Goal: Task Accomplishment & Management: Use online tool/utility

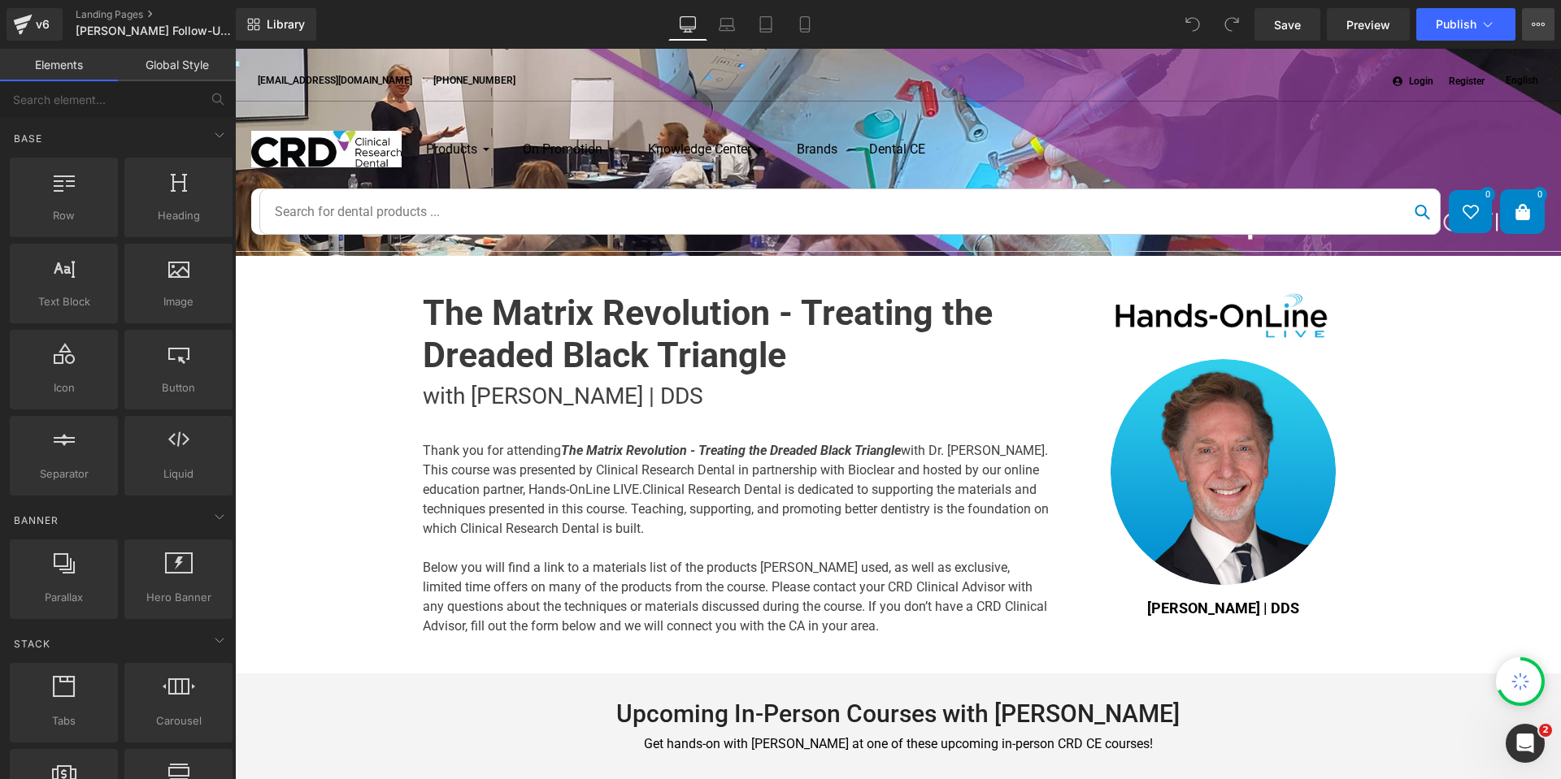
click at [1533, 18] on button "View Live Page View with current Template Save Template to Library Schedule Pub…" at bounding box center [1538, 24] width 33 height 33
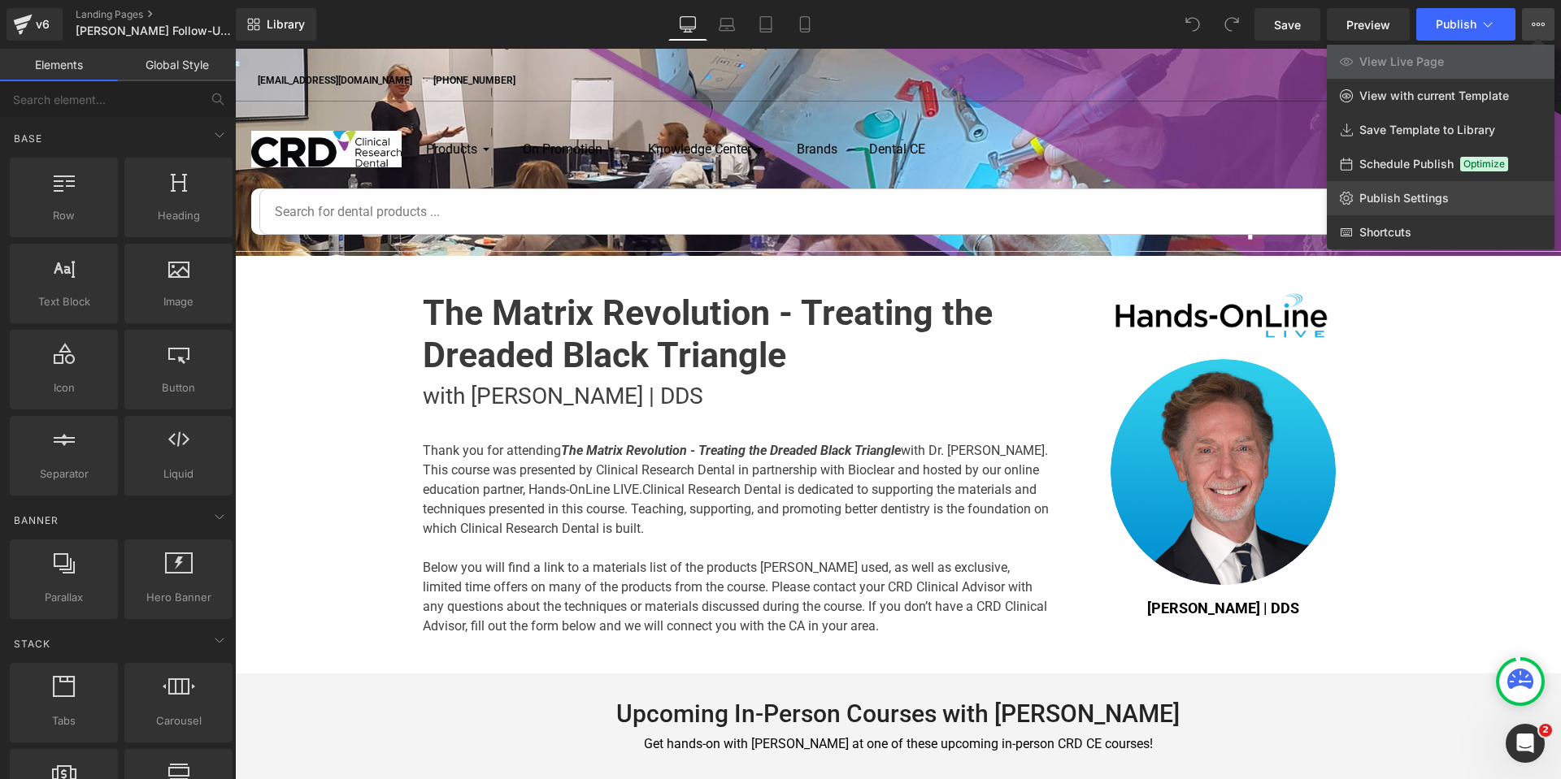
click at [1412, 197] on span "Publish Settings" at bounding box center [1403, 198] width 89 height 15
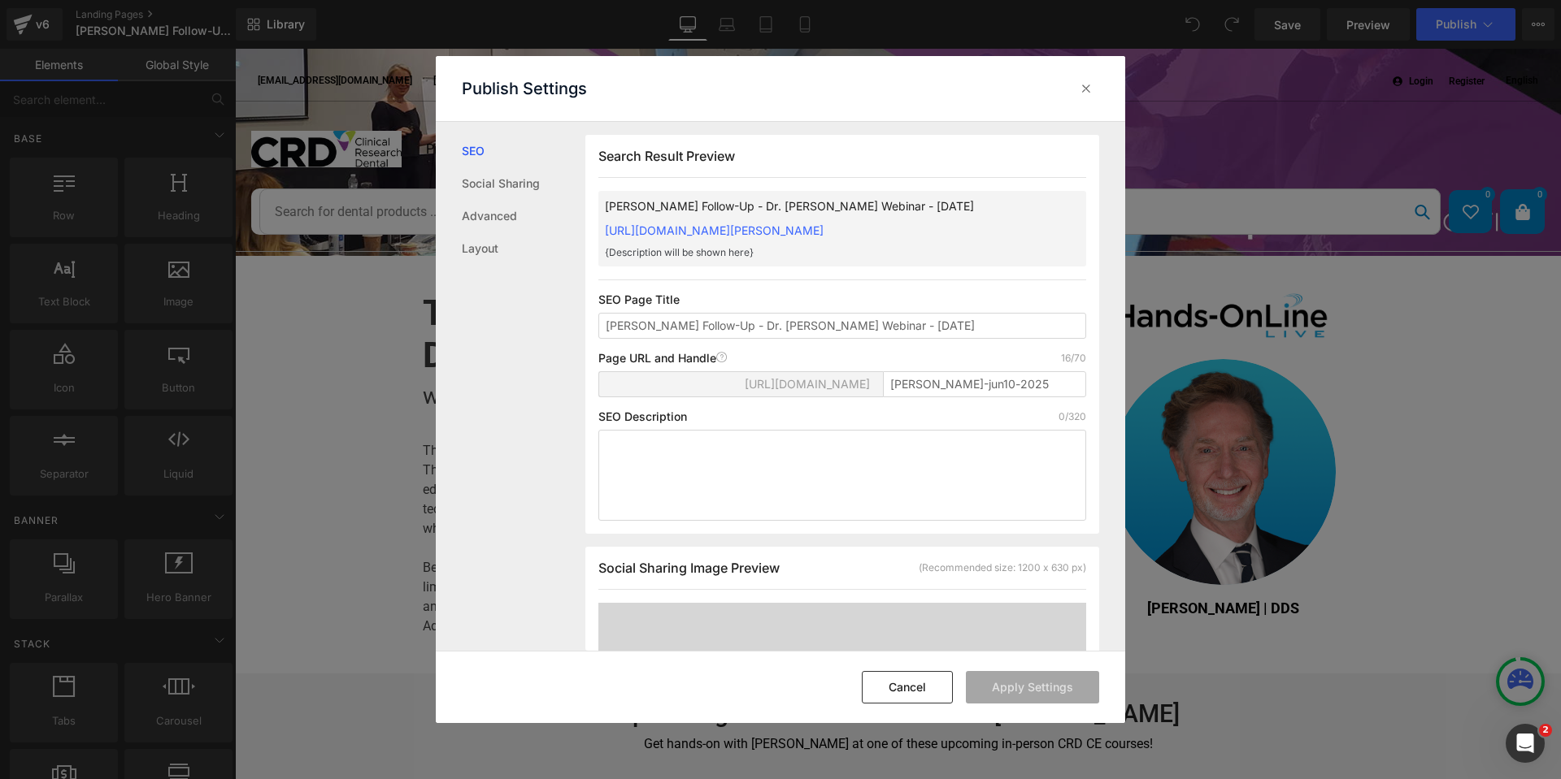
scroll to position [1, 0]
drag, startPoint x: 999, startPoint y: 383, endPoint x: 836, endPoint y: 391, distance: 163.6
click at [836, 391] on div "[URL][DOMAIN_NAME] [PERSON_NAME]-jun10-2025" at bounding box center [842, 390] width 488 height 39
click at [943, 696] on button "Cancel" at bounding box center [907, 687] width 91 height 33
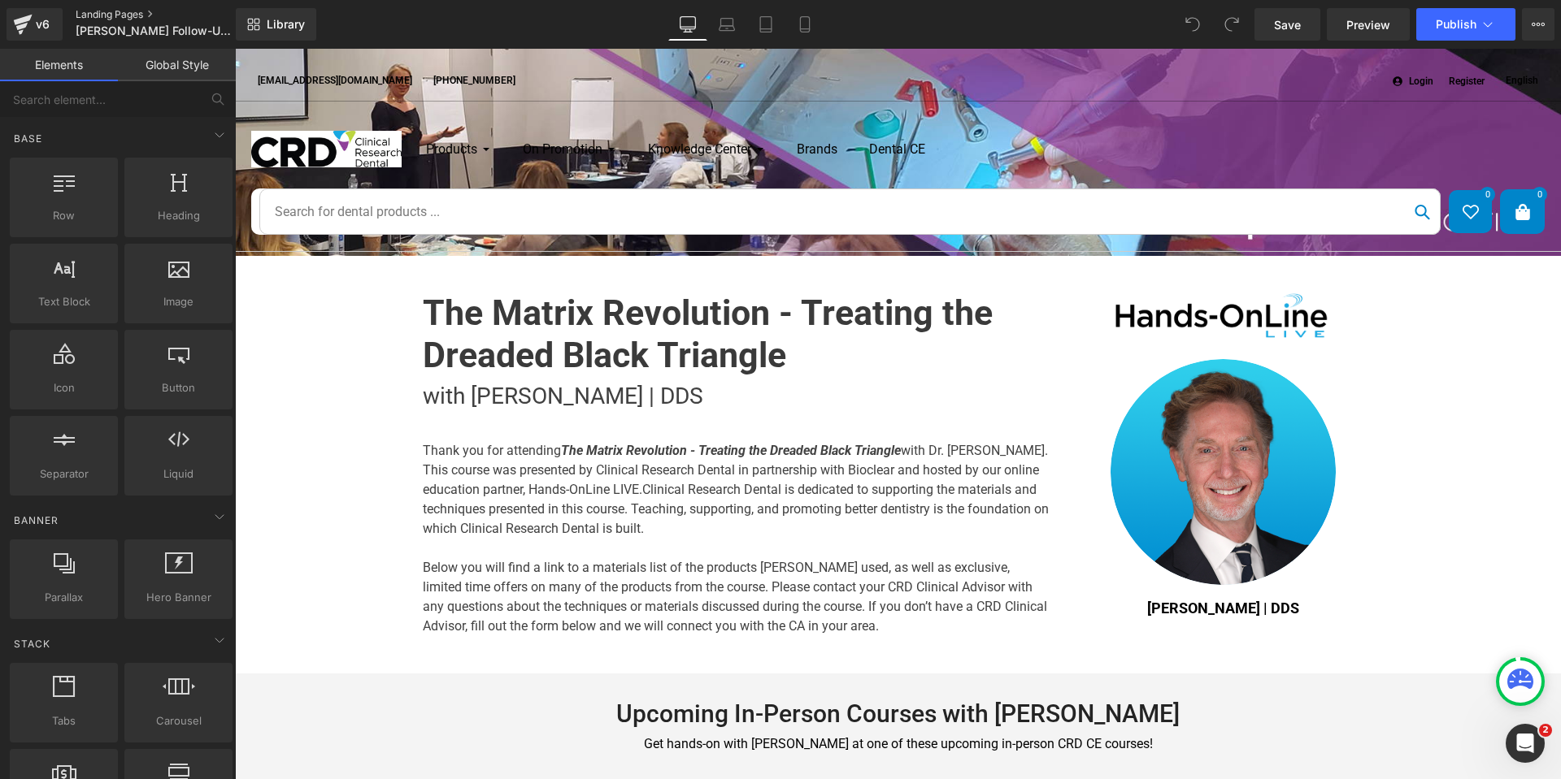
click at [124, 15] on link "Landing Pages" at bounding box center [169, 14] width 187 height 13
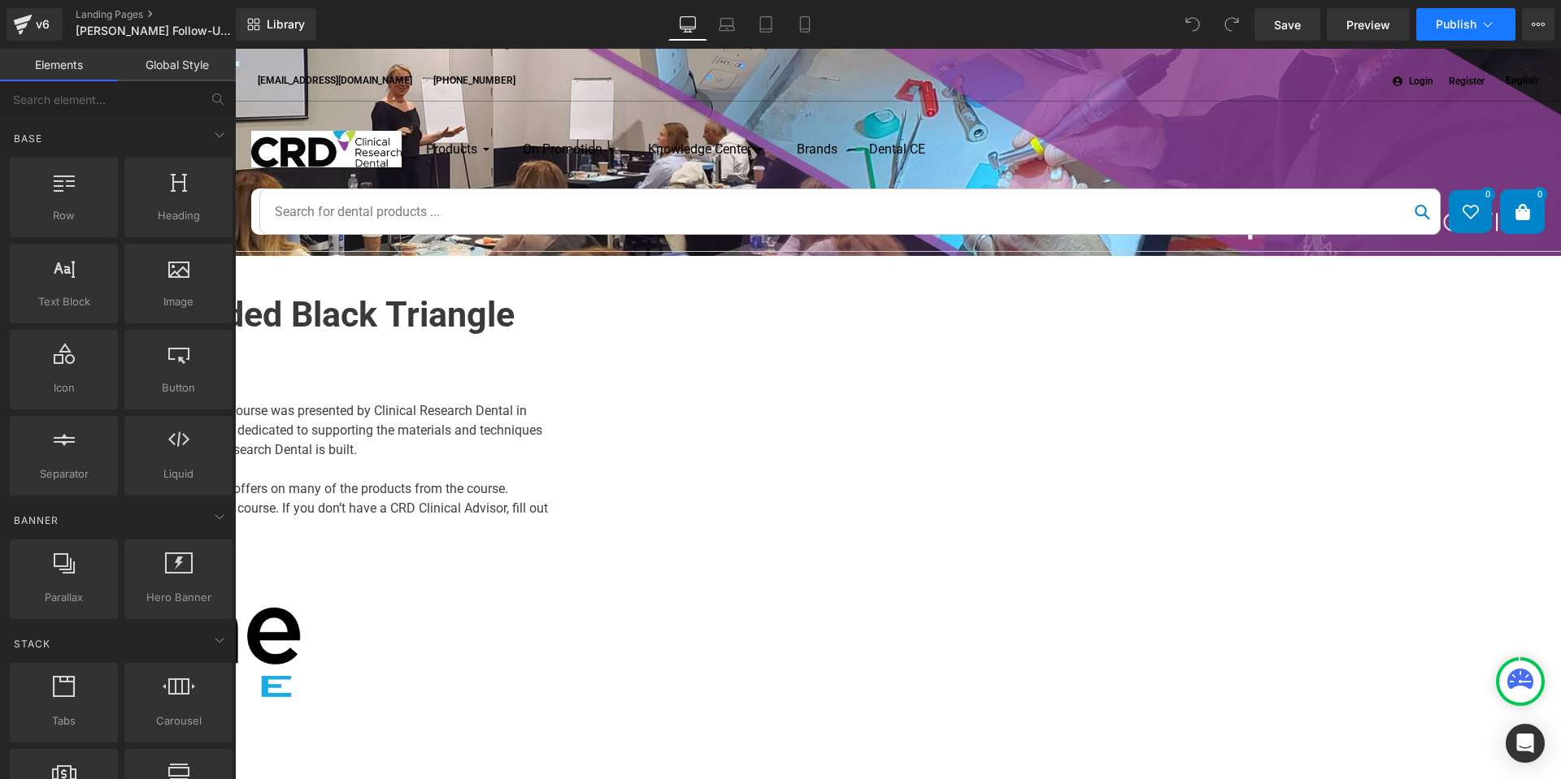
click at [1482, 26] on icon at bounding box center [1487, 24] width 16 height 16
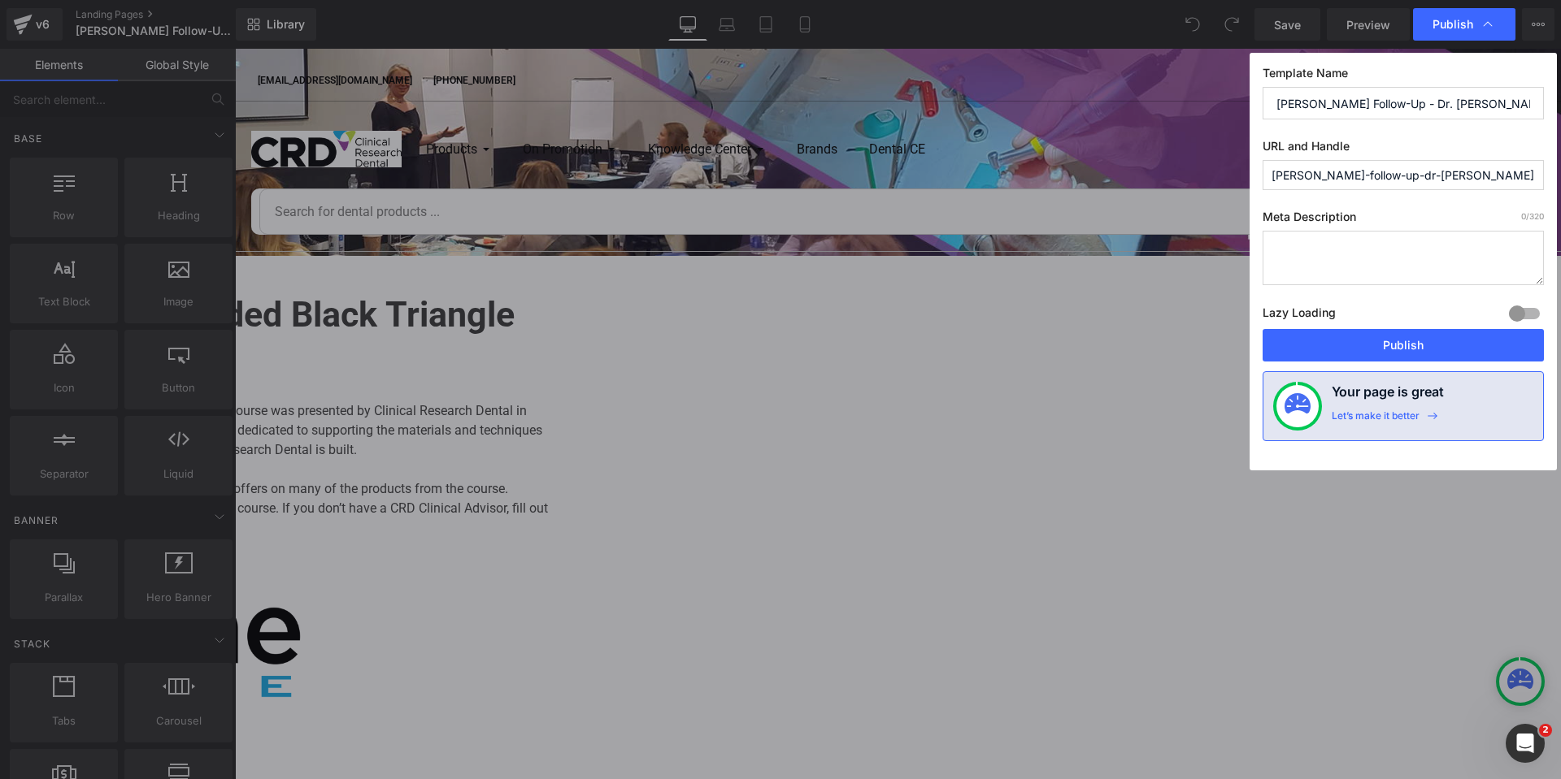
click at [1443, 177] on input "holl-follow-up-dr-david-clark-webinar-september-23-2025" at bounding box center [1402, 175] width 281 height 30
paste input "clark-jun10"
drag, startPoint x: 1321, startPoint y: 175, endPoint x: 1302, endPoint y: 178, distance: 19.0
click at [1302, 178] on input "[PERSON_NAME]-jun10-2025" at bounding box center [1402, 175] width 281 height 30
type input "clark-sept10-2025"
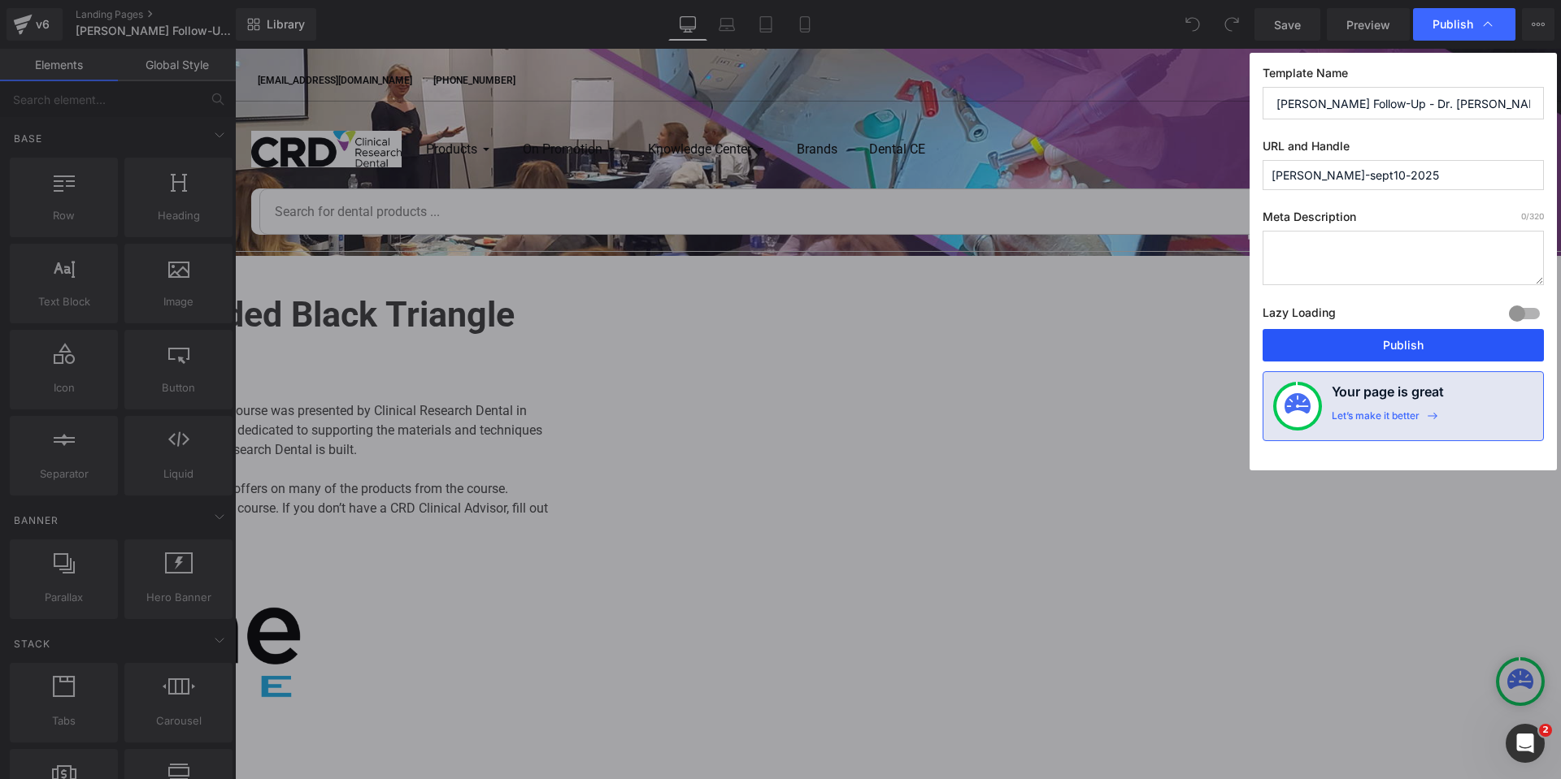
drag, startPoint x: 1403, startPoint y: 344, endPoint x: 1081, endPoint y: 641, distance: 438.3
click at [1403, 344] on button "Publish" at bounding box center [1402, 345] width 281 height 33
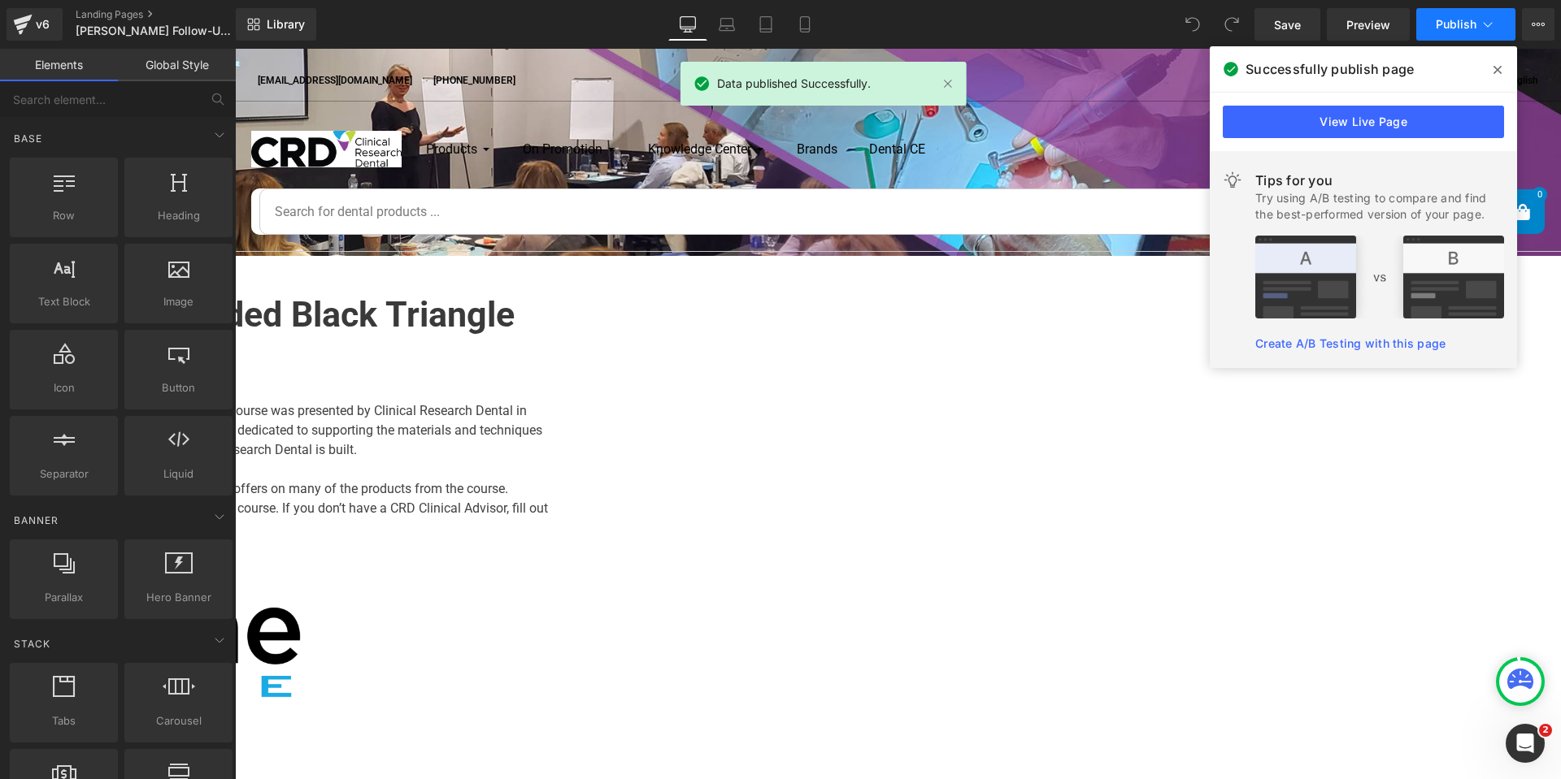
click at [1488, 24] on icon at bounding box center [1487, 24] width 16 height 16
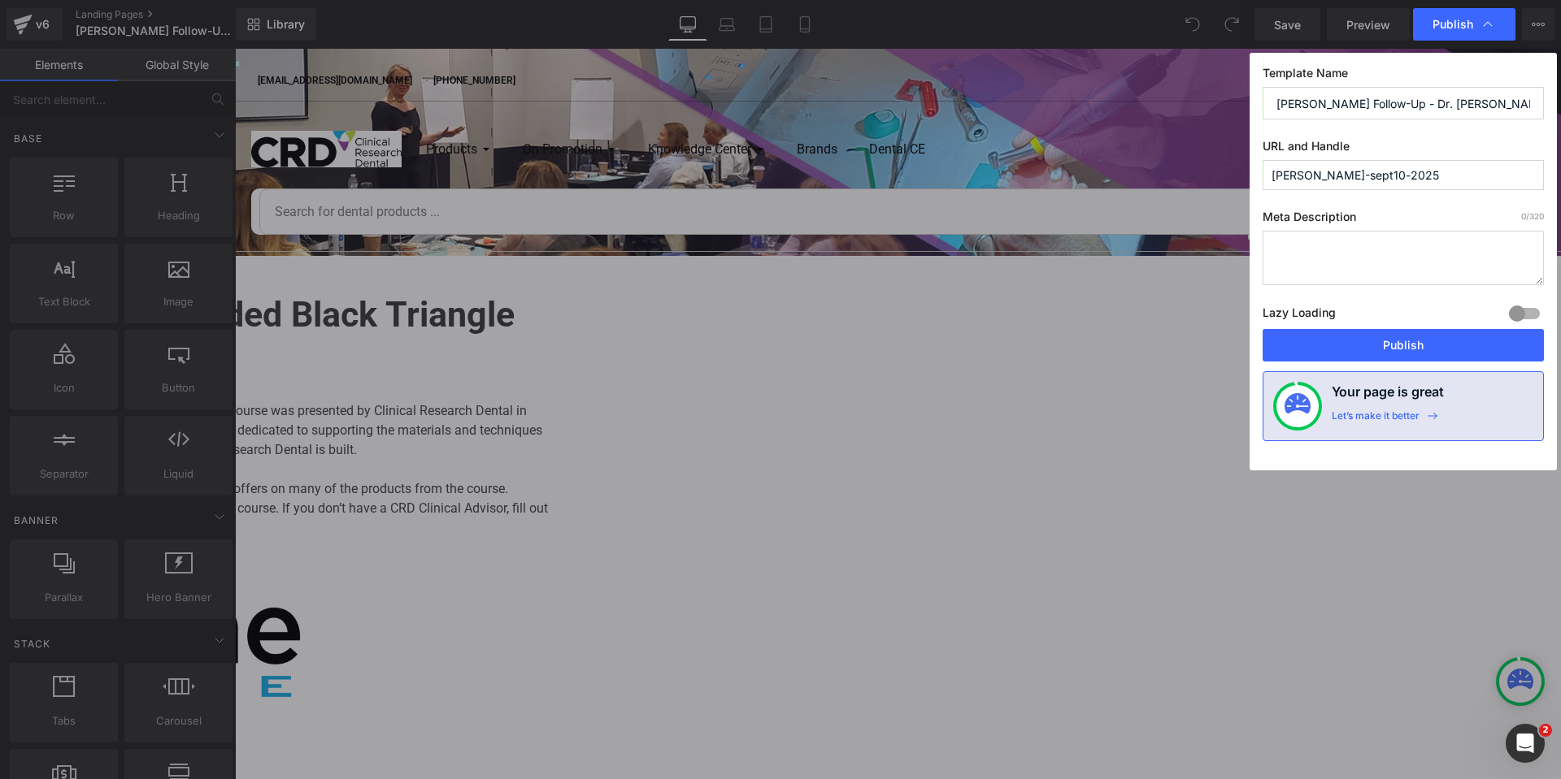
scroll to position [0, 97]
drag, startPoint x: 1339, startPoint y: 110, endPoint x: 1553, endPoint y: 104, distance: 214.7
click at [1553, 104] on div "Template Name HOLL Follow-Up - Dr. David Clark Webinar - September 23, 2025 URL…" at bounding box center [1402, 262] width 307 height 418
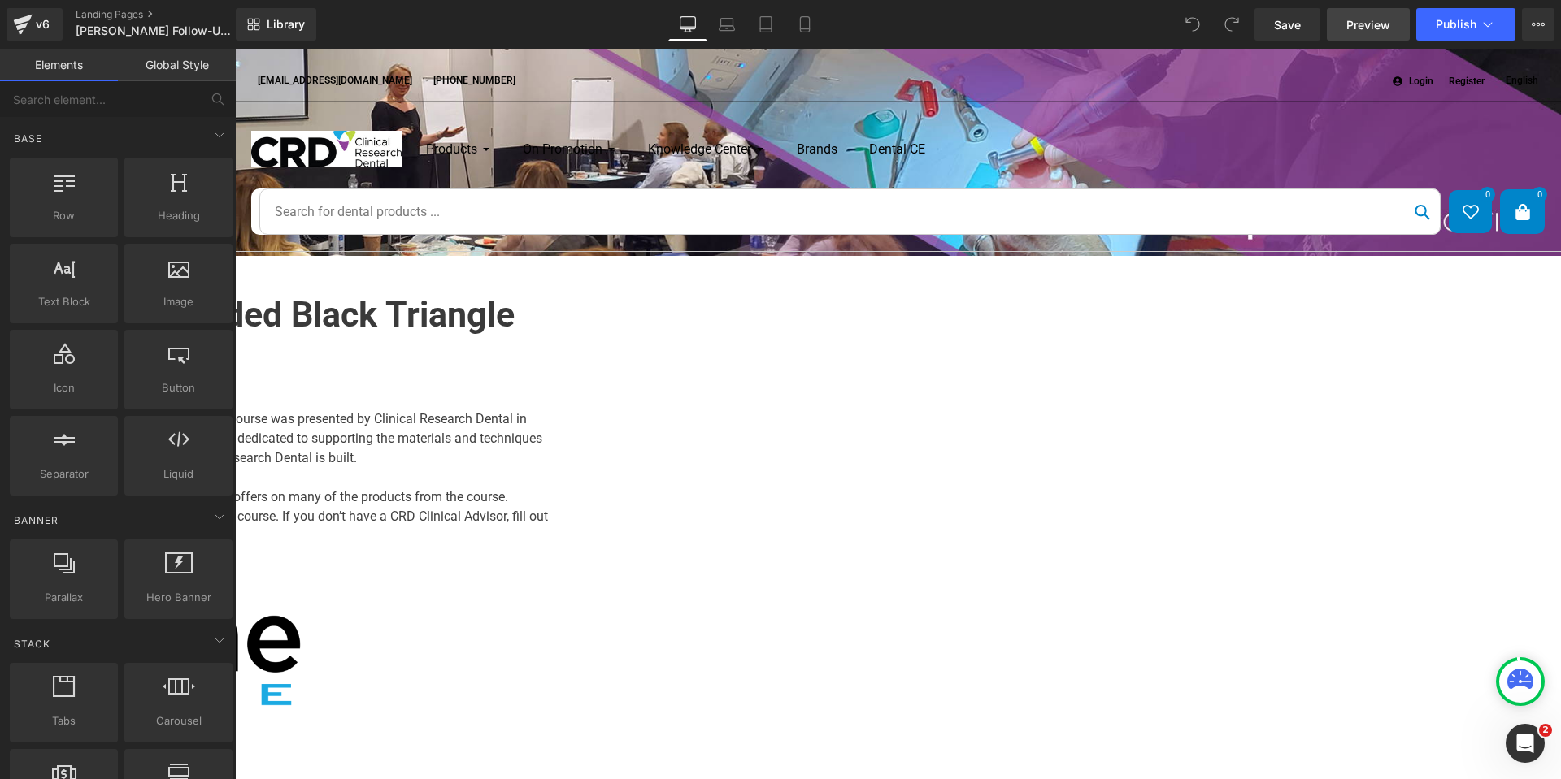
click at [1354, 24] on span "Preview" at bounding box center [1368, 24] width 44 height 17
click at [1535, 26] on icon at bounding box center [1537, 24] width 13 height 13
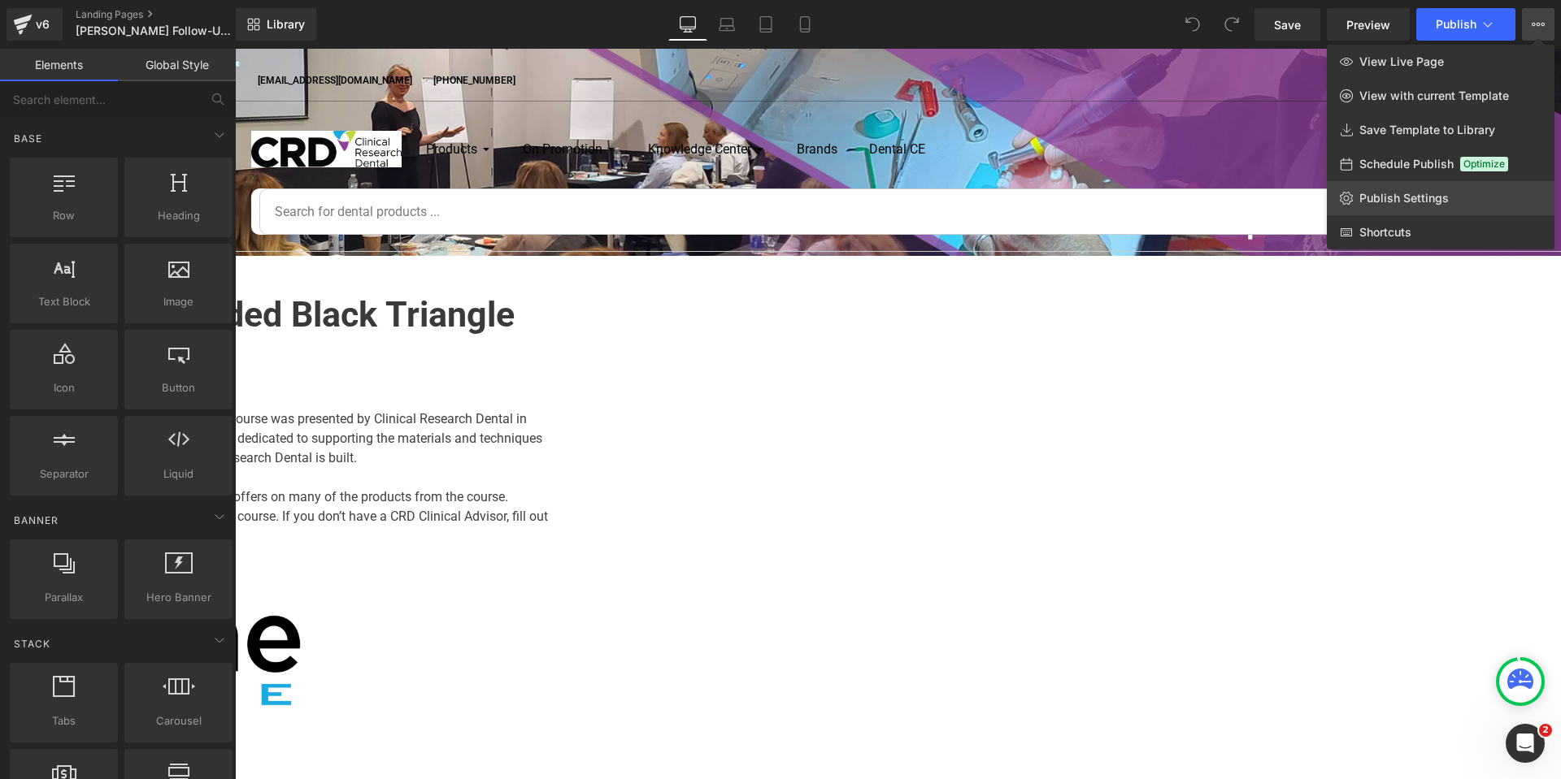
click at [1500, 188] on link "Publish Settings" at bounding box center [1441, 198] width 228 height 34
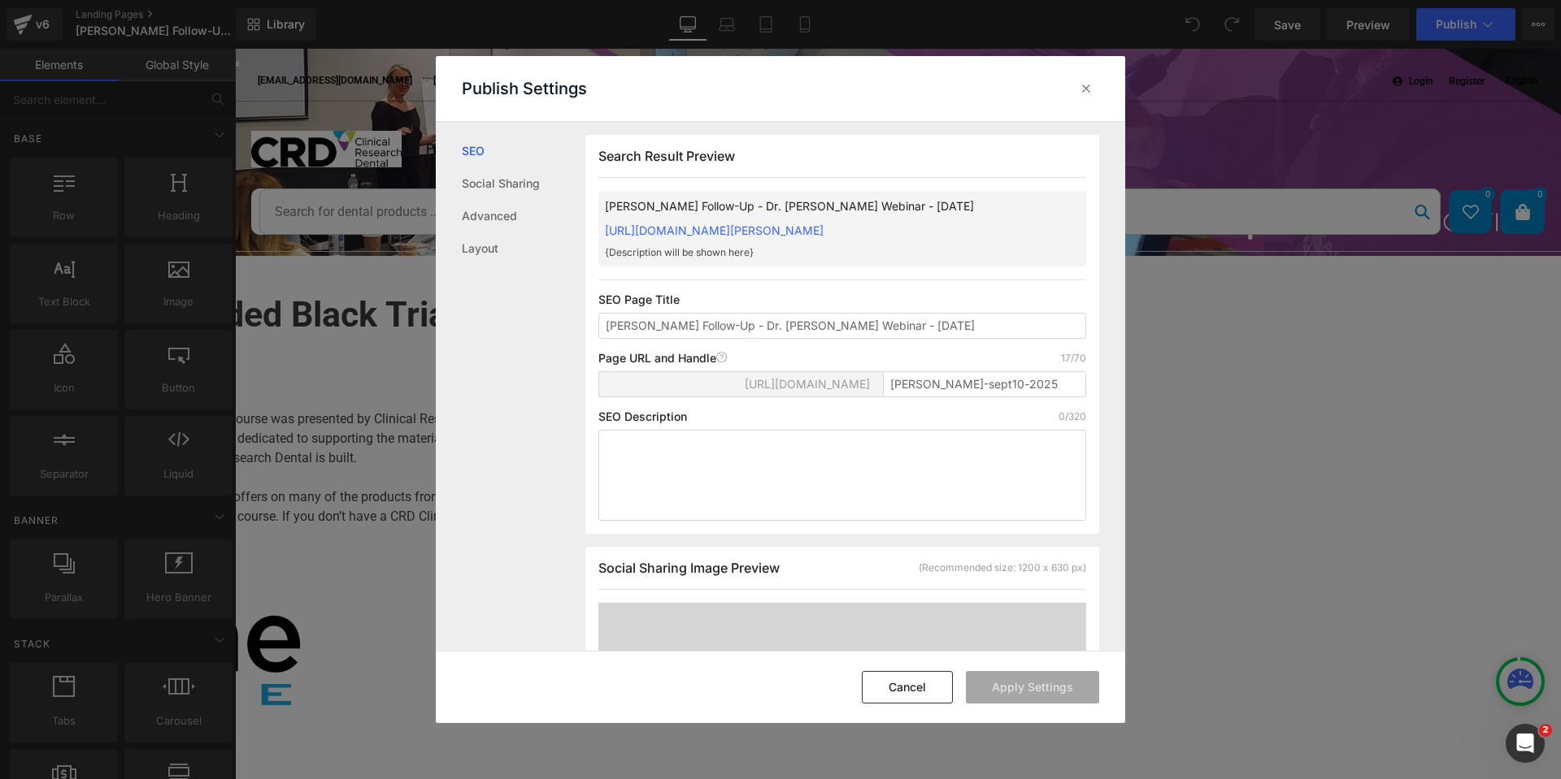
scroll to position [1, 0]
drag, startPoint x: 952, startPoint y: 384, endPoint x: 942, endPoint y: 384, distance: 9.8
click at [942, 384] on input "clark-sept10-2025" at bounding box center [984, 384] width 203 height 26
type input "clark-sept23-2025"
click at [1029, 685] on button "Apply Settings" at bounding box center [1032, 687] width 133 height 33
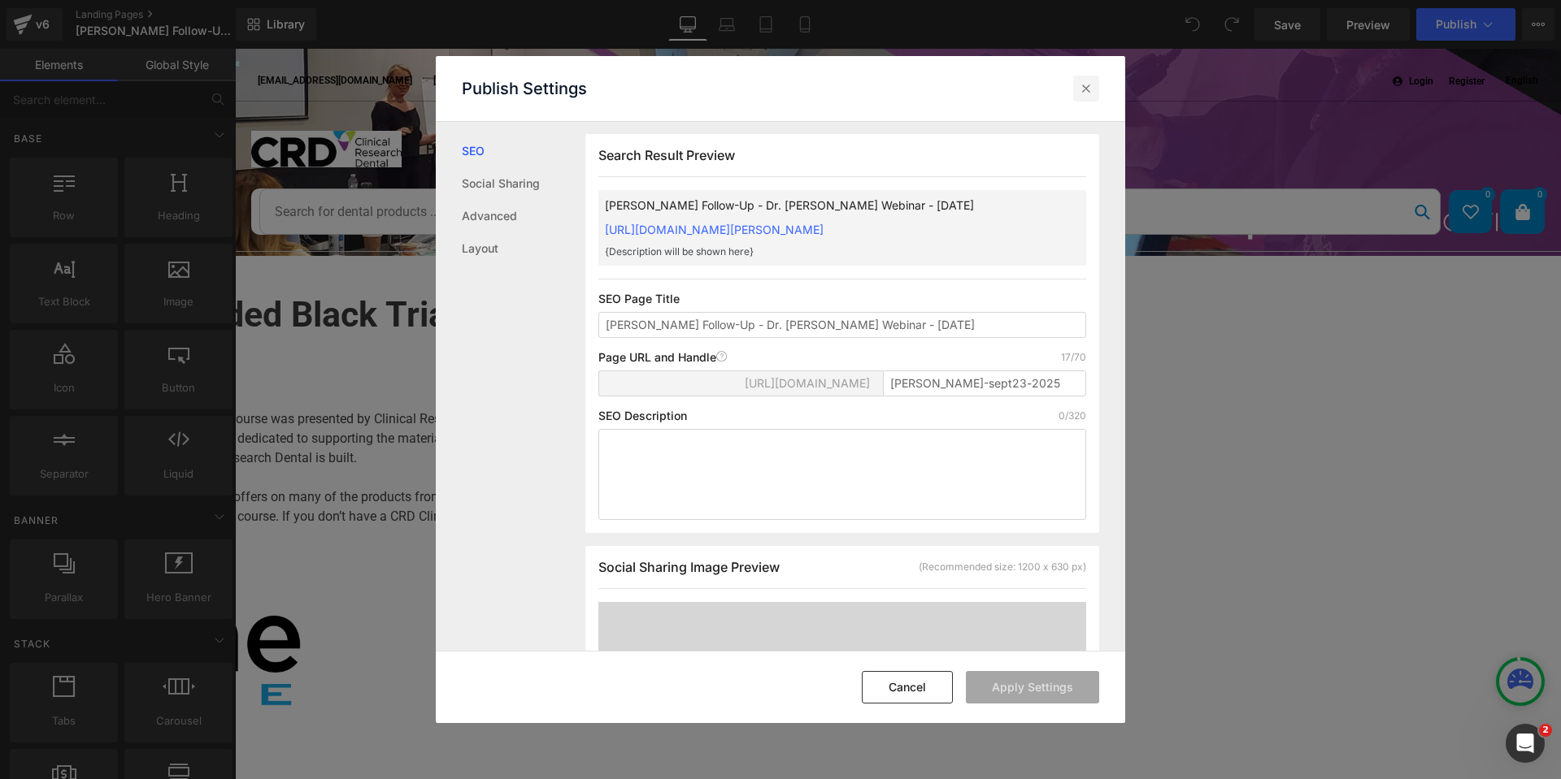
click at [1088, 98] on div at bounding box center [1086, 89] width 26 height 26
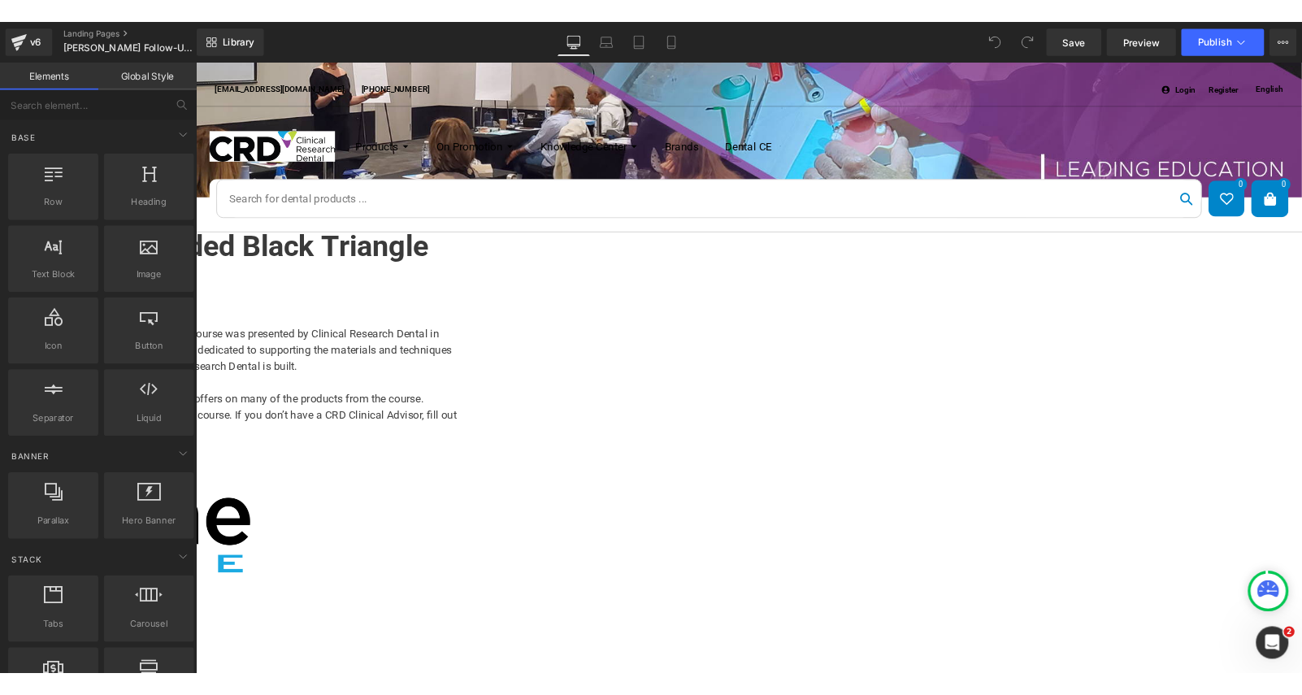
scroll to position [0, 0]
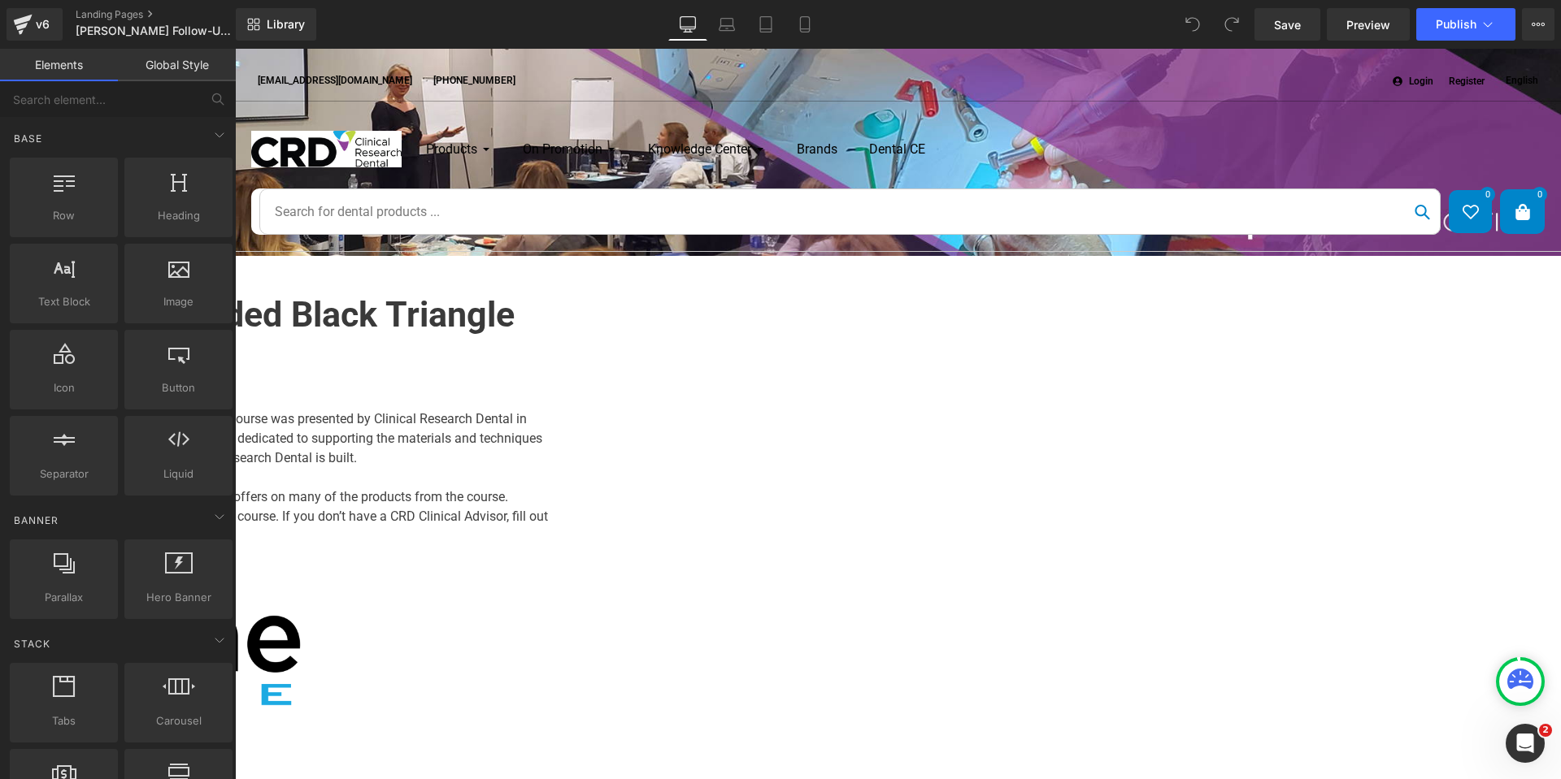
drag, startPoint x: 595, startPoint y: 389, endPoint x: 572, endPoint y: 350, distance: 44.5
click at [548, 376] on p "with [PERSON_NAME] | DDS" at bounding box center [59, 360] width 975 height 32
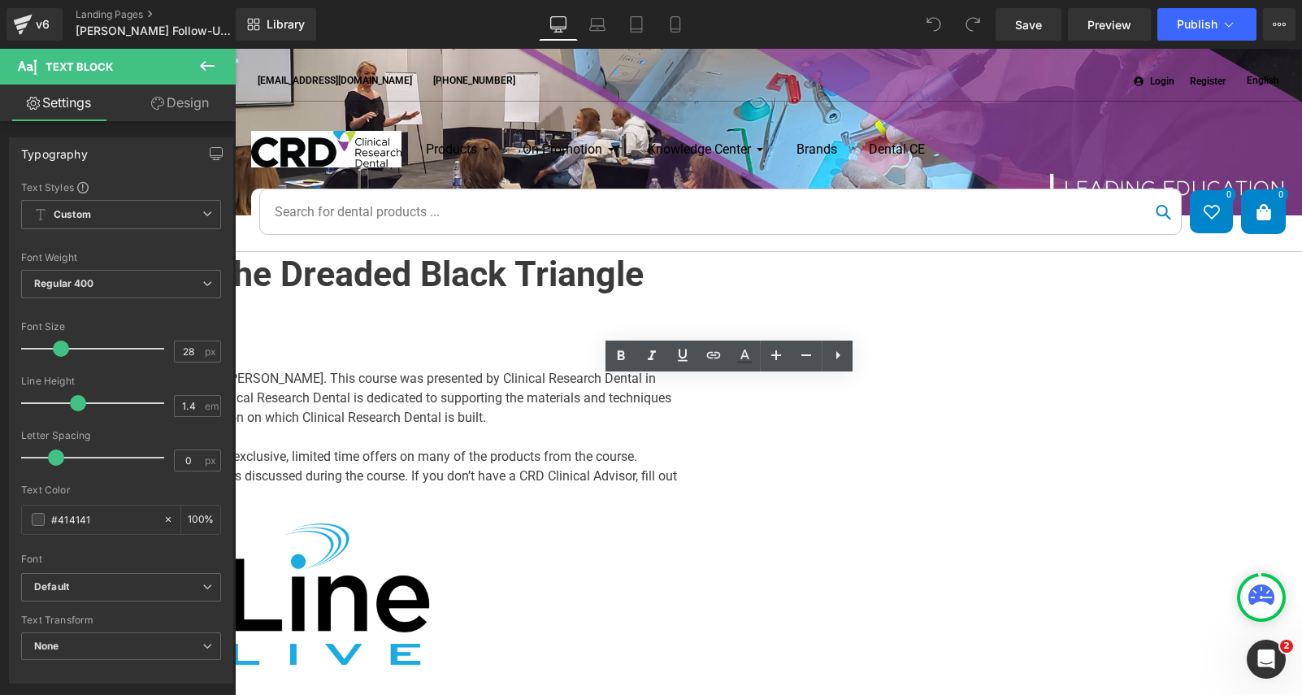
drag, startPoint x: 519, startPoint y: 313, endPoint x: 627, endPoint y: 314, distance: 108.1
click at [519, 296] on h1 "The Matrix Revolution - Treating the Dreaded Black Triangle" at bounding box center [189, 275] width 975 height 42
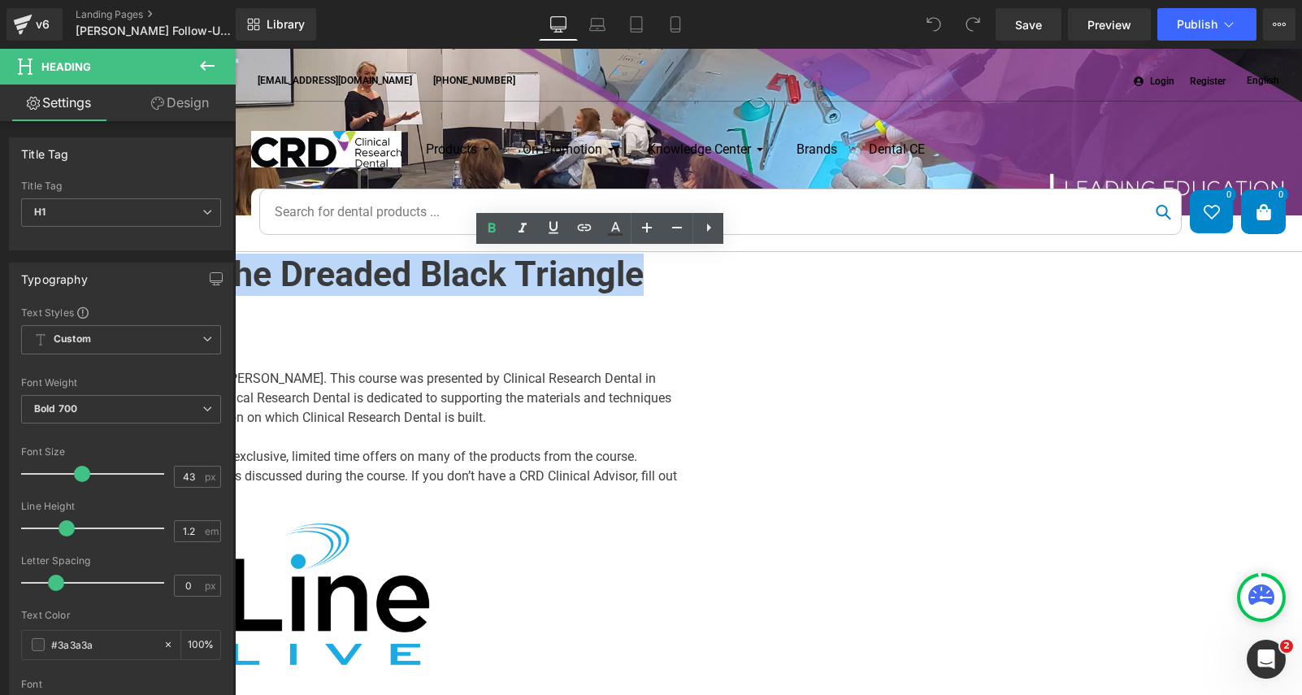
drag, startPoint x: 375, startPoint y: 305, endPoint x: 245, endPoint y: 278, distance: 132.0
paste div
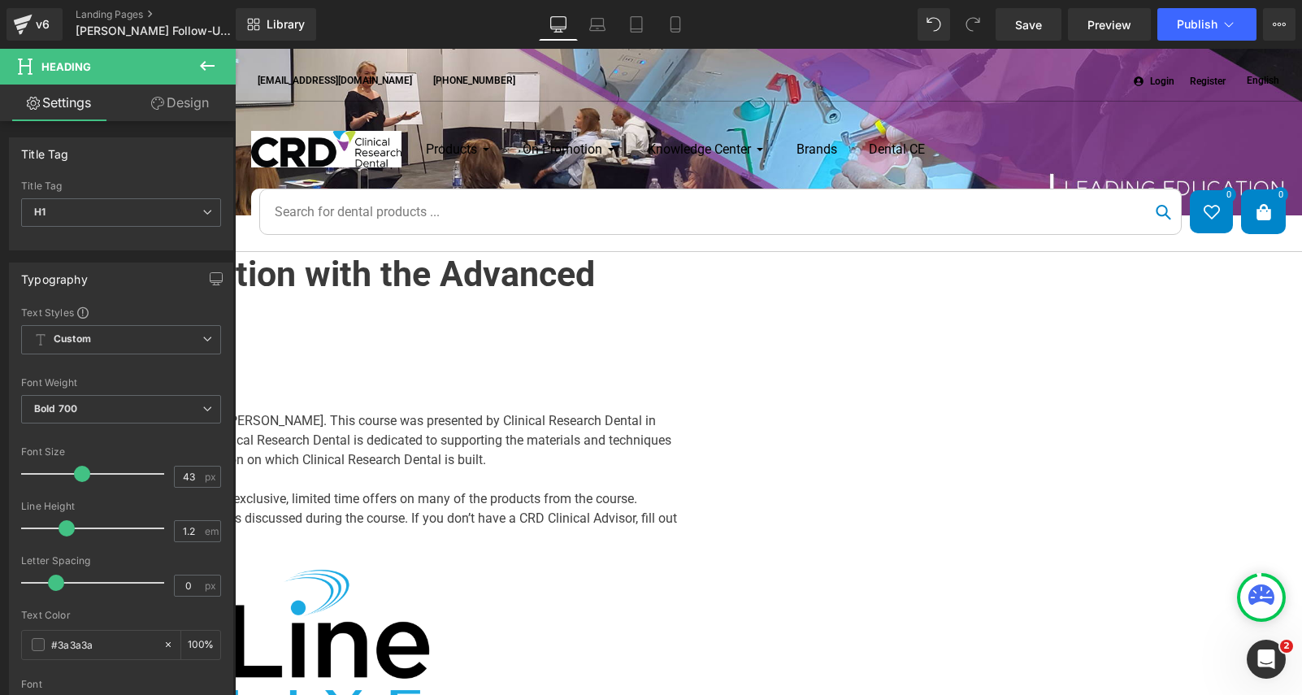
click at [423, 465] on p "Thank you for attending The Matrix Revolution - Treating the Dreaded Black Tria…" at bounding box center [189, 440] width 975 height 59
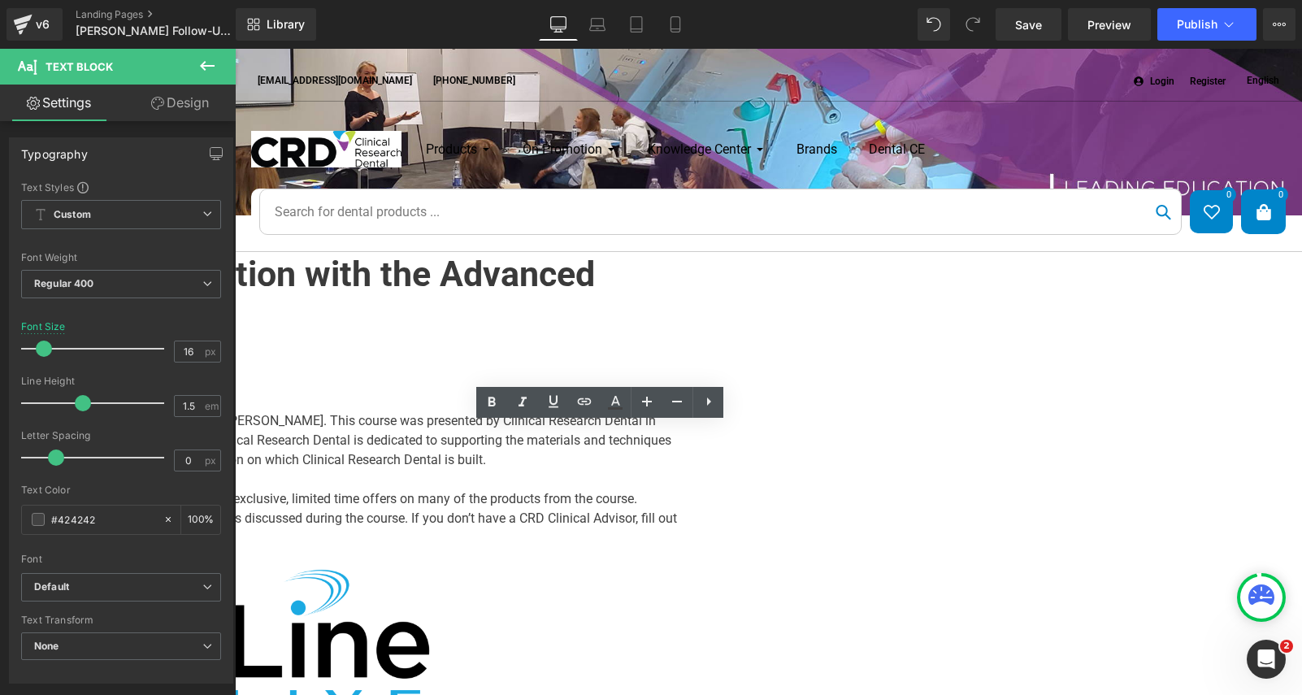
drag, startPoint x: 427, startPoint y: 449, endPoint x: 777, endPoint y: 436, distance: 350.6
click at [677, 436] on div "Thank you for attending The Matrix Revolution - Treating the Dreaded Black Tria…" at bounding box center [189, 473] width 975 height 150
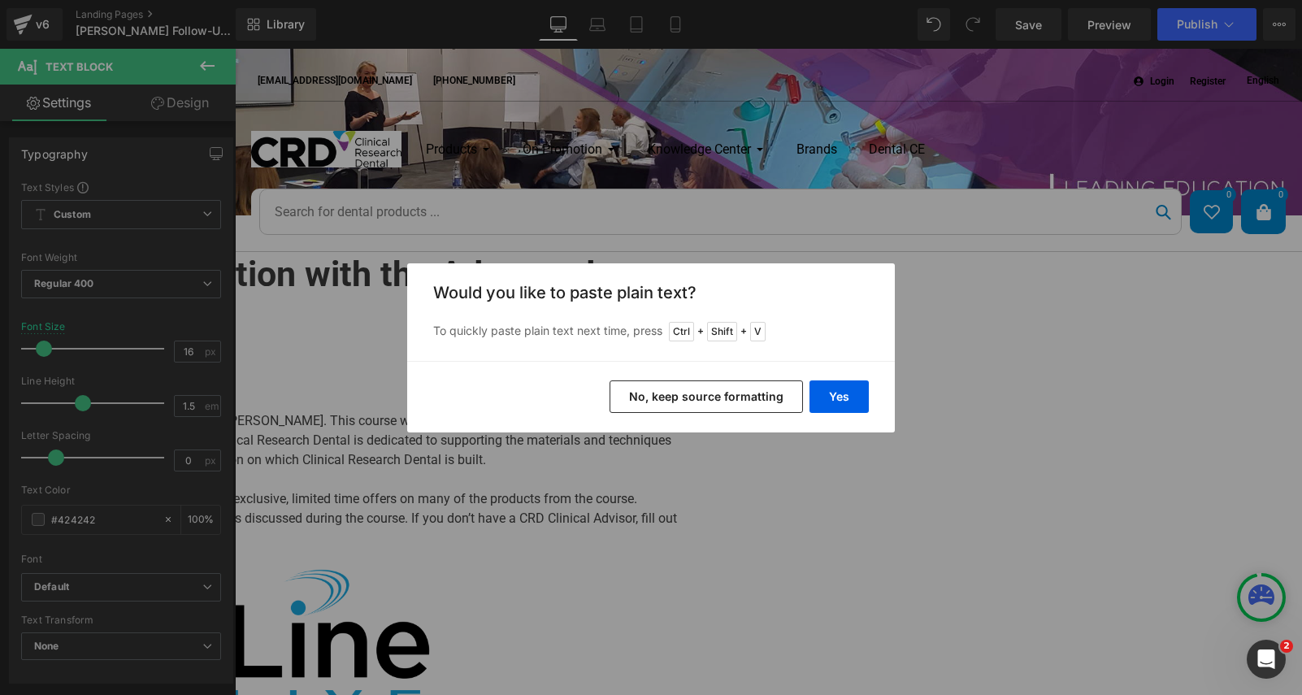
drag, startPoint x: 775, startPoint y: 397, endPoint x: 541, endPoint y: 348, distance: 239.9
click at [775, 397] on button "No, keep source formatting" at bounding box center [706, 396] width 193 height 33
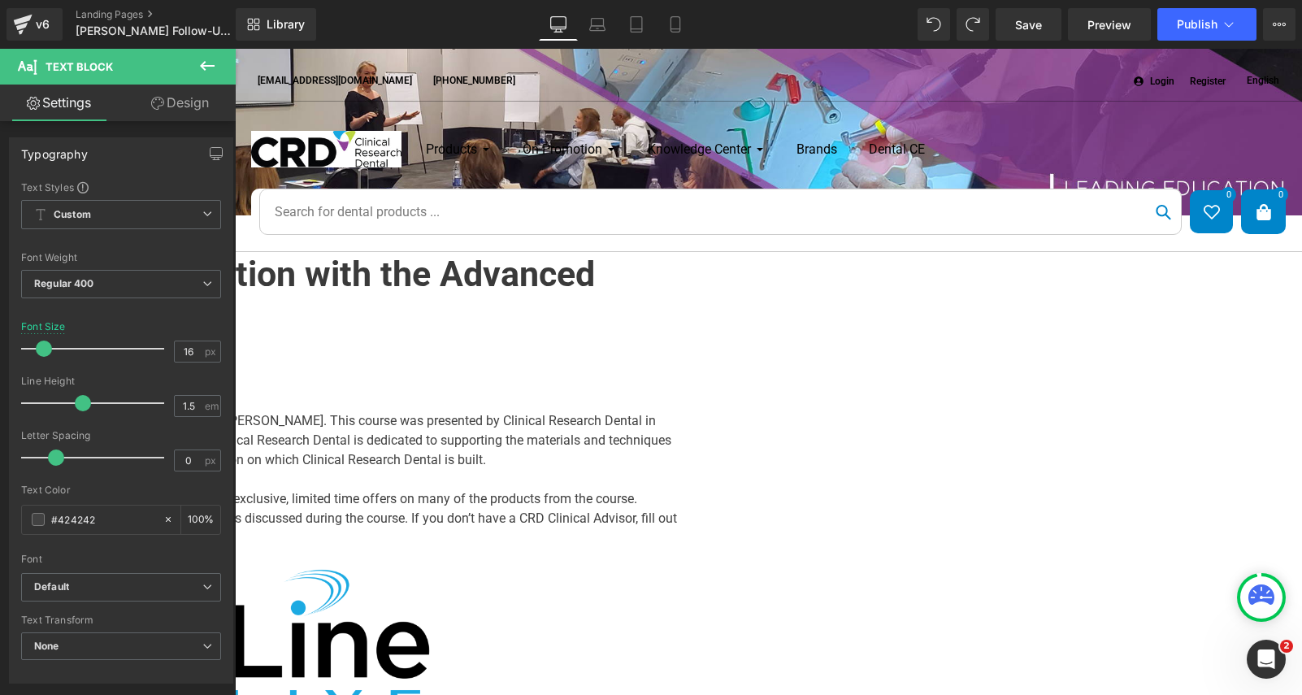
click at [487, 470] on p "Thank you for attending The Matrix Revolution - Treating the Dreaded Black Tria…" at bounding box center [189, 440] width 975 height 59
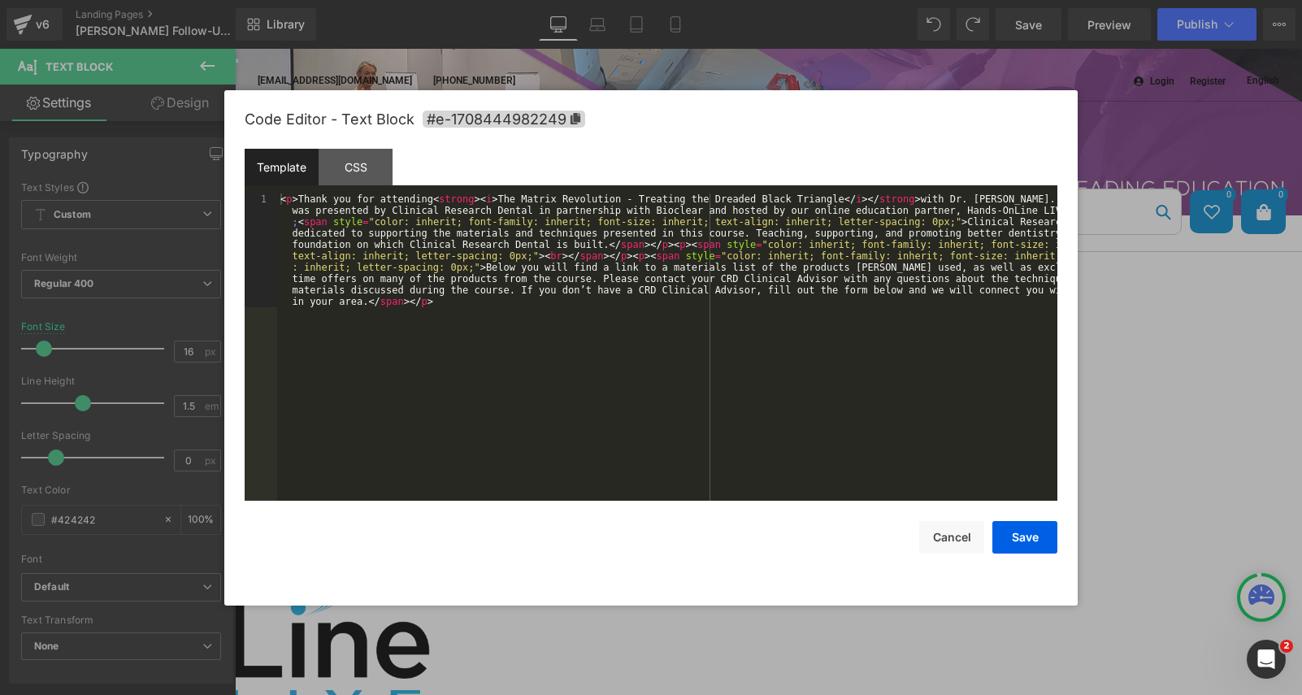
click at [616, 0] on div "You are previewing how the will restyle your page. You can not edit Elements in…" at bounding box center [651, 0] width 1302 height 0
drag, startPoint x: 484, startPoint y: 198, endPoint x: 800, endPoint y: 198, distance: 315.4
click at [800, 198] on div "< p > Thank you for attending < strong > < i > The Matrix Revolution - Treating…" at bounding box center [667, 460] width 780 height 535
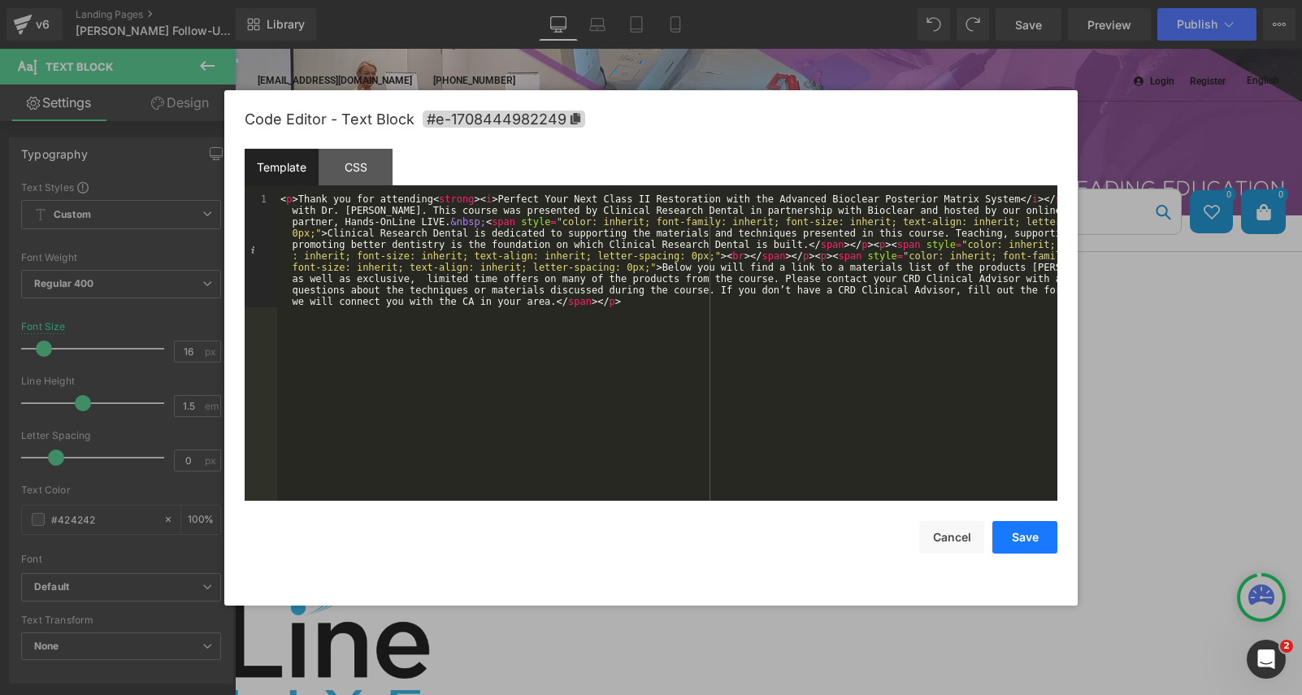
click at [1033, 541] on button "Save" at bounding box center [1024, 537] width 65 height 33
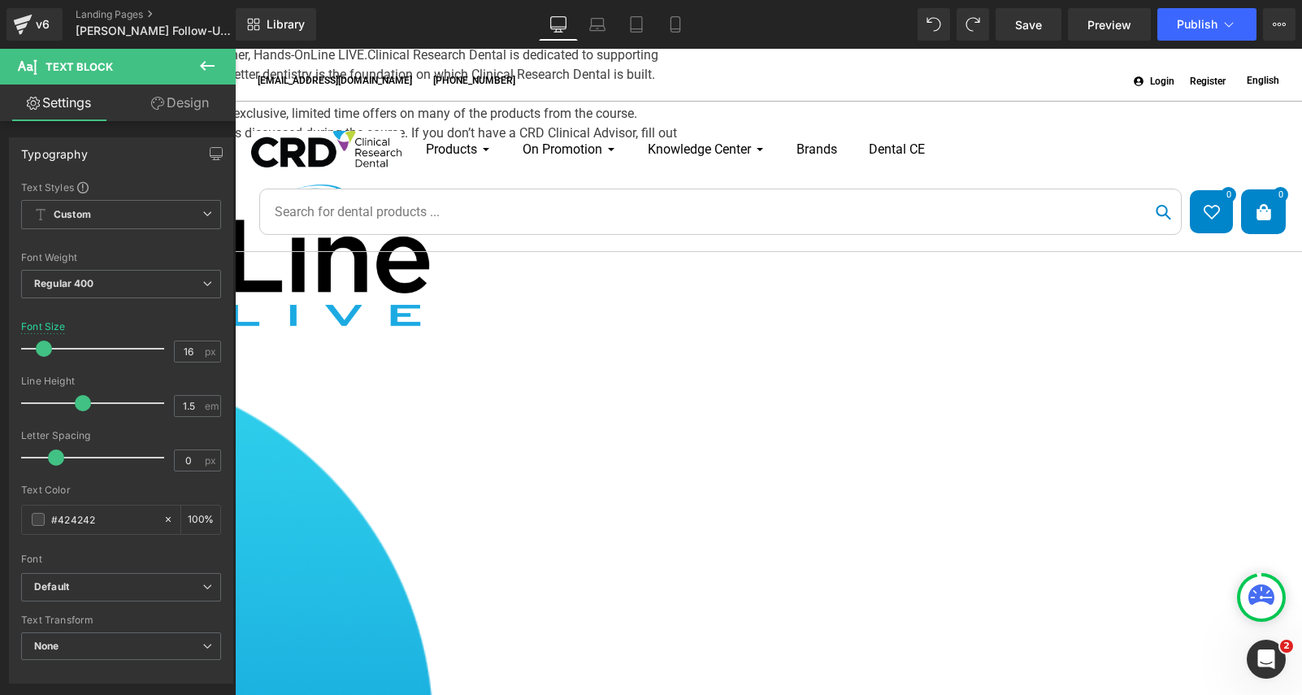
scroll to position [406, 0]
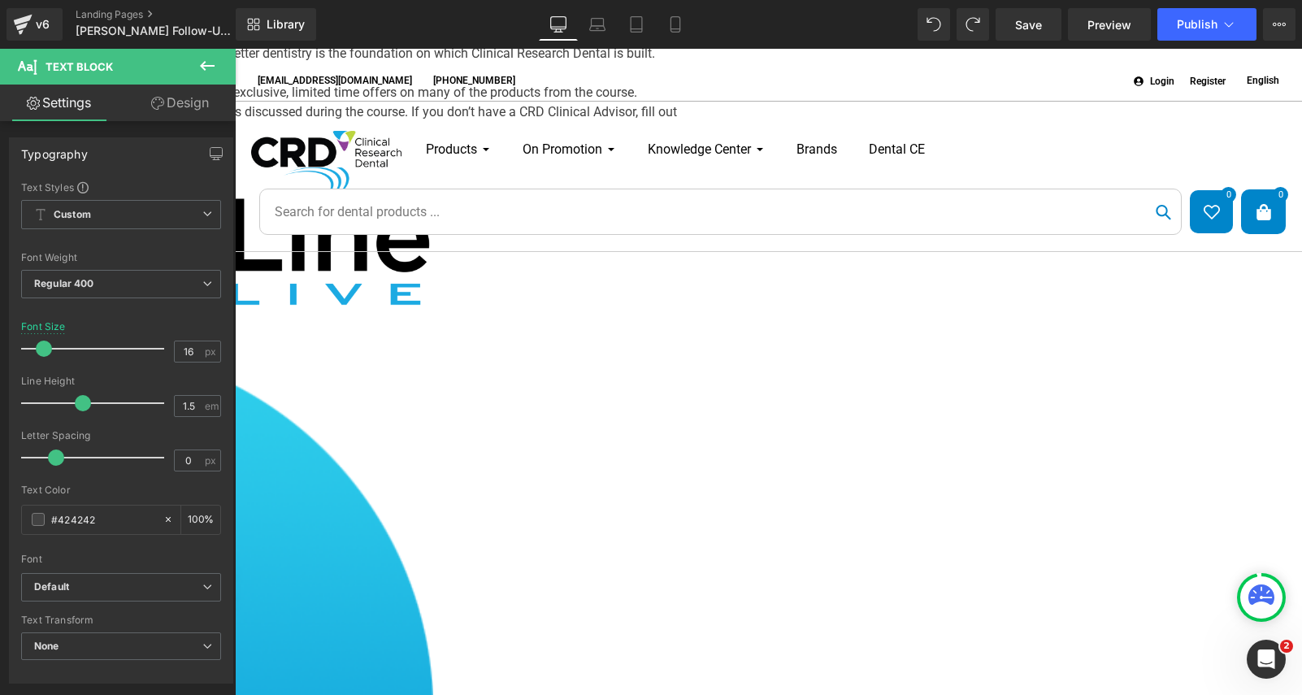
click at [235, 49] on icon at bounding box center [235, 49] width 0 height 0
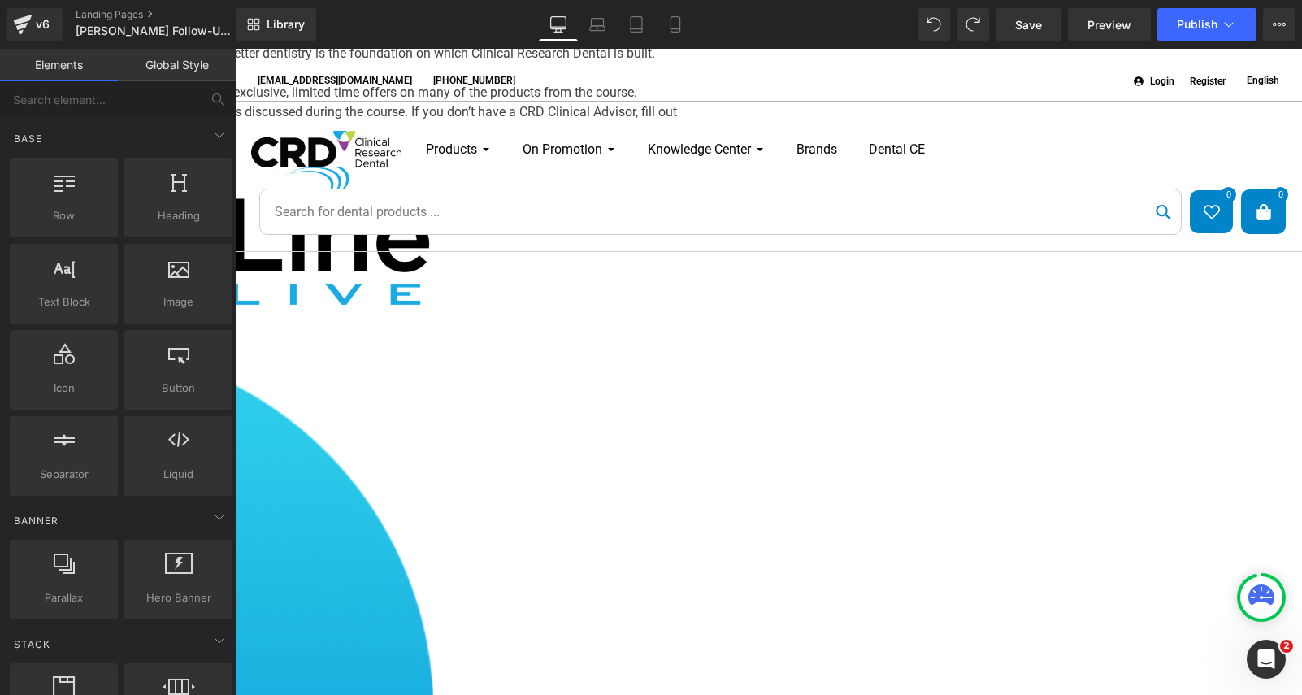
click at [235, 49] on link at bounding box center [235, 49] width 0 height 0
click at [235, 49] on icon at bounding box center [235, 49] width 0 height 0
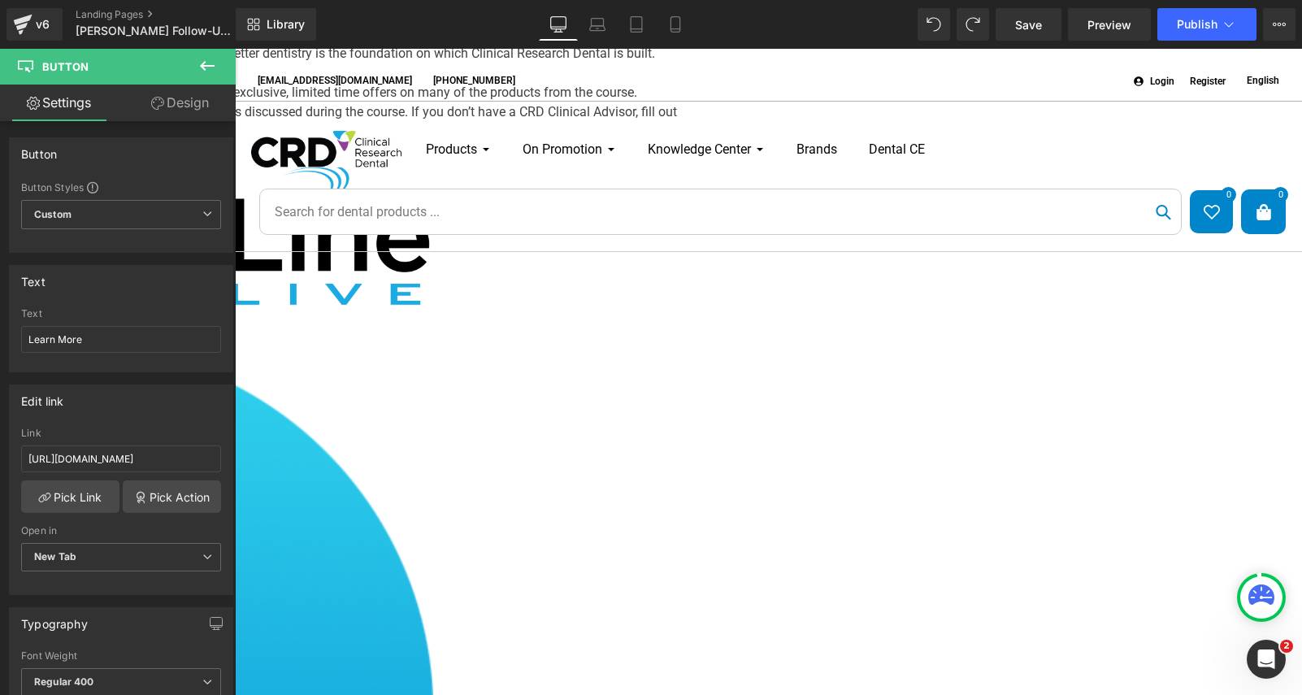
click at [235, 49] on icon at bounding box center [235, 49] width 0 height 0
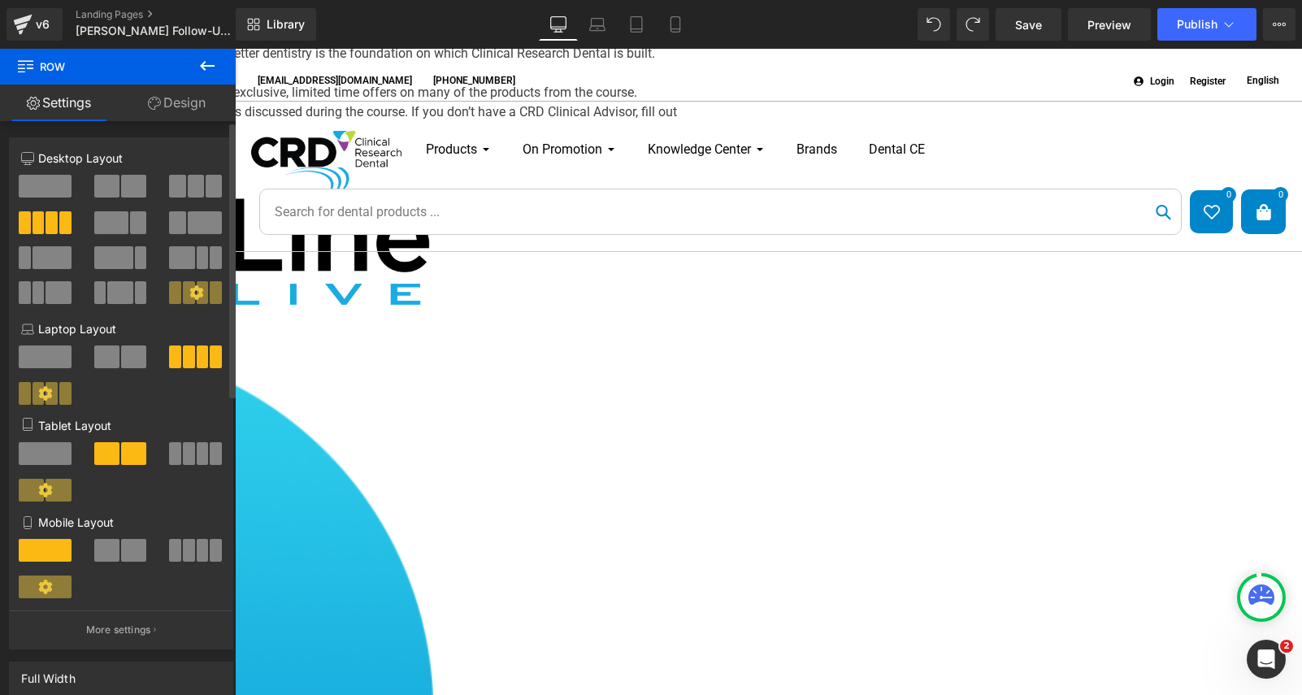
click at [188, 187] on span at bounding box center [196, 186] width 16 height 23
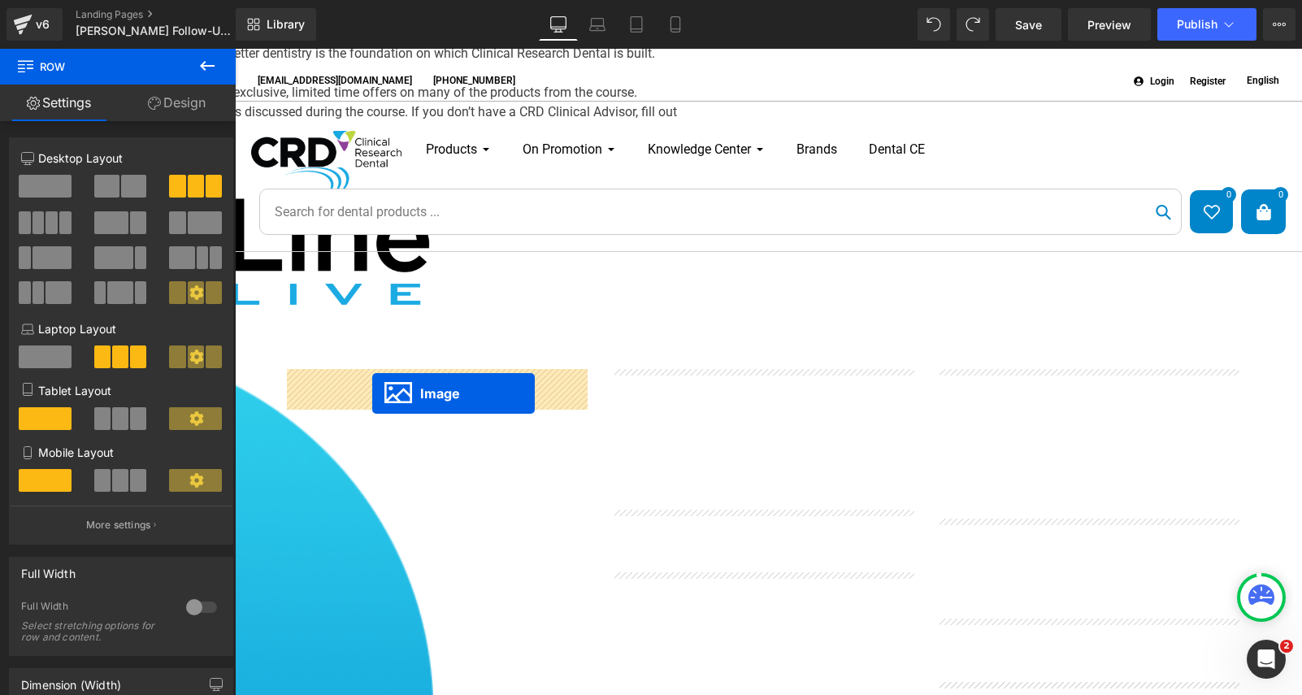
drag, startPoint x: 732, startPoint y: 442, endPoint x: 824, endPoint y: 519, distance: 120.6
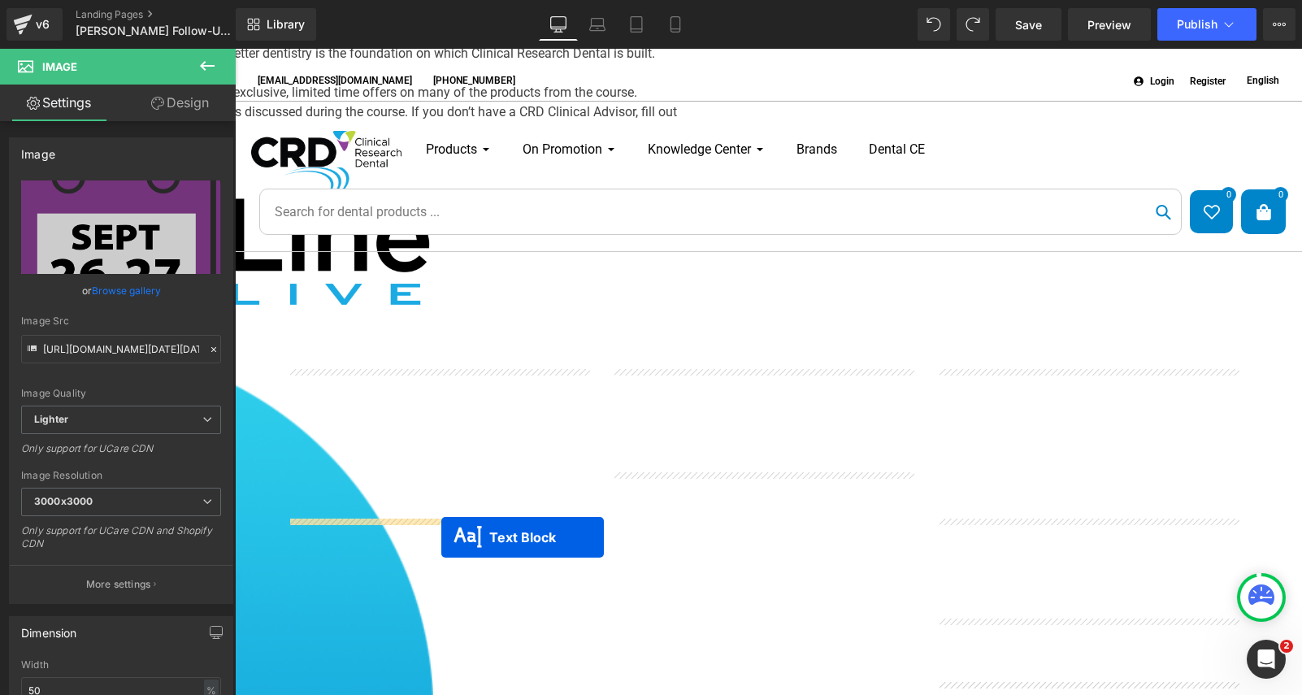
drag, startPoint x: 714, startPoint y: 421, endPoint x: 441, endPoint y: 535, distance: 295.9
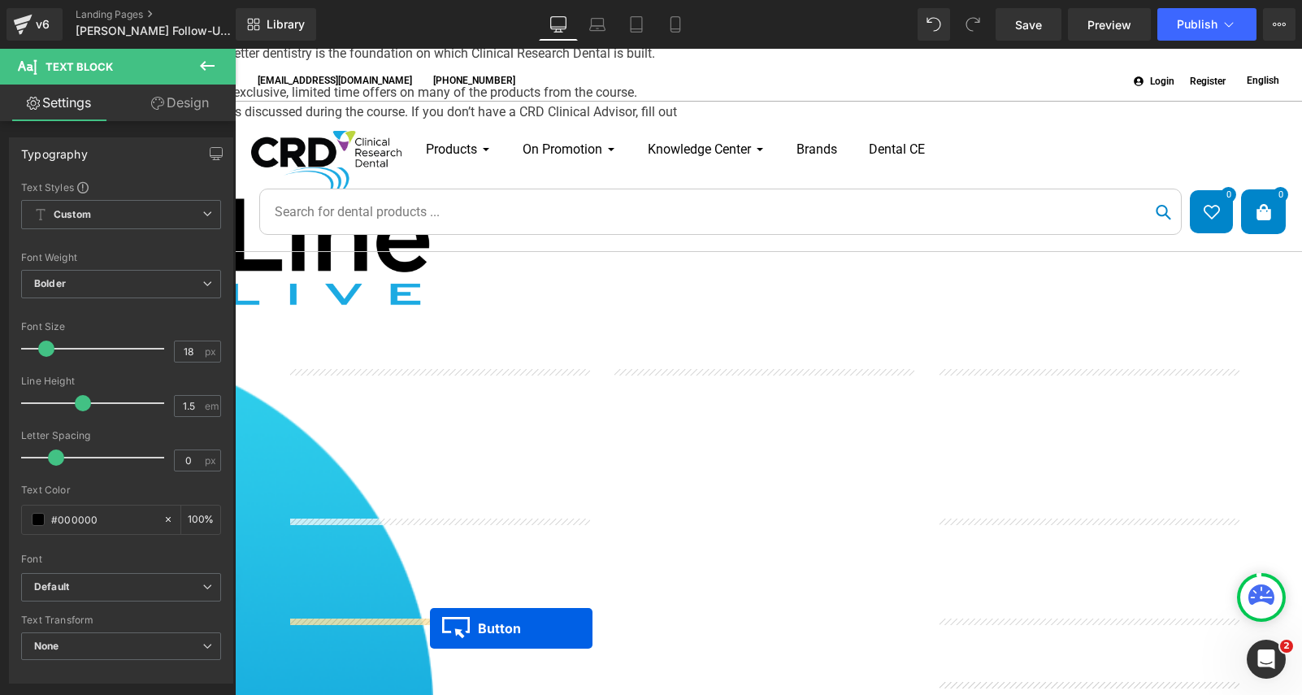
drag, startPoint x: 734, startPoint y: 397, endPoint x: 430, endPoint y: 628, distance: 381.7
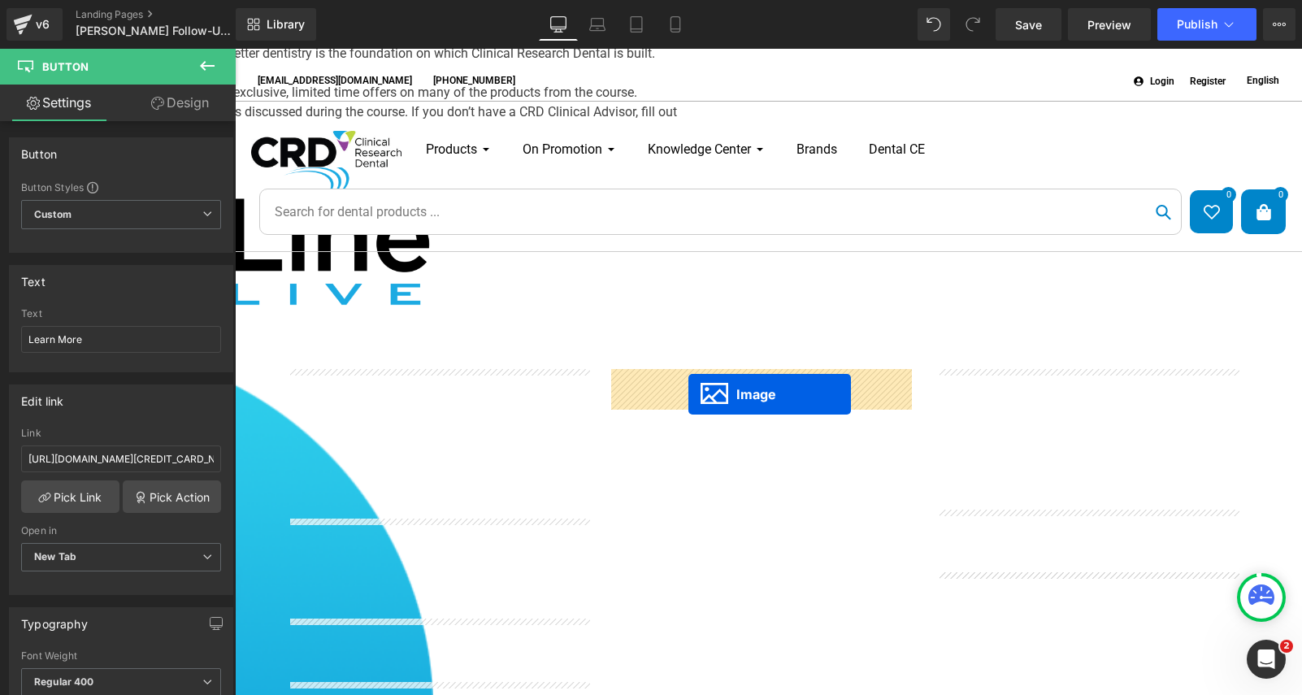
drag, startPoint x: 1058, startPoint y: 441, endPoint x: 688, endPoint y: 394, distance: 372.7
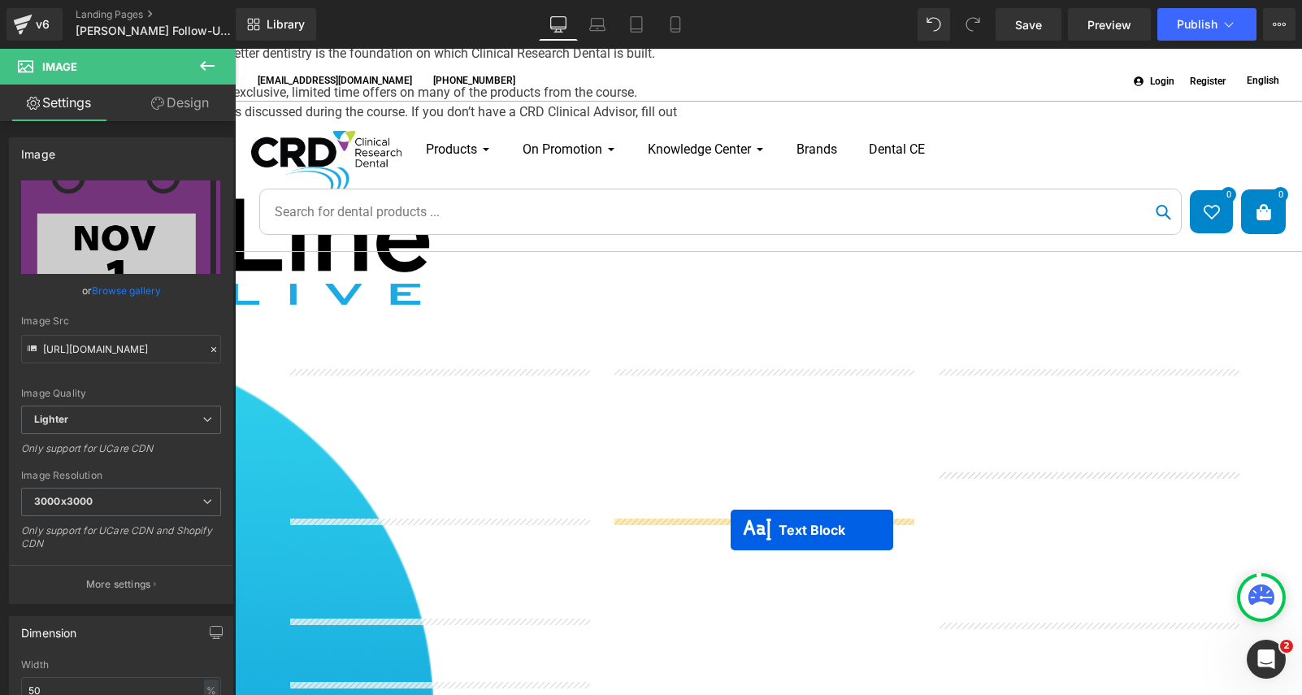
drag, startPoint x: 1010, startPoint y: 449, endPoint x: 731, endPoint y: 530, distance: 290.4
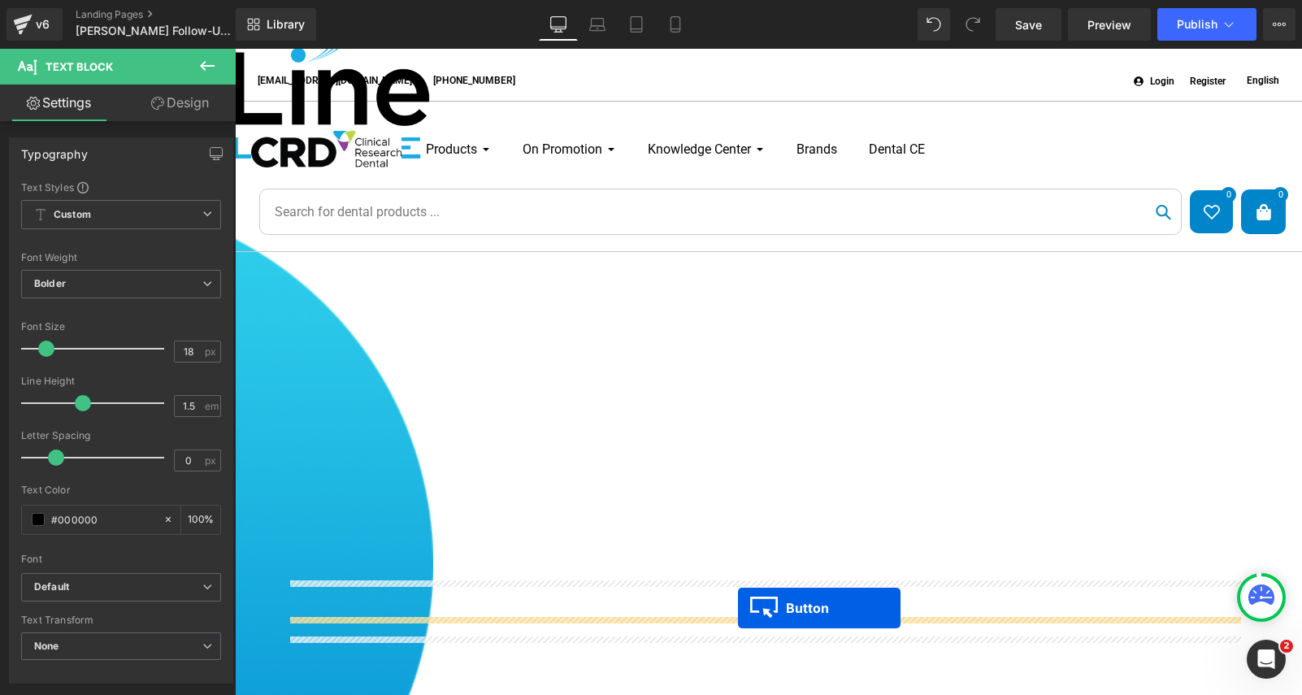
scroll to position [634, 0]
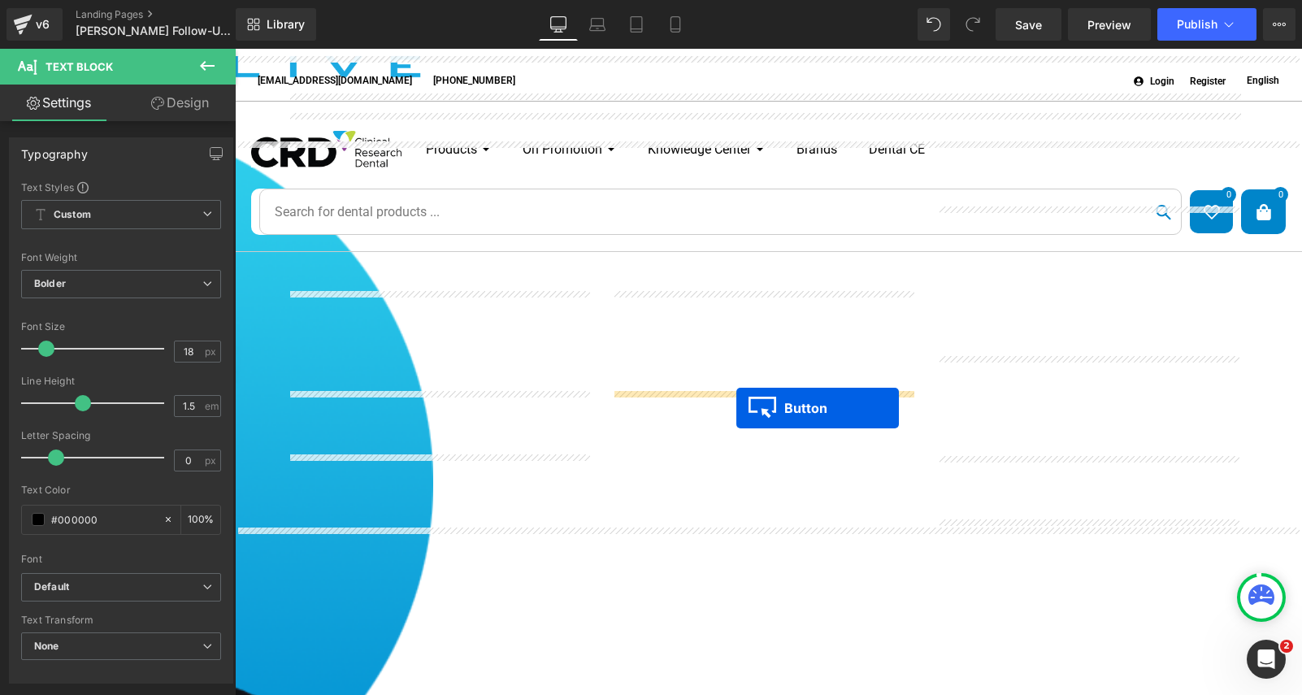
drag, startPoint x: 1057, startPoint y: 397, endPoint x: 736, endPoint y: 408, distance: 321.2
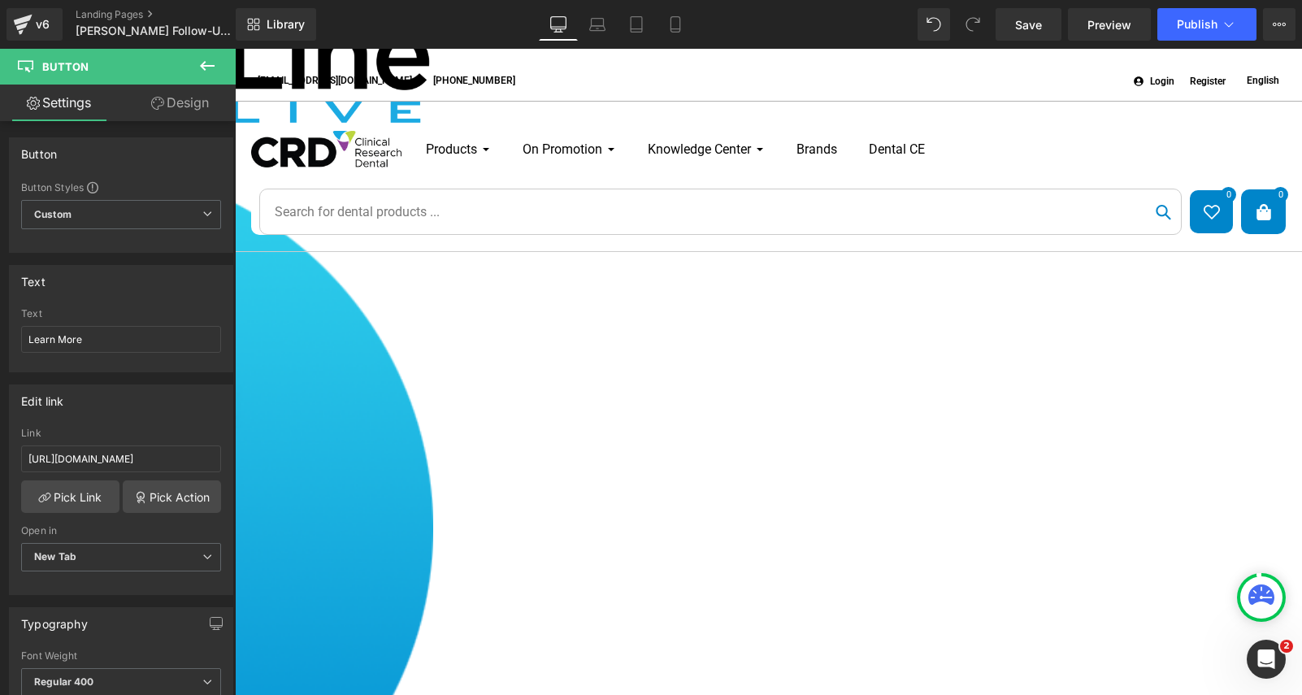
scroll to position [553, 0]
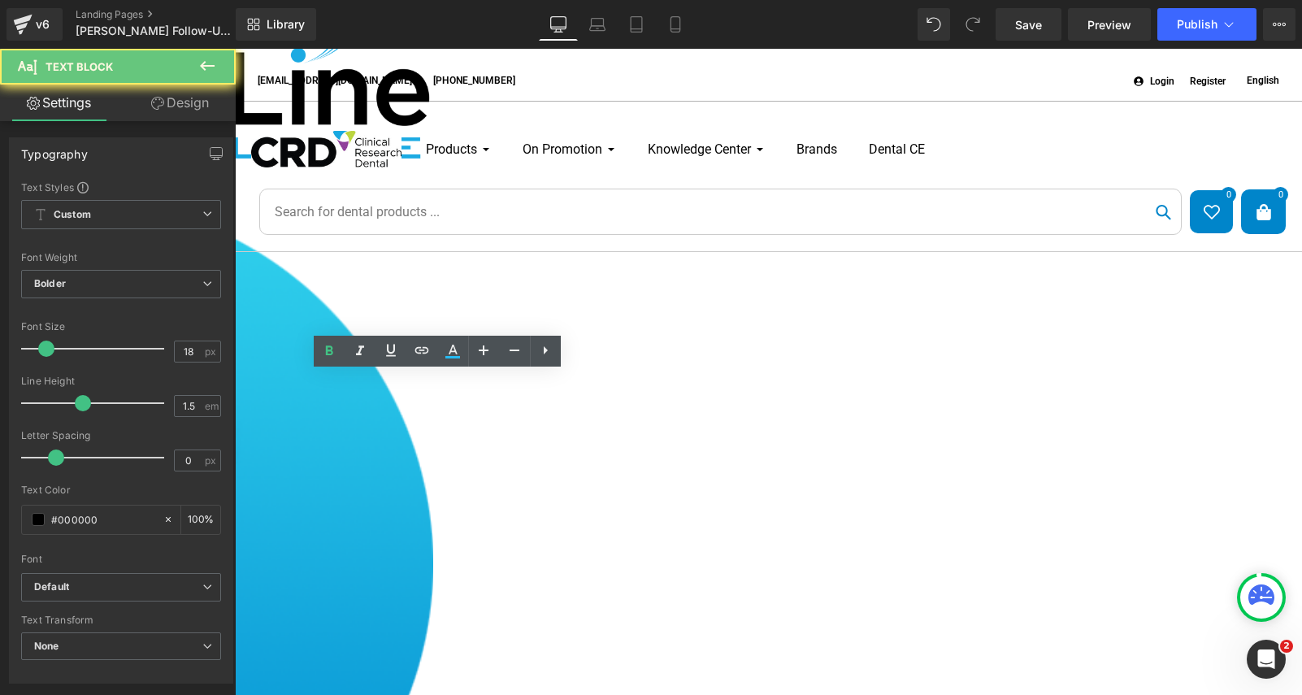
drag, startPoint x: 514, startPoint y: 461, endPoint x: 359, endPoint y: 459, distance: 154.4
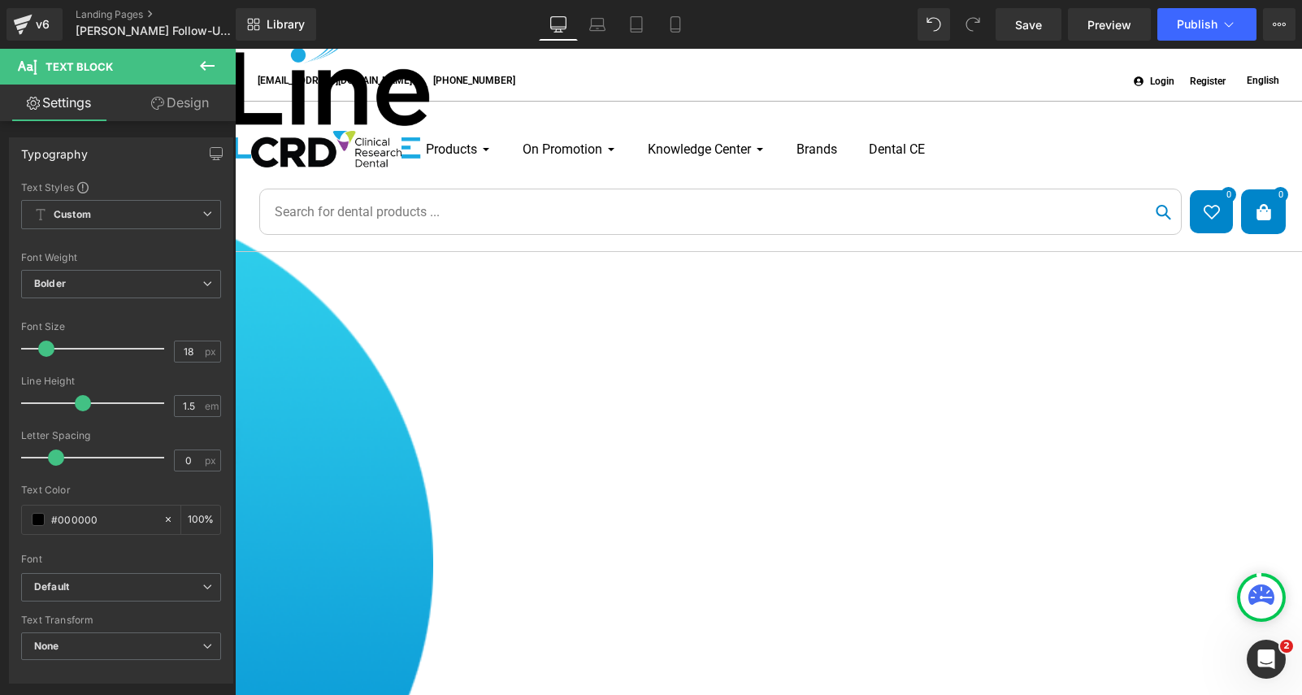
drag, startPoint x: 786, startPoint y: 462, endPoint x: 821, endPoint y: 461, distance: 35.0
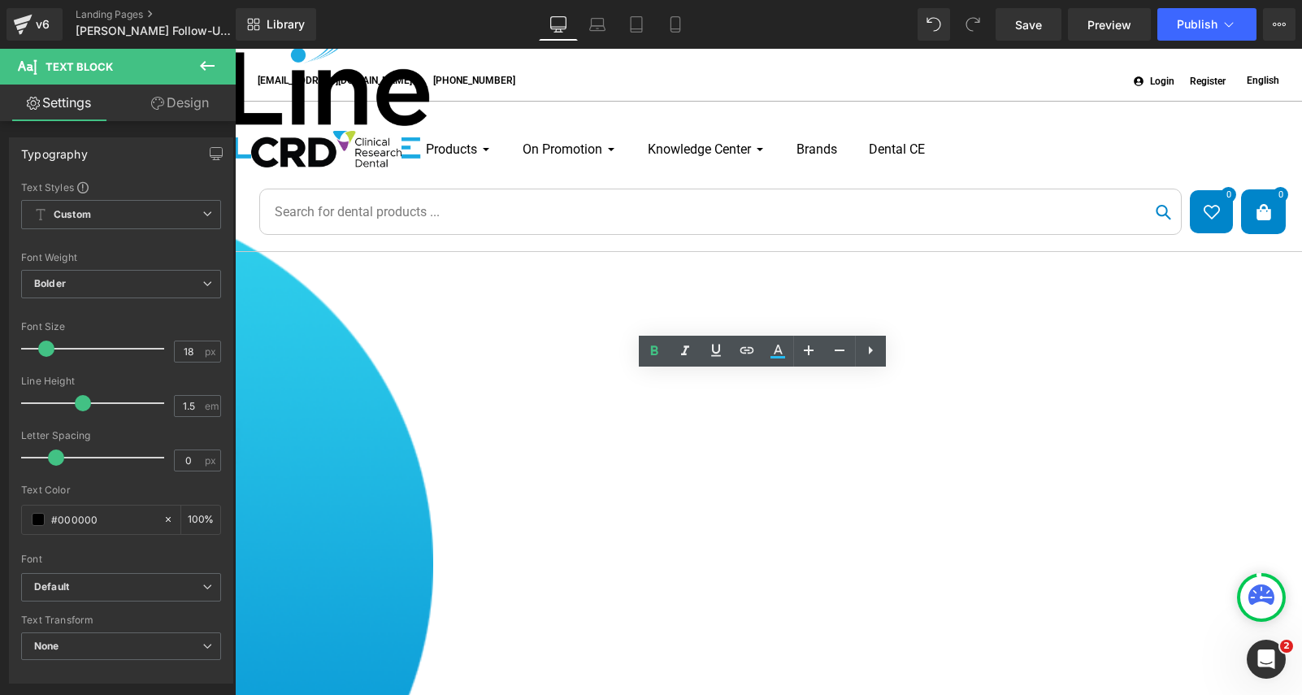
drag, startPoint x: 840, startPoint y: 458, endPoint x: 768, endPoint y: 461, distance: 72.4
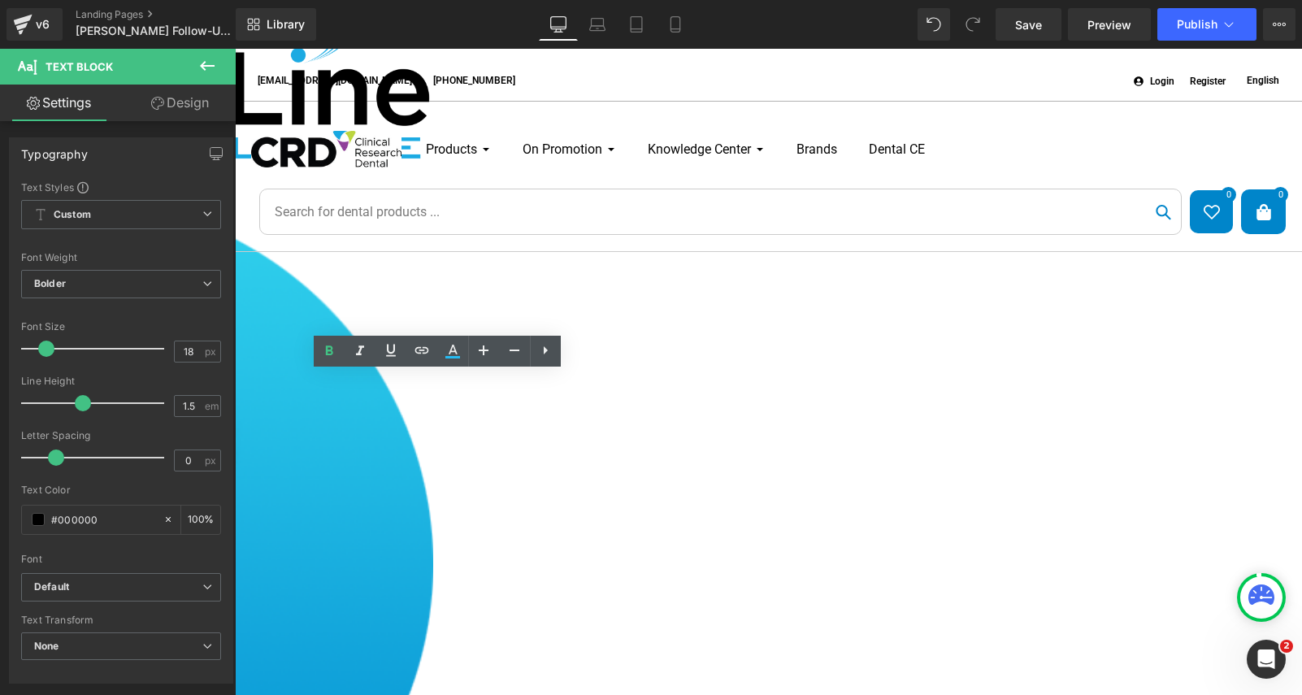
copy span "[ONLY A FEW SEATS LEFT]"
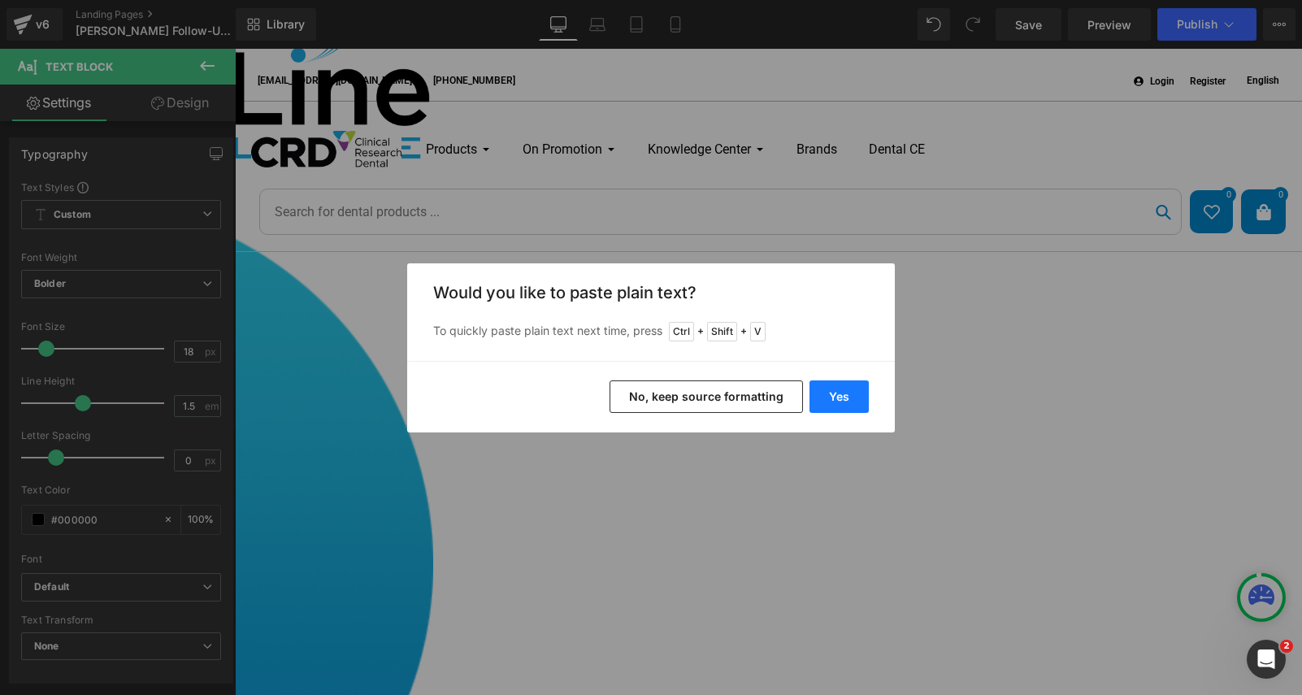
drag, startPoint x: 832, startPoint y: 396, endPoint x: 604, endPoint y: 360, distance: 230.4
click at [832, 396] on button "Yes" at bounding box center [839, 396] width 59 height 33
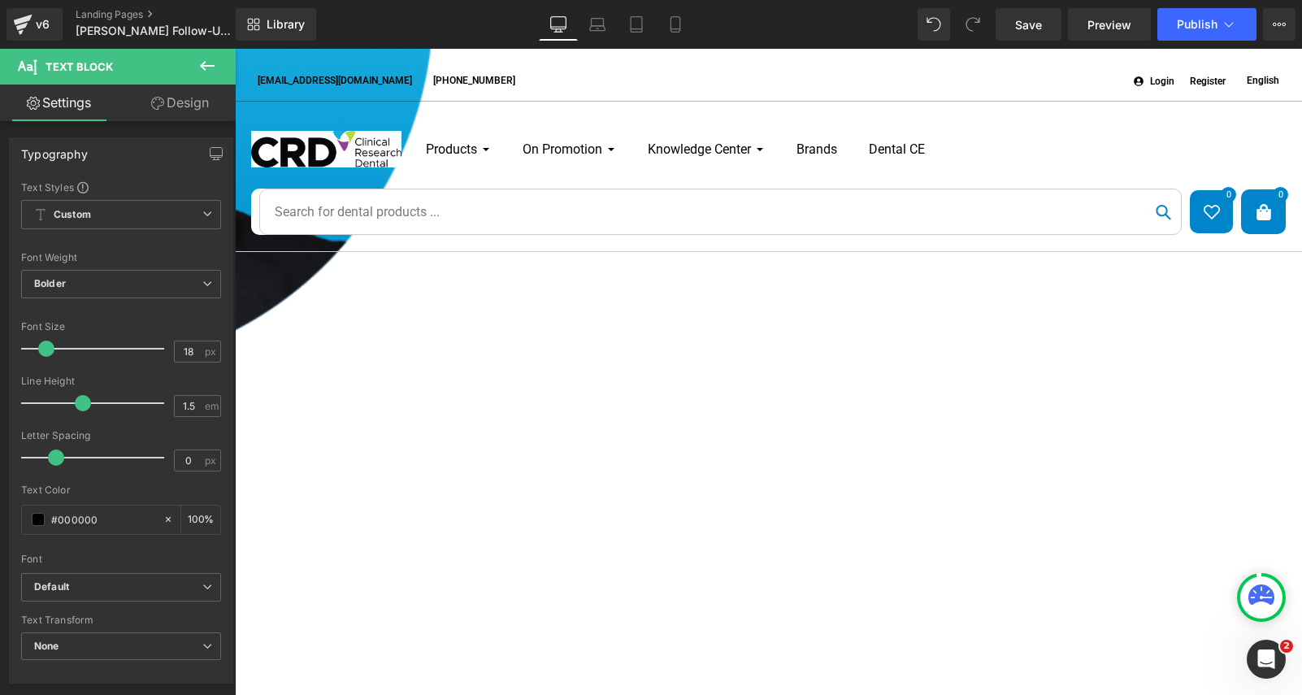
scroll to position [1122, 0]
click at [235, 49] on icon at bounding box center [235, 49] width 0 height 0
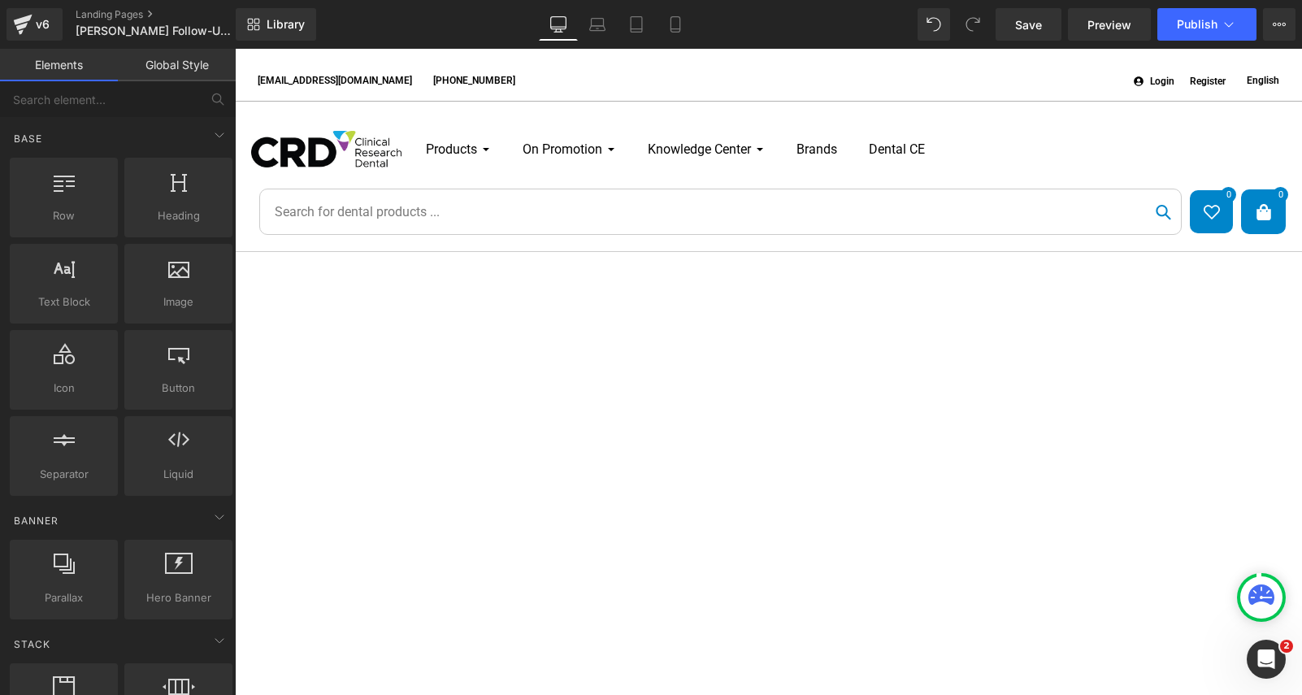
scroll to position [1366, 0]
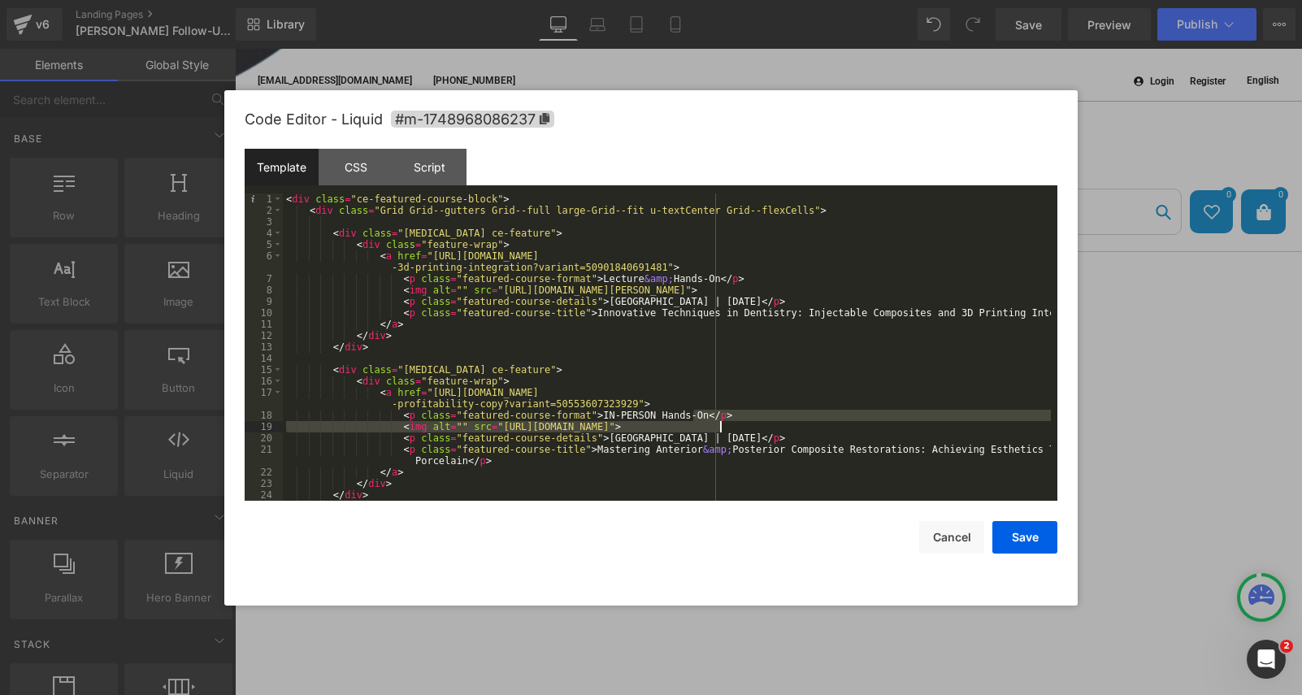
click at [720, 422] on div "< div class = "ce-featured-course-block" > < div class = "Grid Grid--gutters Gr…" at bounding box center [667, 358] width 768 height 330
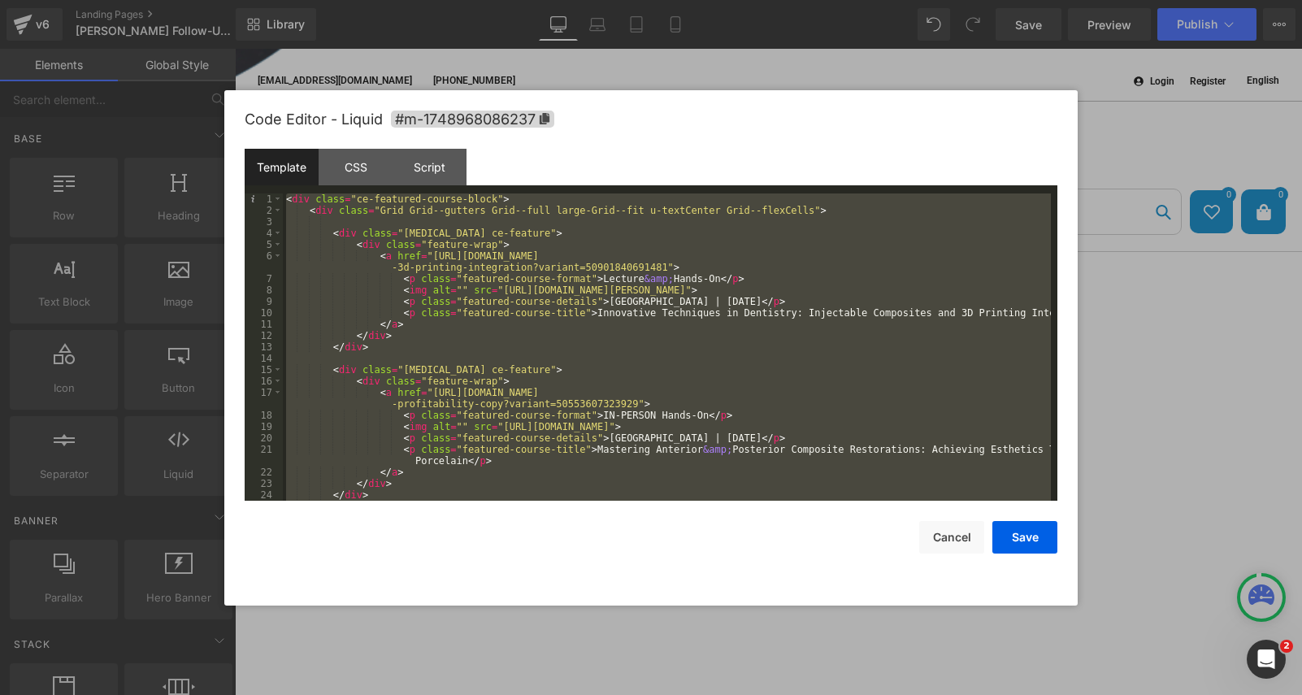
scroll to position [330, 0]
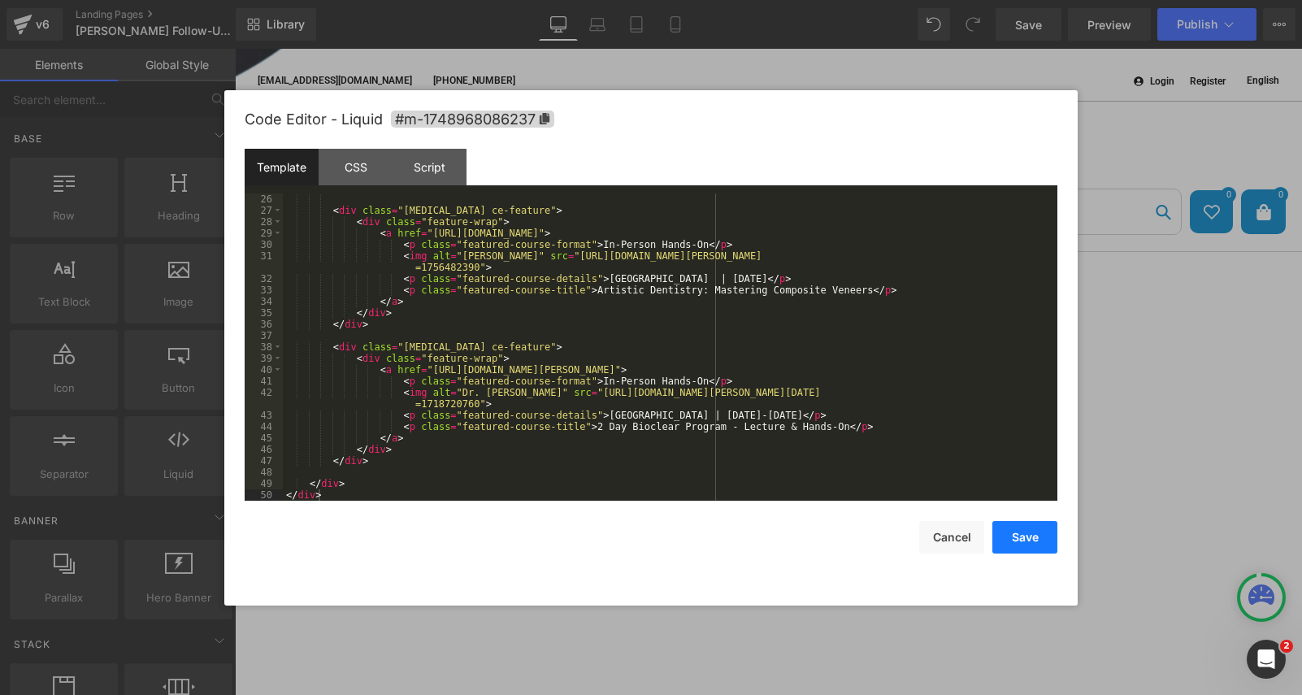
click at [1042, 548] on button "Save" at bounding box center [1024, 537] width 65 height 33
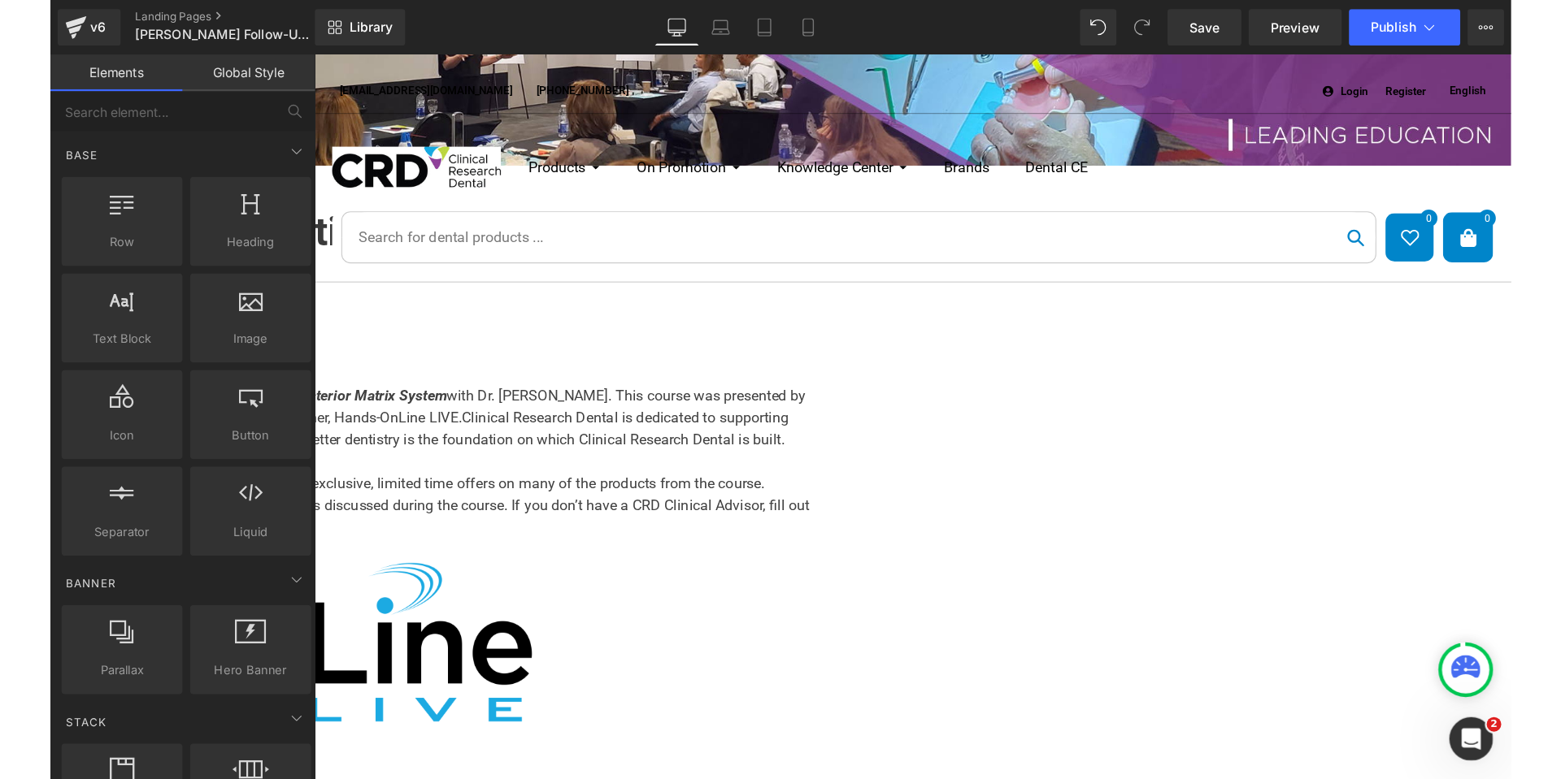
scroll to position [0, 0]
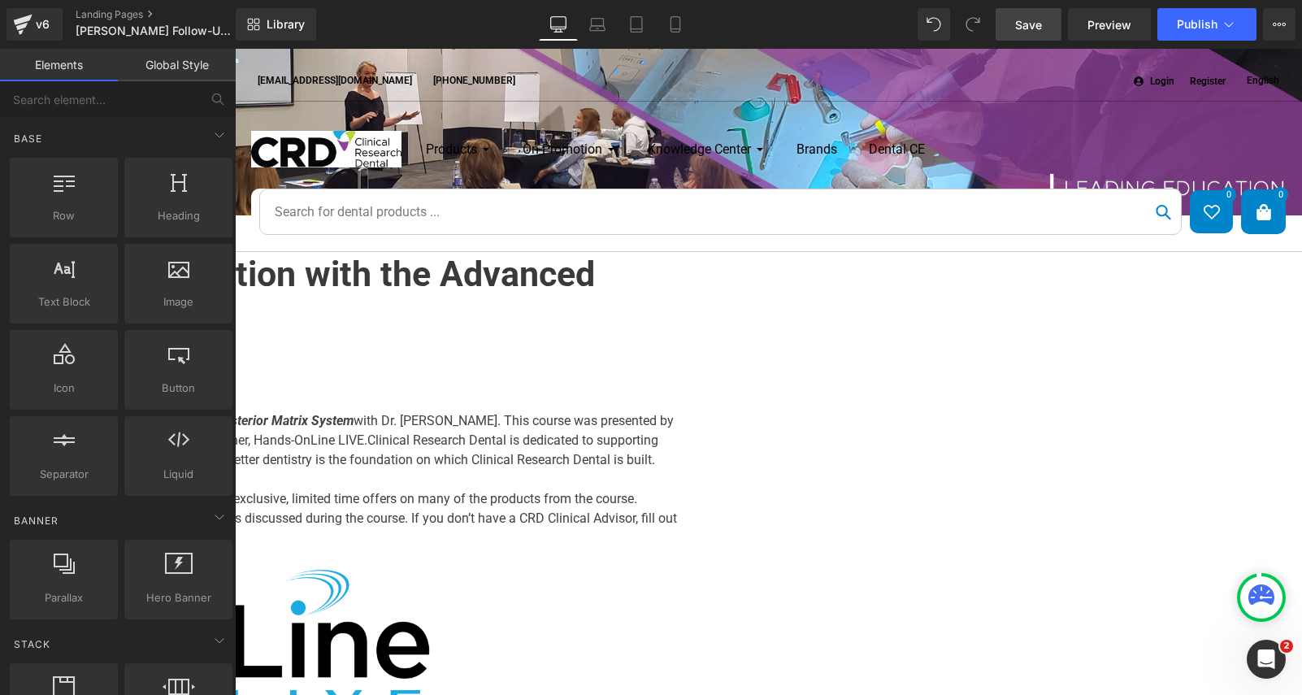
click at [1031, 36] on link "Save" at bounding box center [1029, 24] width 66 height 33
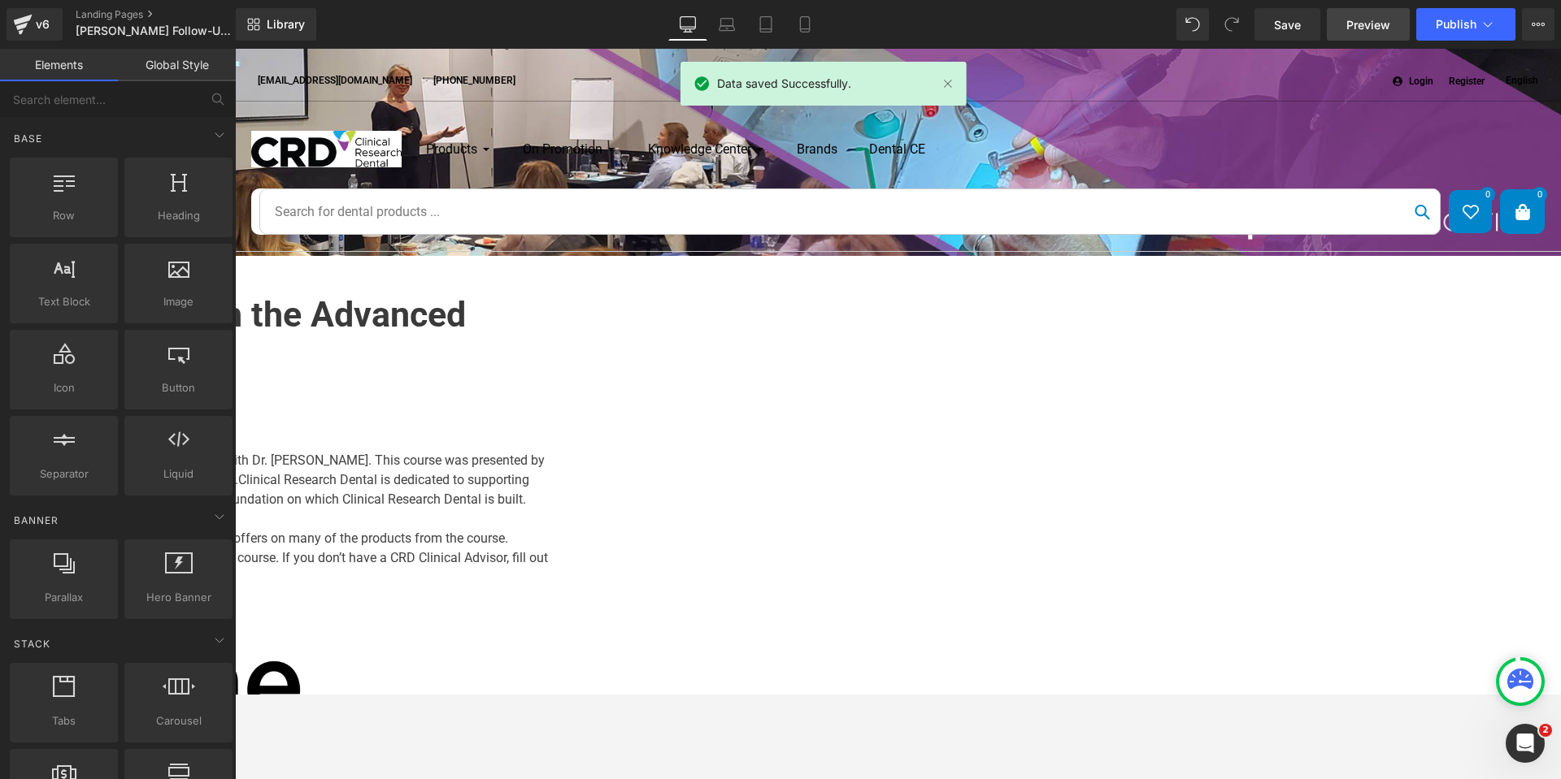
click at [1378, 23] on span "Preview" at bounding box center [1368, 24] width 44 height 17
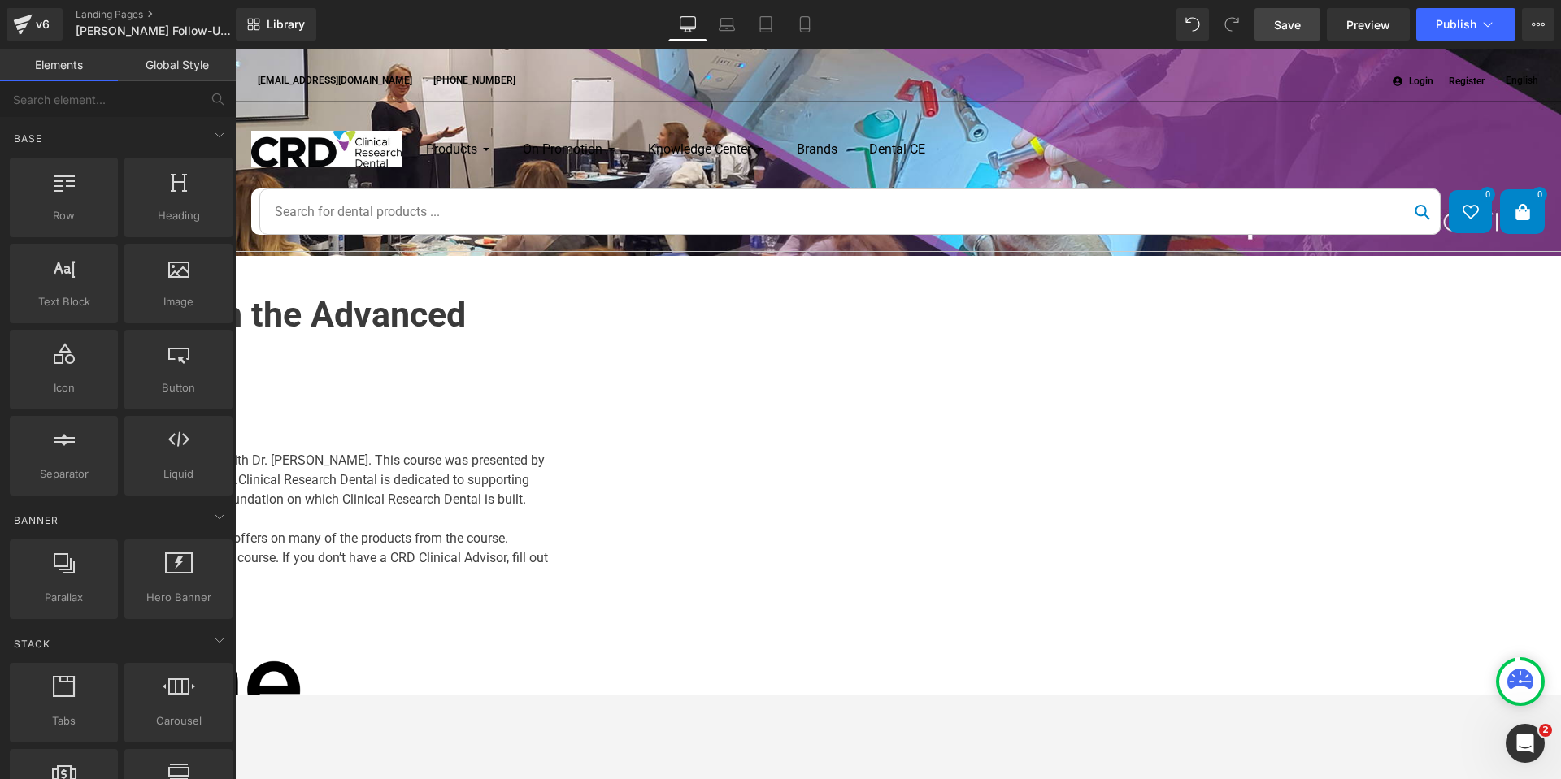
drag, startPoint x: 1291, startPoint y: 14, endPoint x: 1090, endPoint y: 193, distance: 269.4
click at [1291, 14] on link "Save" at bounding box center [1287, 24] width 66 height 33
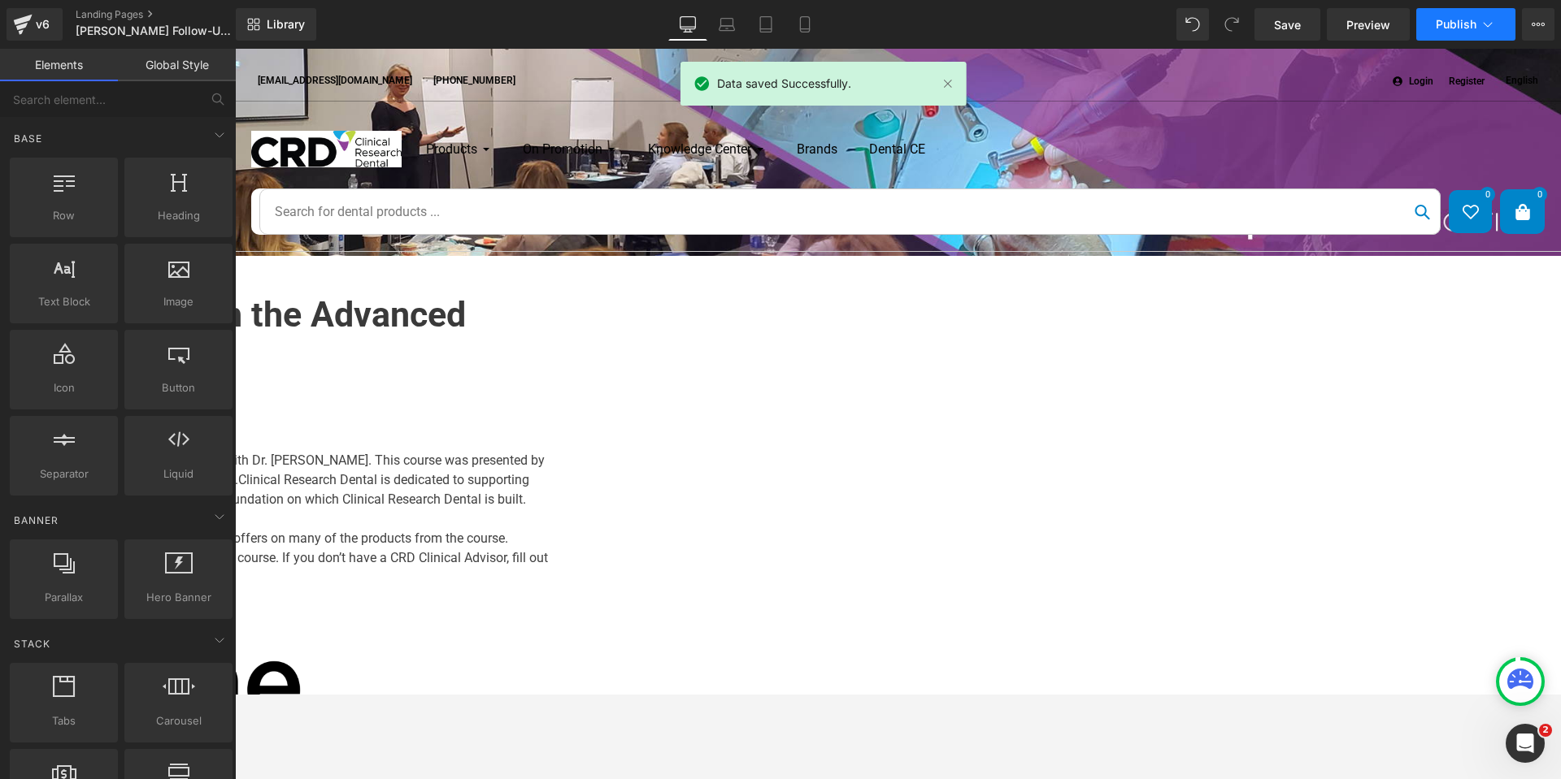
click at [1488, 20] on icon at bounding box center [1487, 24] width 16 height 16
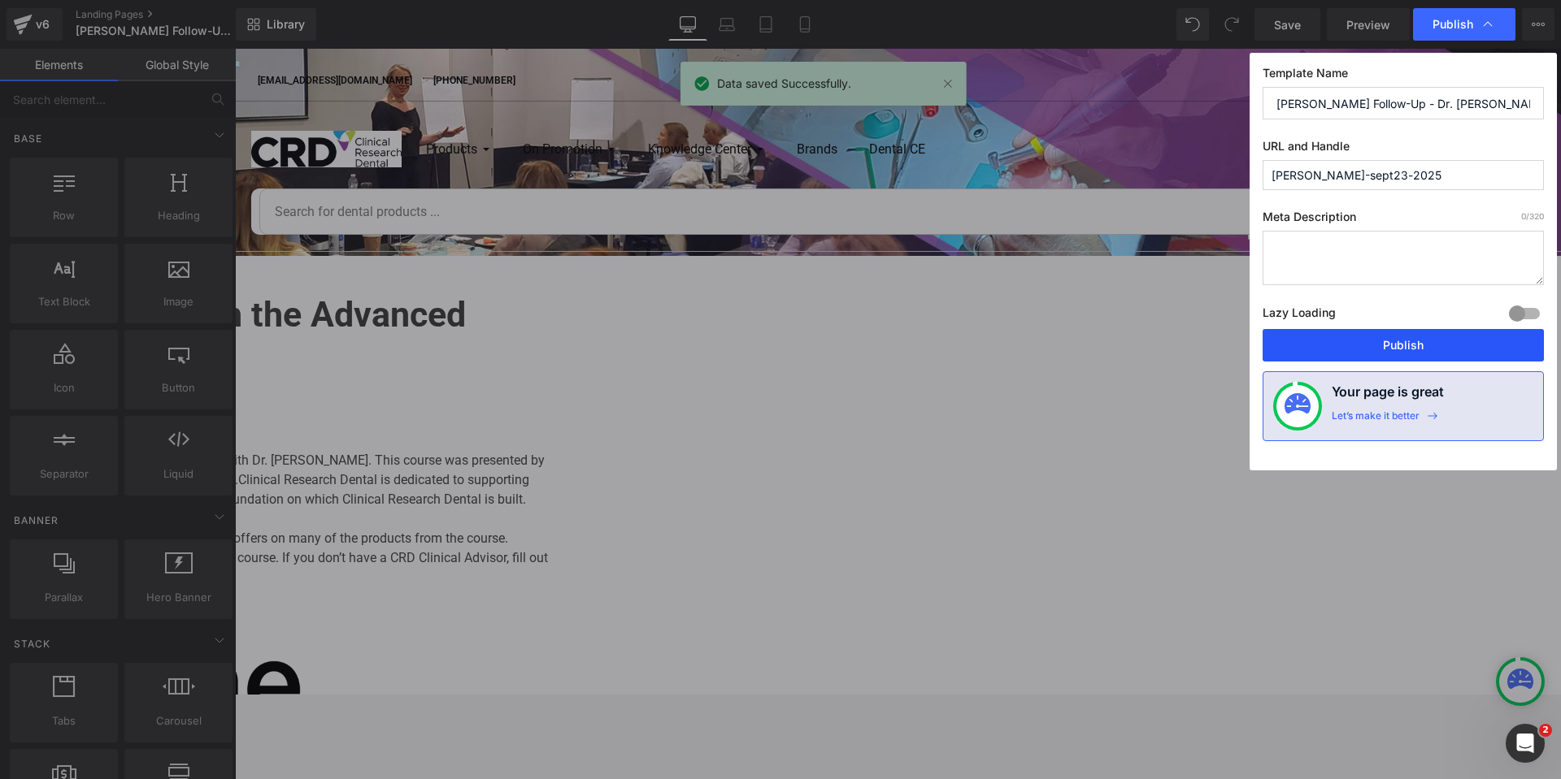
click at [1393, 343] on button "Publish" at bounding box center [1402, 345] width 281 height 33
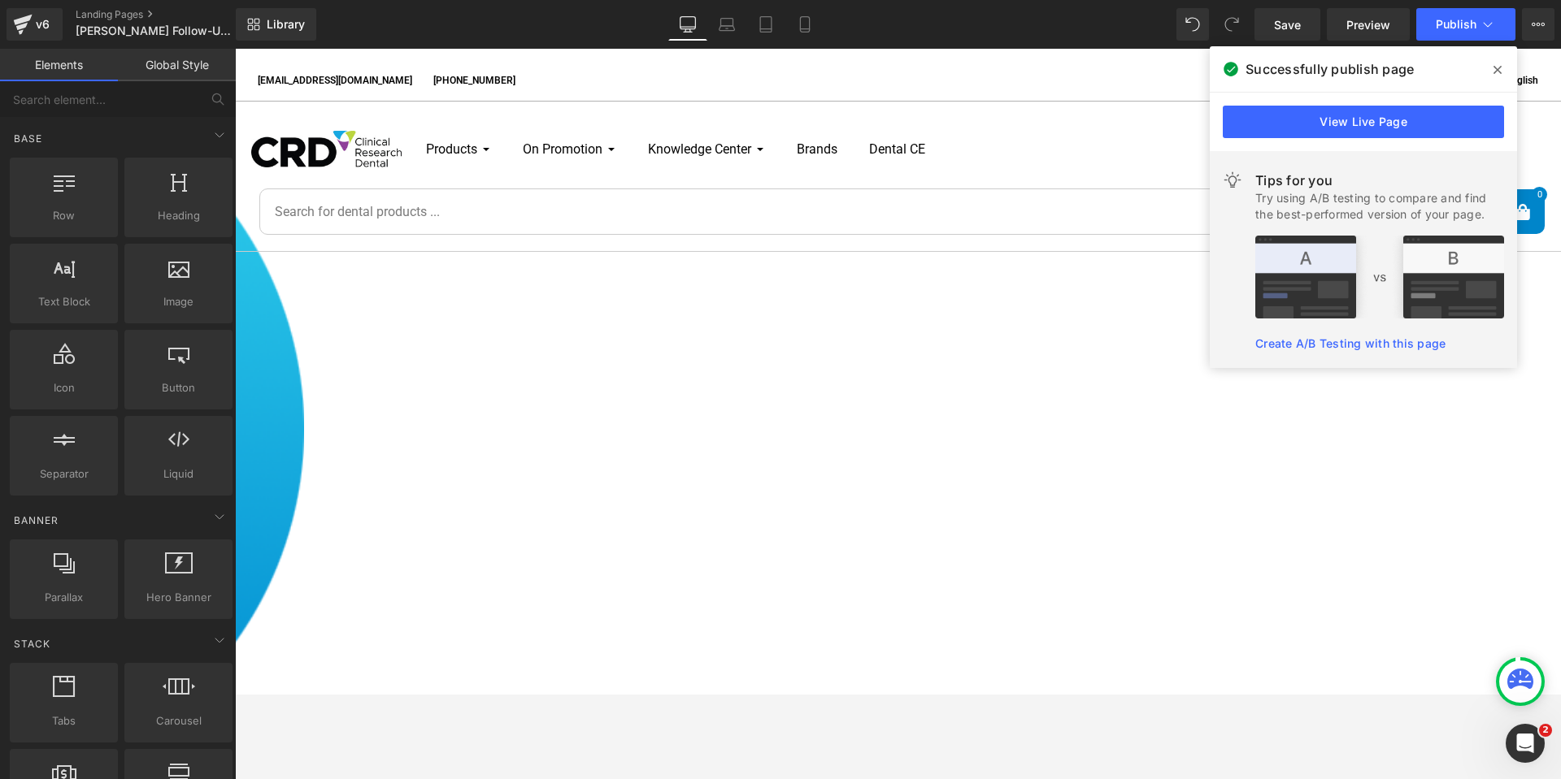
scroll to position [813, 0]
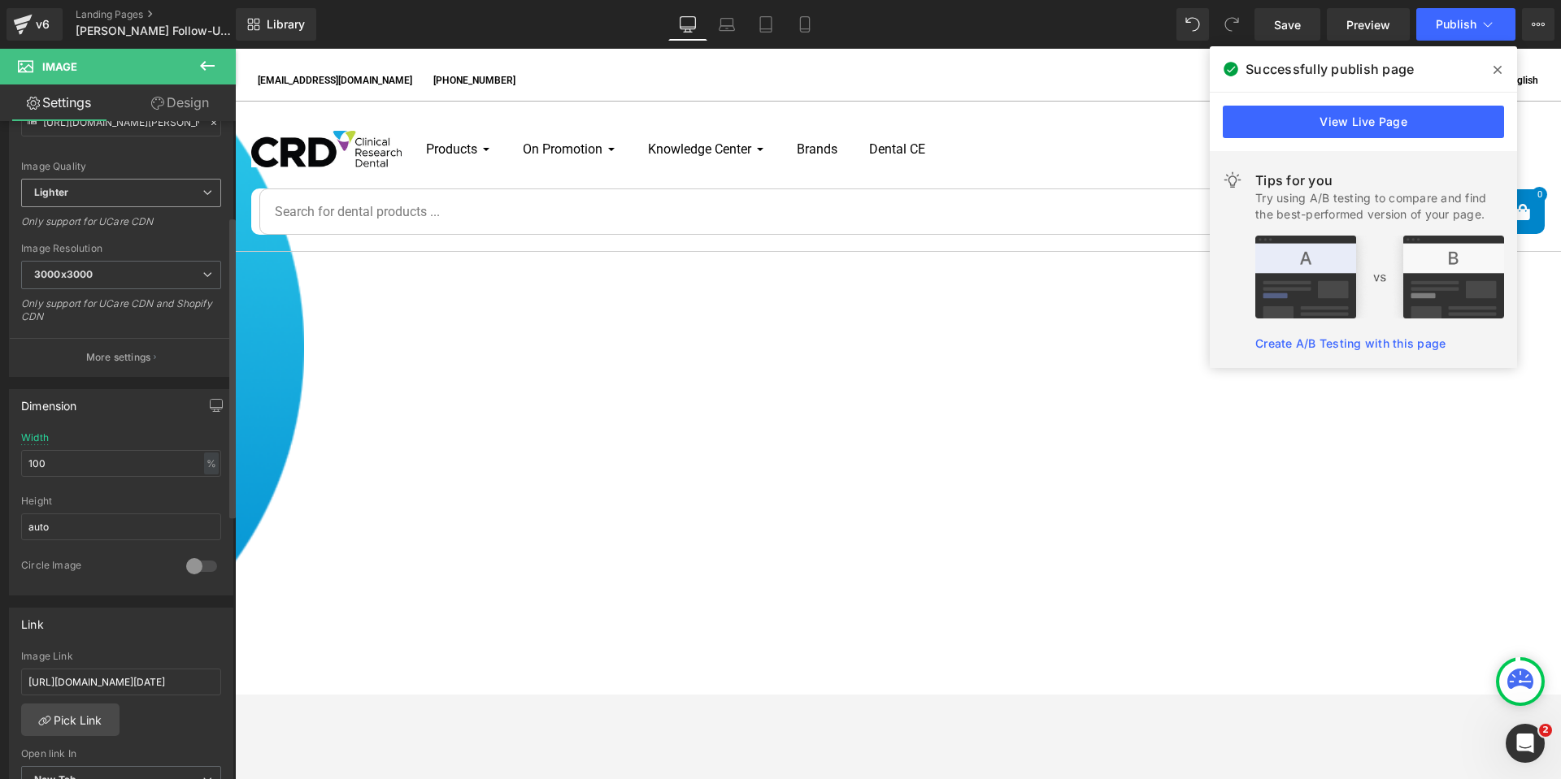
scroll to position [244, 0]
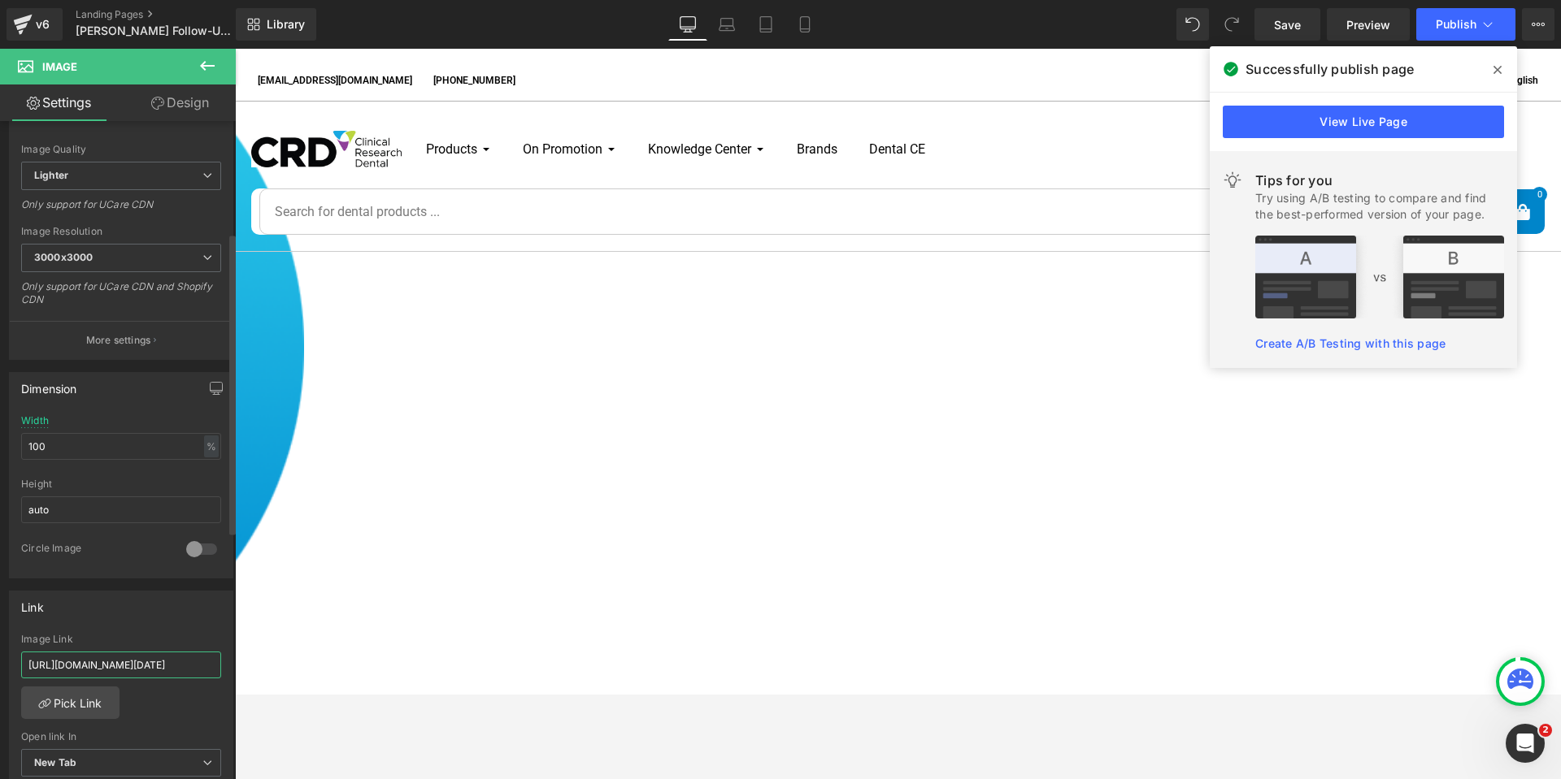
click at [101, 668] on input "https://cdn.shopify.com/s/files/1/0136/0828/8320/files/Bioclear-CE-Specials-Jun…" at bounding box center [121, 665] width 200 height 27
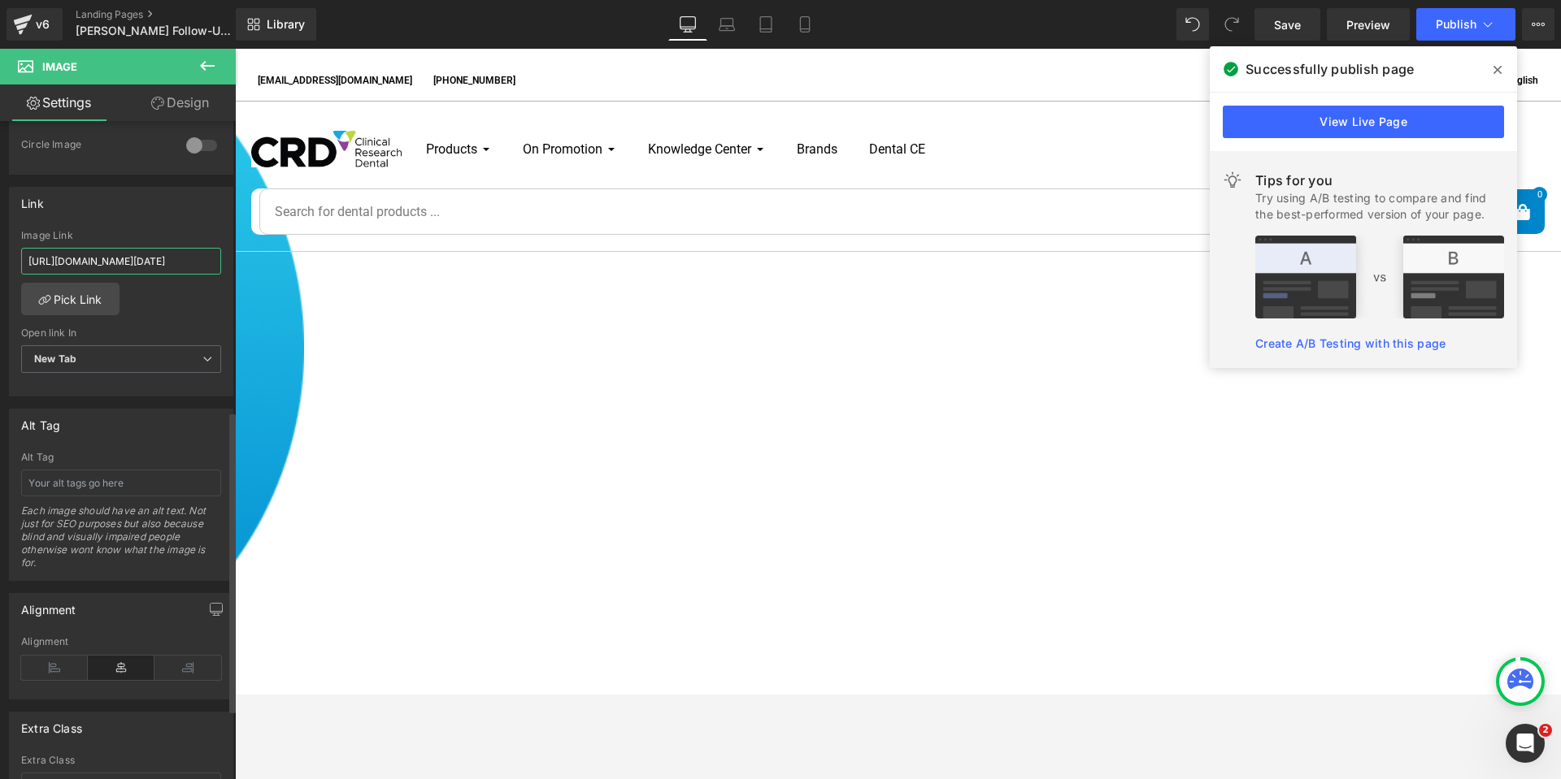
scroll to position [650, 0]
click at [88, 258] on input "https://cdn.shopify.com/s/files/1/0136/0828/8320/files/Bioclear-CE-Specials-Jun…" at bounding box center [121, 258] width 200 height 27
type input "https://cdn.shopify.com/s/files/1/0136/0828/8320/files/Bioclear-CE-Specials-Q3-…"
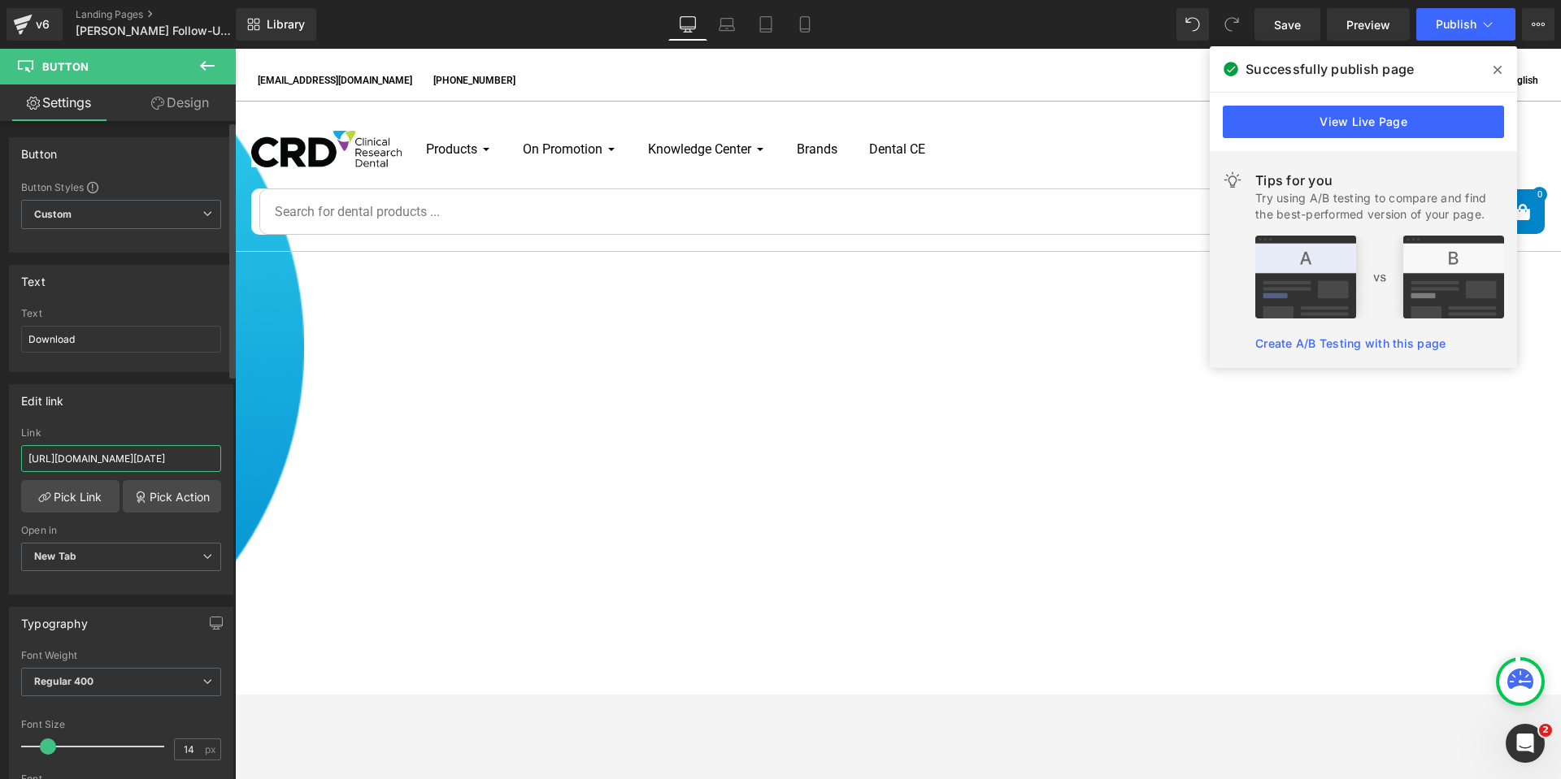
click at [117, 454] on input "https://cdn.shopify.com/s/files/1/0136/0828/8320/files/Bioclear-CE-Specials-Jun…" at bounding box center [121, 458] width 200 height 27
type input "https://cdn.shopify.com/s/files/1/0136/0828/8320/files/Bioclear-CE-Specials-Q3-…"
click at [1300, 20] on span "Save" at bounding box center [1287, 24] width 27 height 17
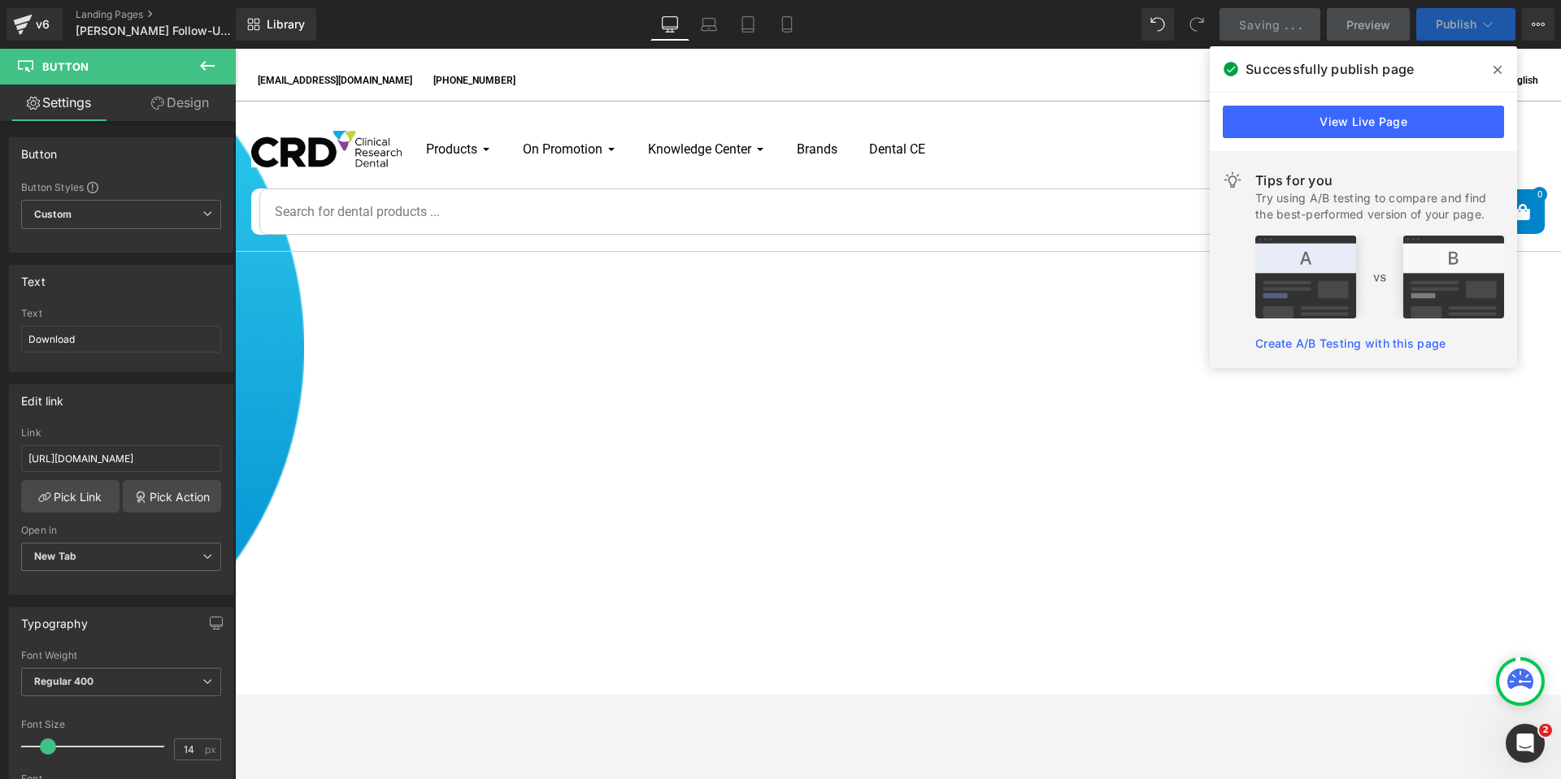
scroll to position [0, 0]
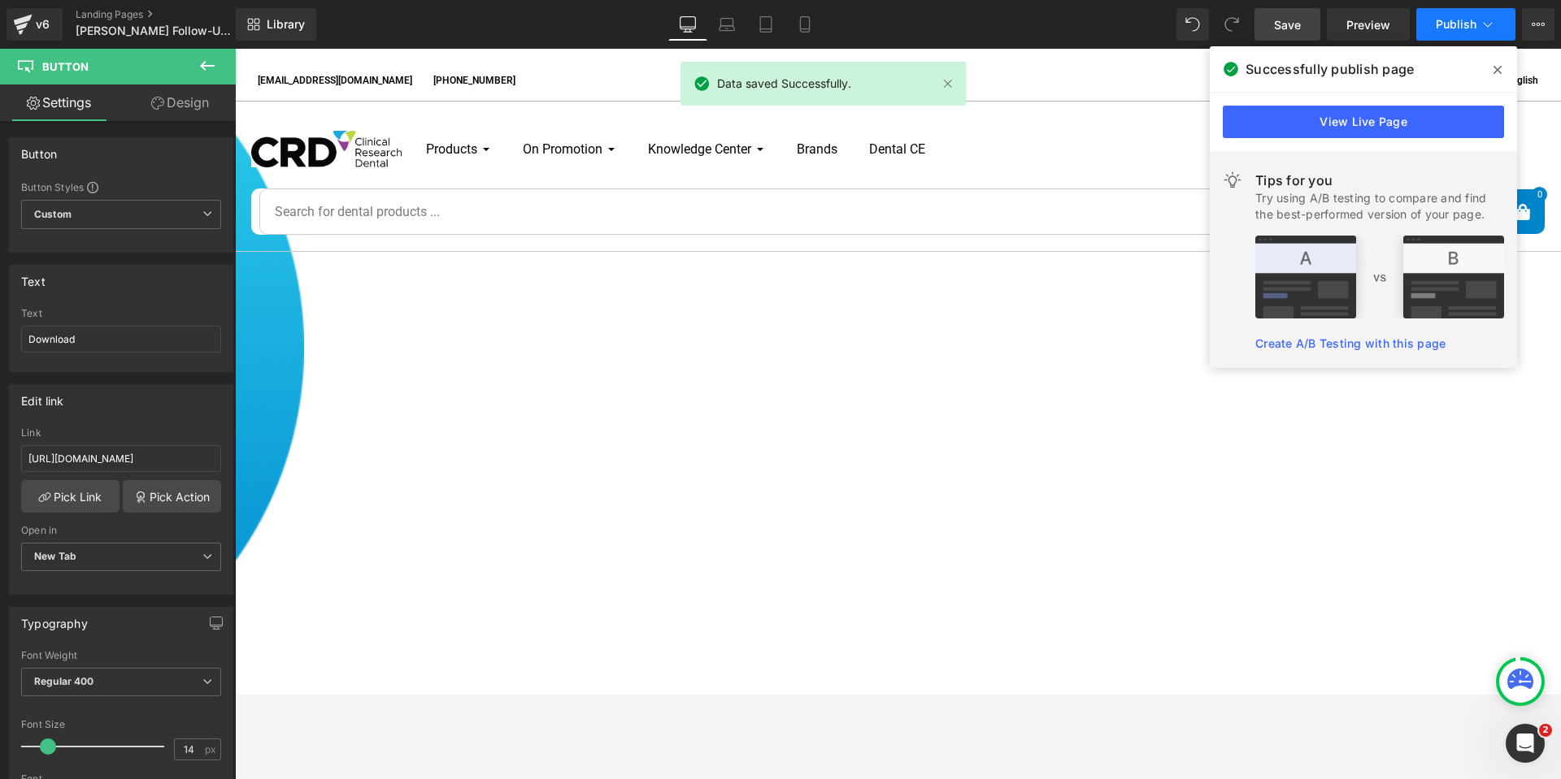
click at [1439, 24] on span "Publish" at bounding box center [1455, 24] width 41 height 13
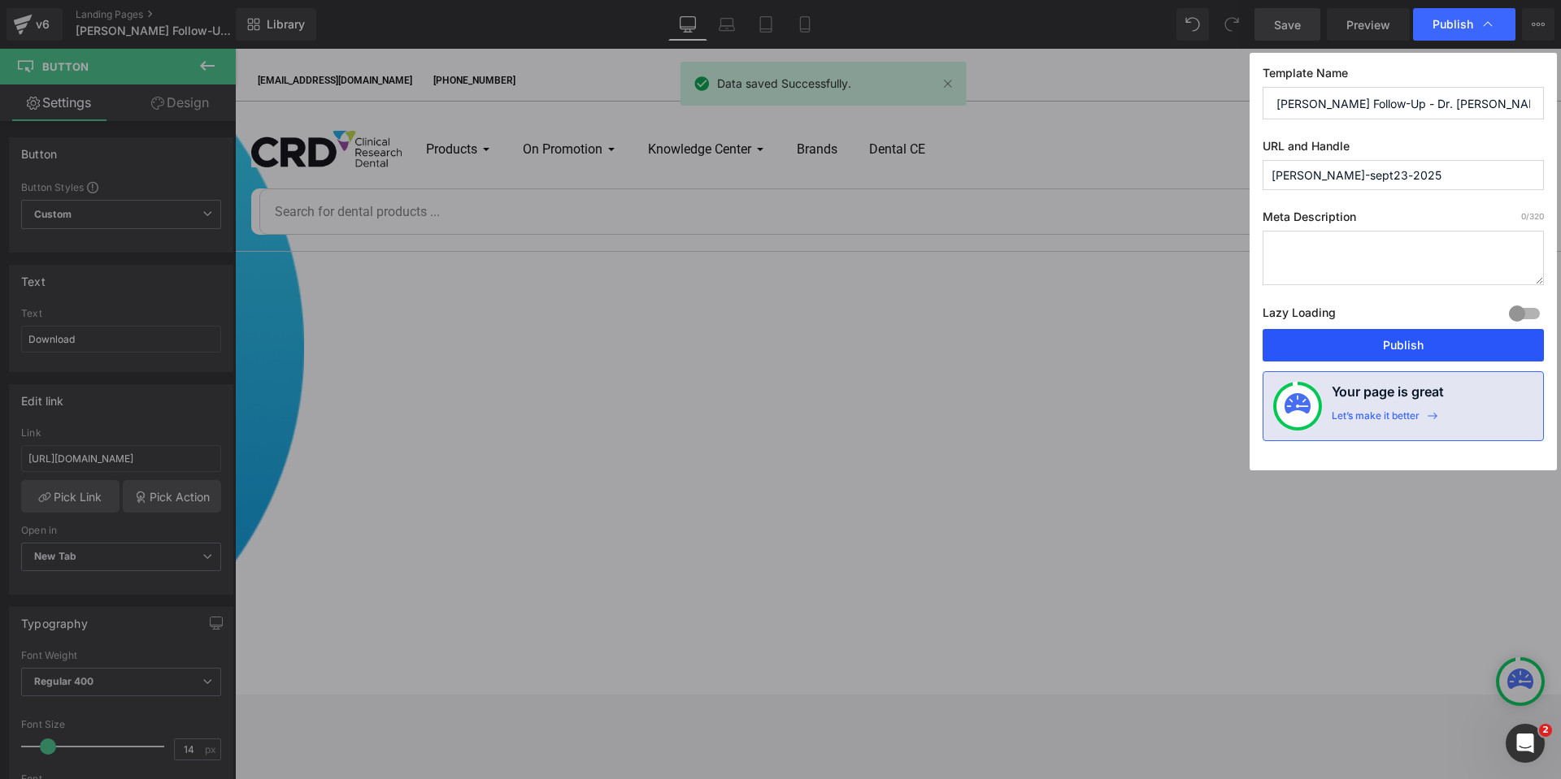
click at [1391, 341] on button "Publish" at bounding box center [1402, 345] width 281 height 33
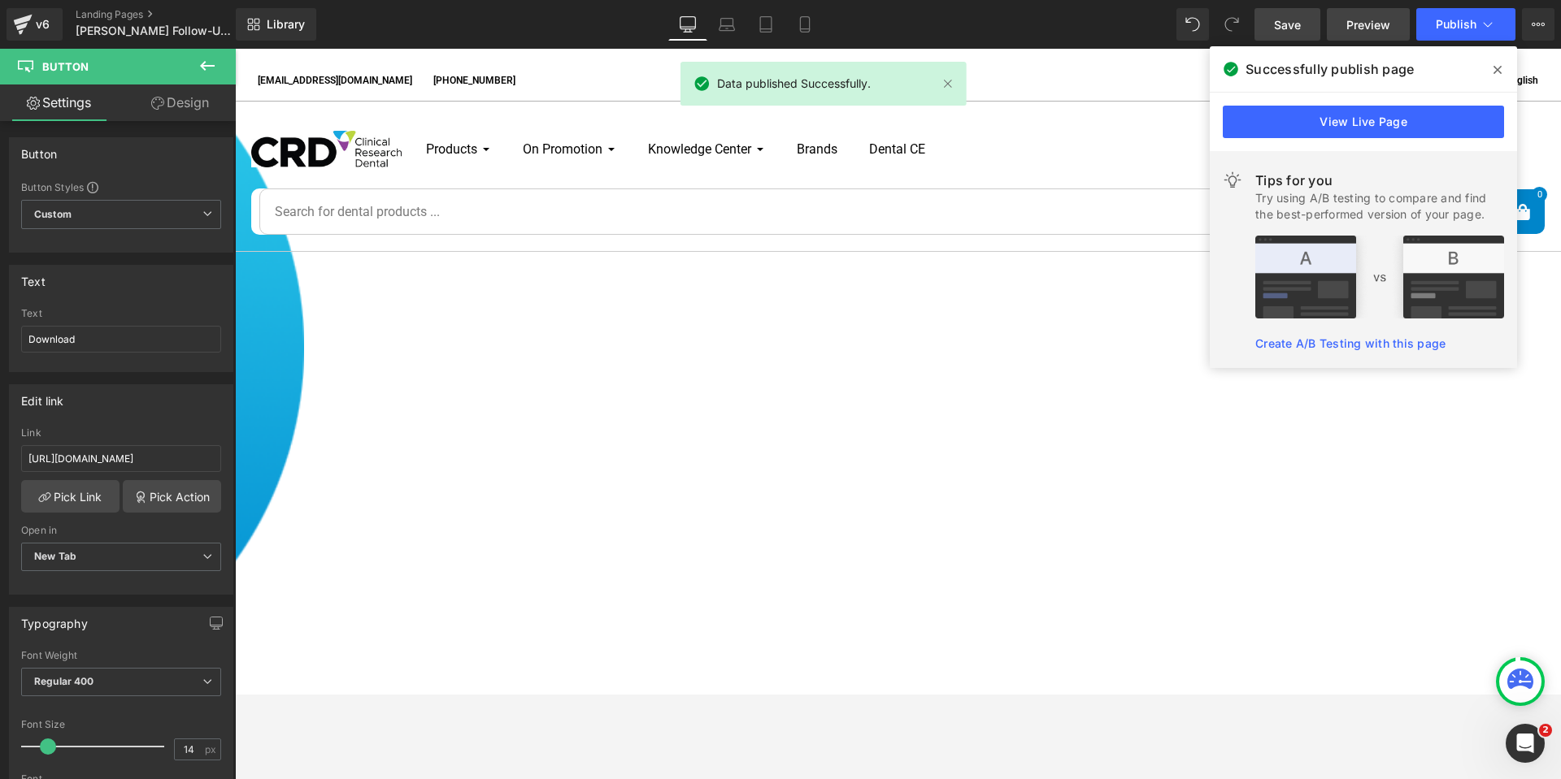
click at [1367, 22] on span "Preview" at bounding box center [1368, 24] width 44 height 17
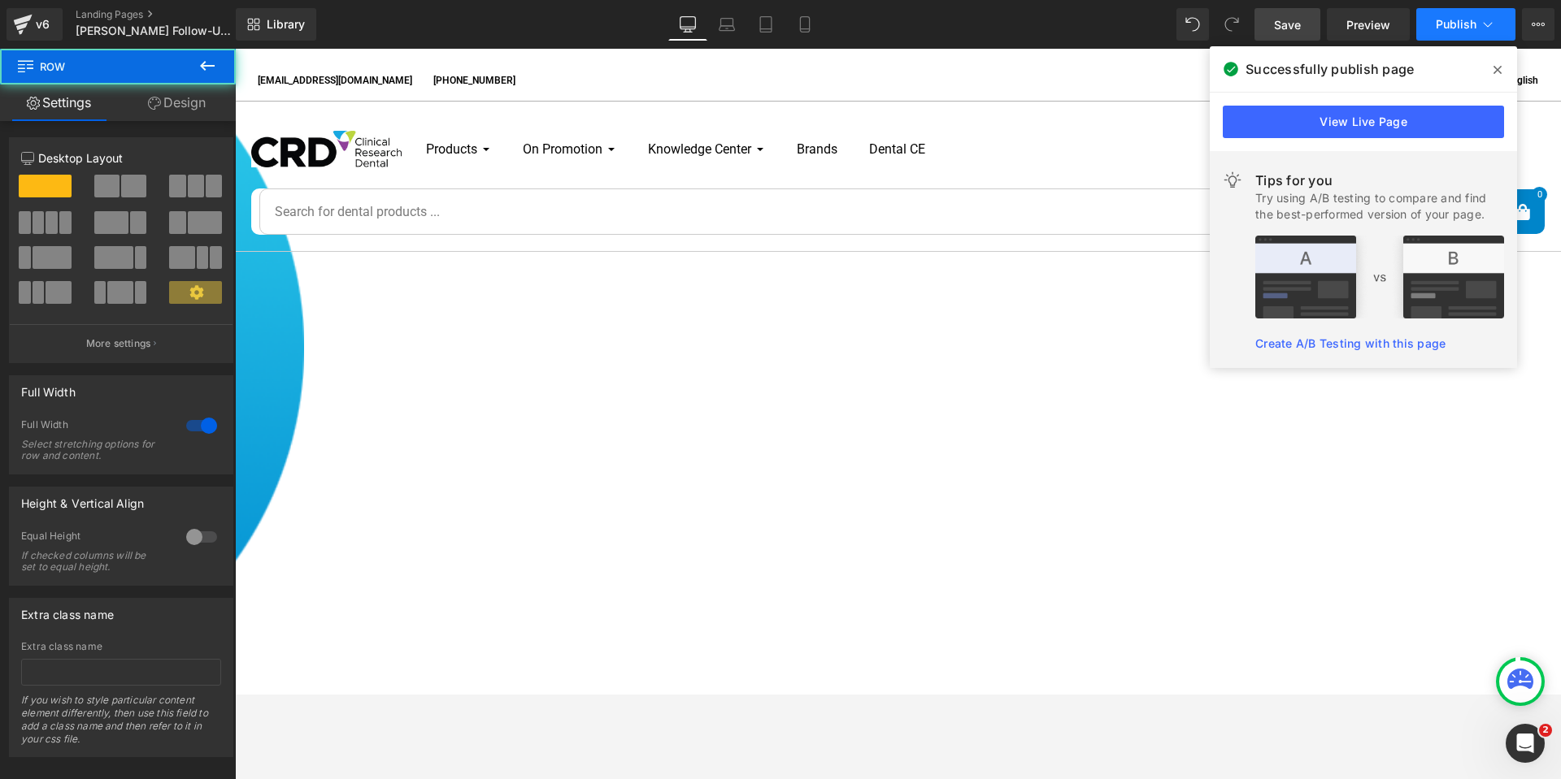
click at [1455, 22] on span "Publish" at bounding box center [1455, 24] width 41 height 13
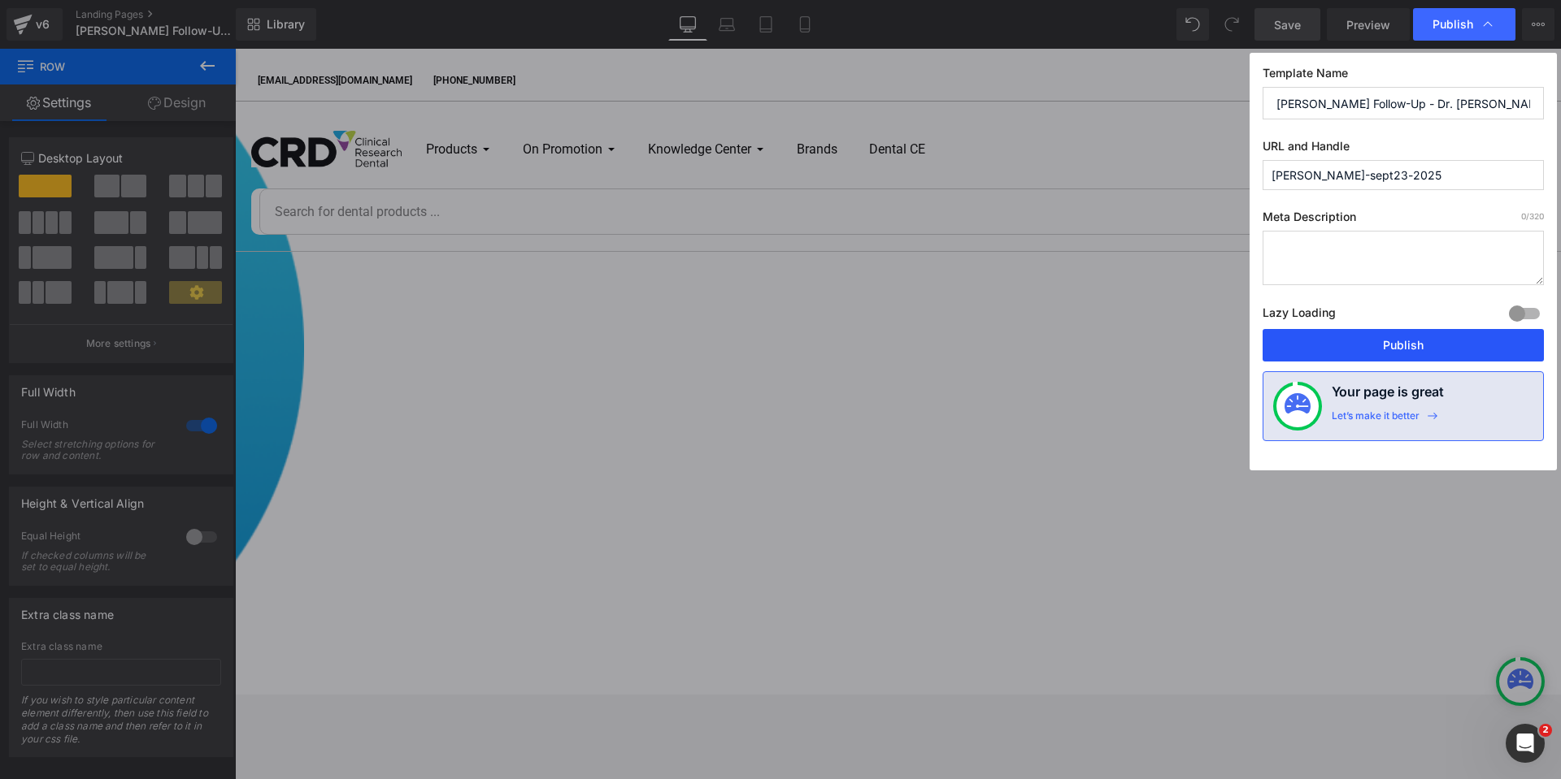
drag, startPoint x: 1398, startPoint y: 338, endPoint x: 1161, endPoint y: 275, distance: 245.7
click at [1398, 339] on button "Publish" at bounding box center [1402, 345] width 281 height 33
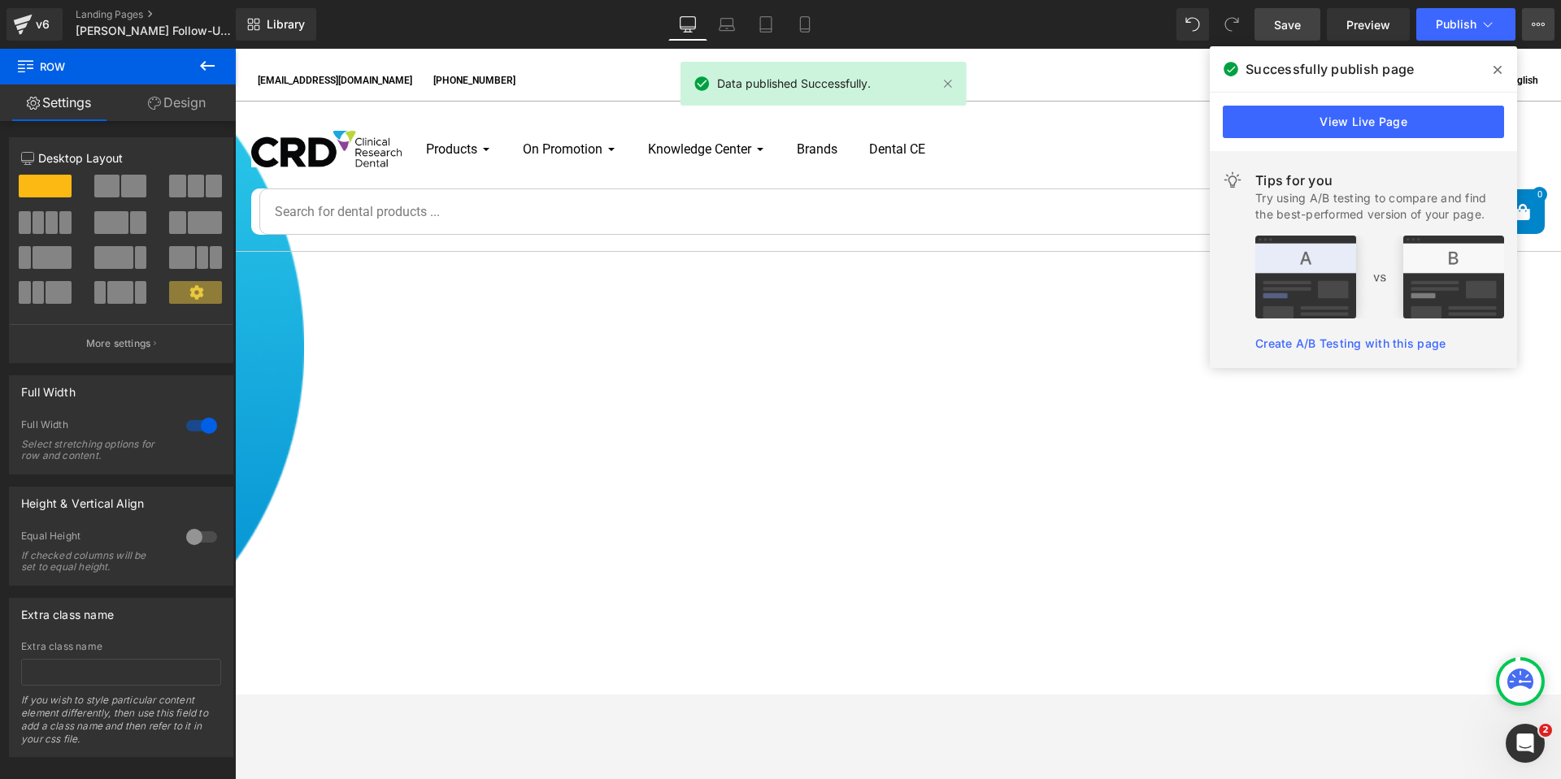
click at [1533, 25] on icon at bounding box center [1537, 24] width 13 height 13
click at [1526, 22] on button "View Live Page View with current Template Save Template to Library Schedule Pub…" at bounding box center [1538, 24] width 33 height 33
click at [1497, 68] on icon at bounding box center [1497, 69] width 8 height 13
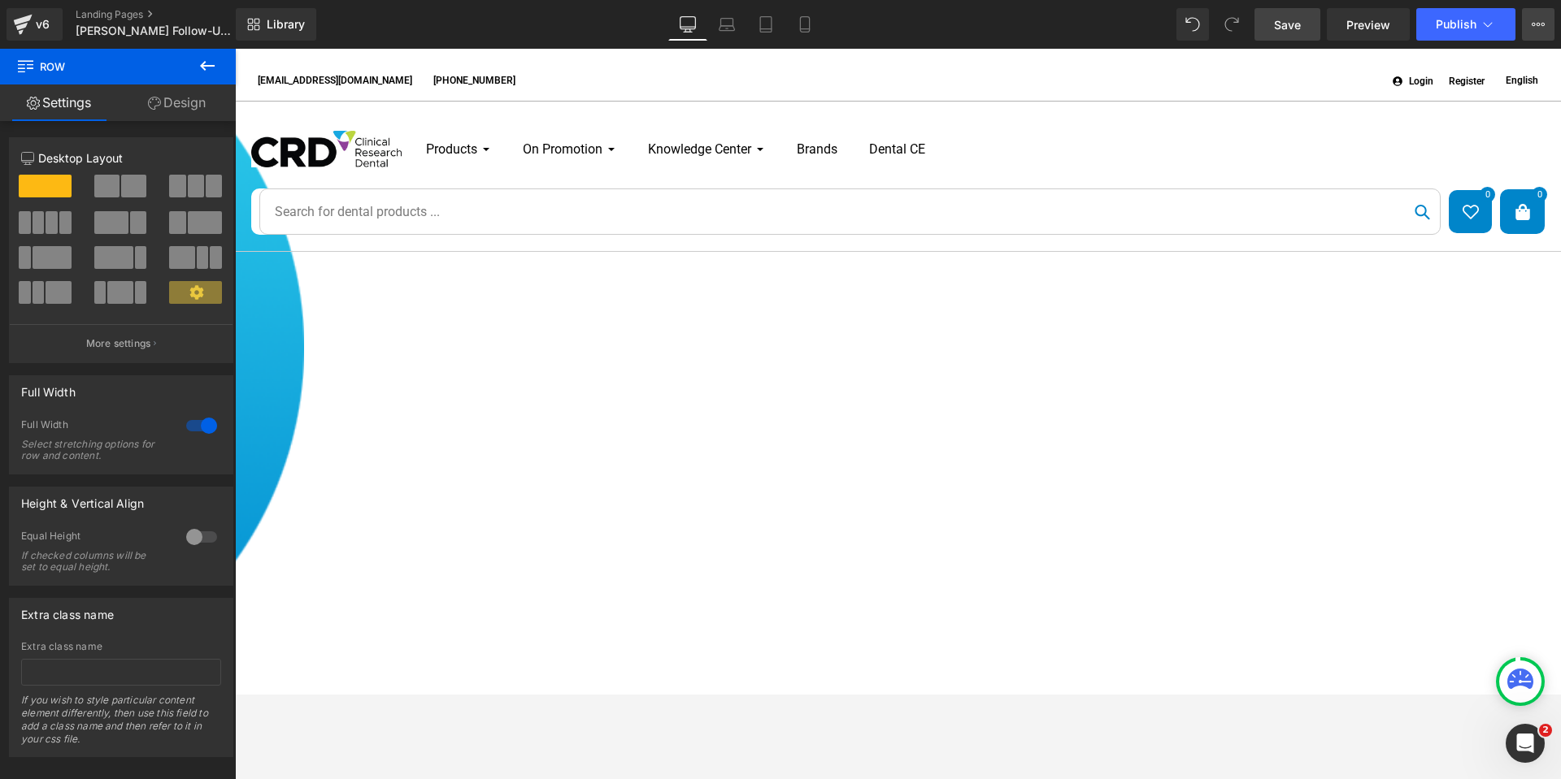
click at [1530, 28] on button "View Live Page View with current Template Save Template to Library Schedule Pub…" at bounding box center [1538, 24] width 33 height 33
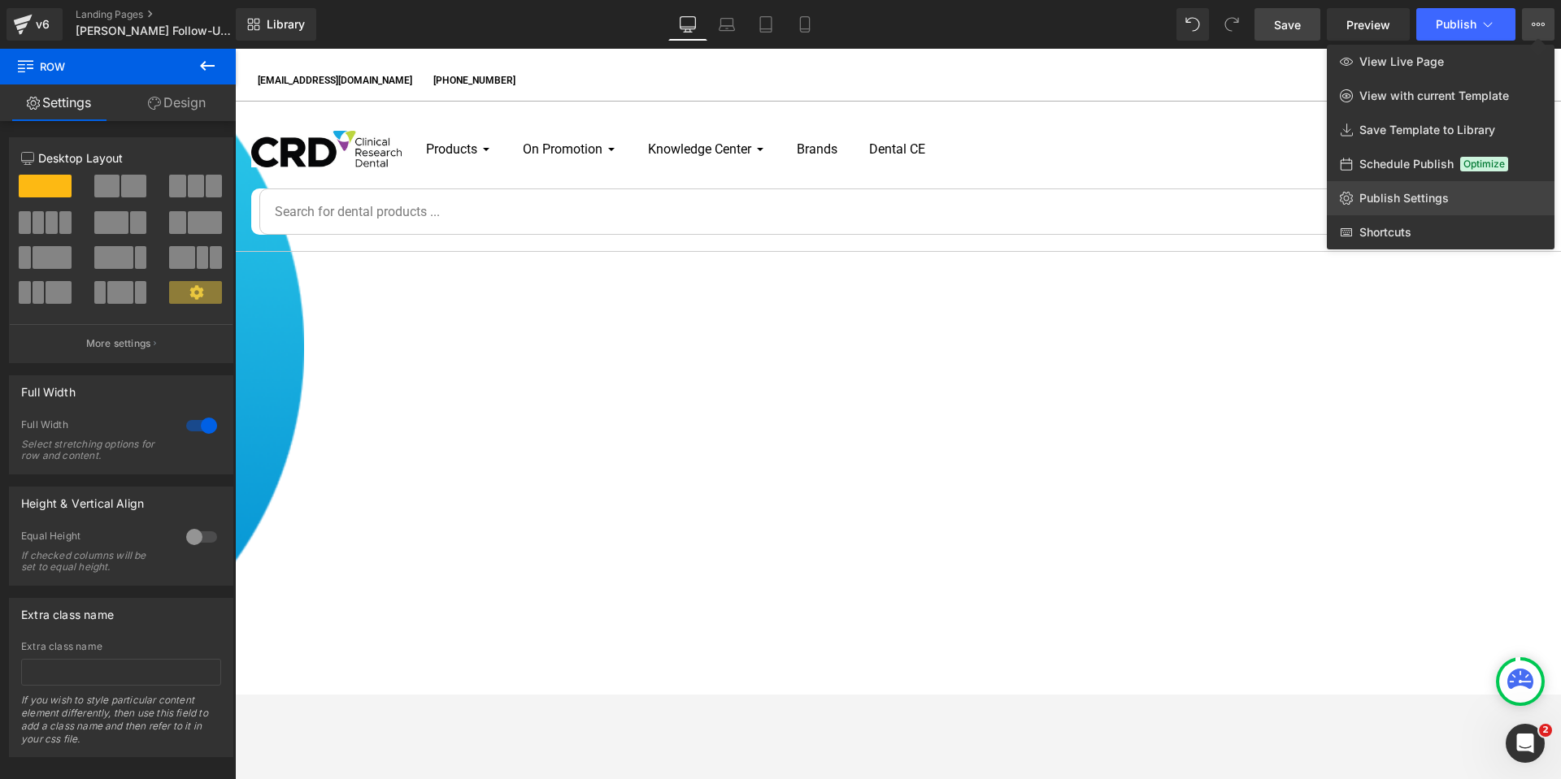
click at [1448, 192] on link "Publish Settings" at bounding box center [1441, 198] width 228 height 34
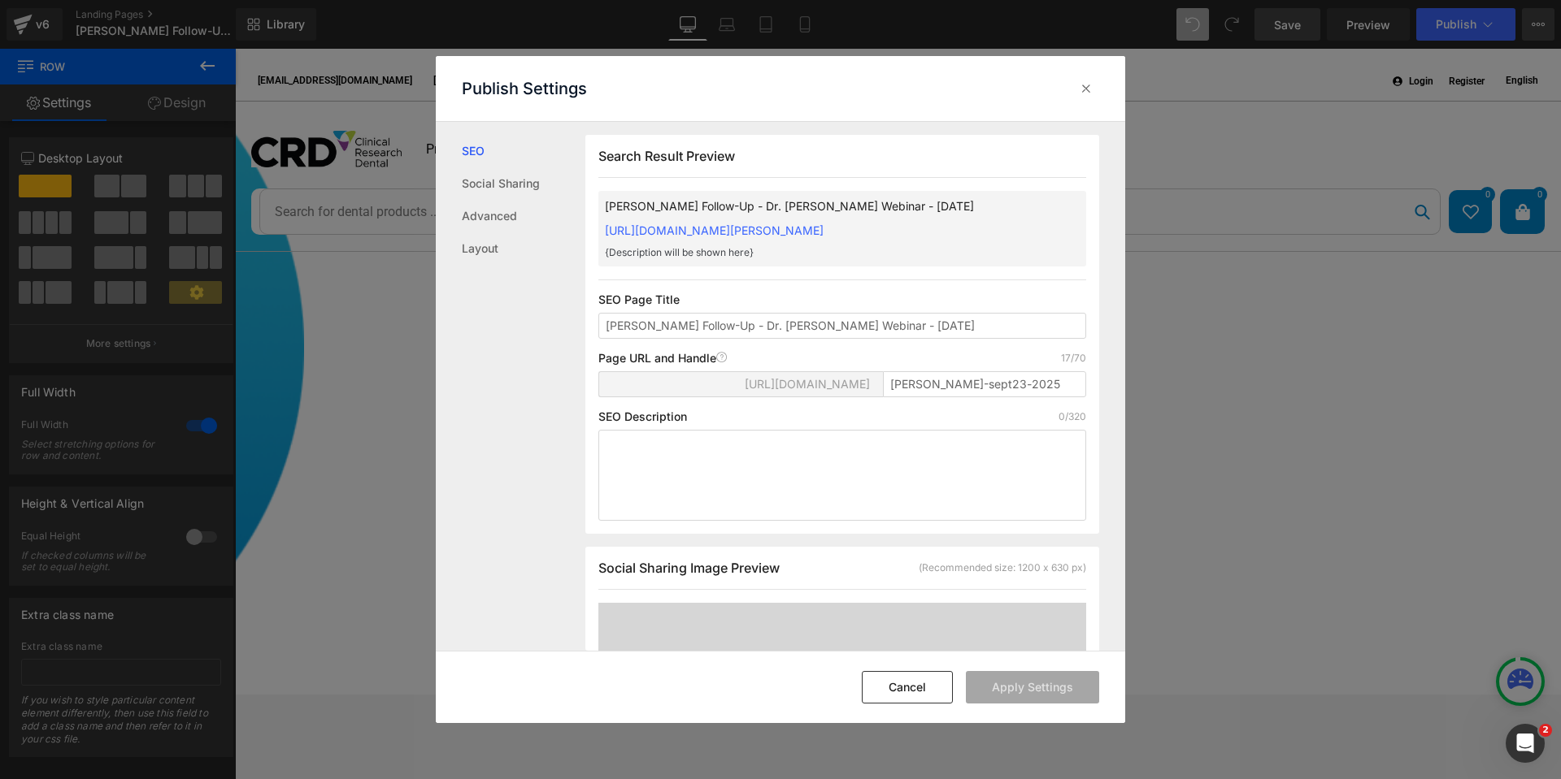
scroll to position [1, 0]
drag, startPoint x: 1031, startPoint y: 231, endPoint x: 583, endPoint y: 228, distance: 447.9
click at [583, 228] on div "SEO Social Sharing Advanced Layout Search Result Preview HOLL Follow-Up - Dr. D…" at bounding box center [780, 386] width 689 height 529
click at [1010, 233] on div "HOLL Follow-Up - Dr. David Clark Webinar - September 23, 2025 https://clinicalr…" at bounding box center [842, 228] width 488 height 76
drag, startPoint x: 1016, startPoint y: 232, endPoint x: 606, endPoint y: 237, distance: 409.7
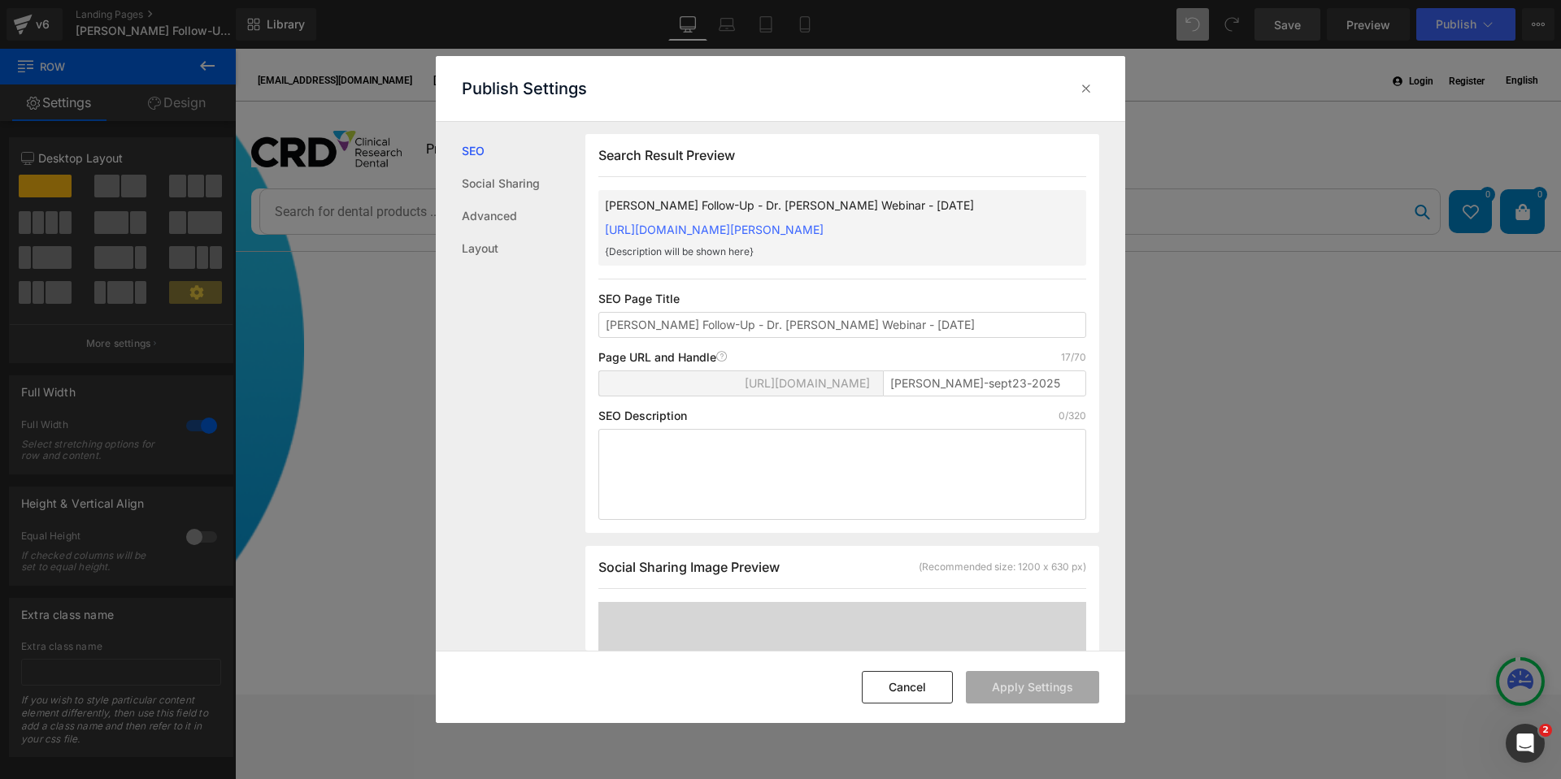
click at [606, 237] on div "HOLL Follow-Up - Dr. David Clark Webinar - September 23, 2025 https://clinicalr…" at bounding box center [842, 228] width 488 height 76
copy link "https://clinicalresearchdental.myshopify.com/pages/clark-sept23-2025"
drag, startPoint x: 891, startPoint y: 675, endPoint x: 659, endPoint y: 627, distance: 236.6
click at [891, 675] on button "Cancel" at bounding box center [907, 687] width 91 height 33
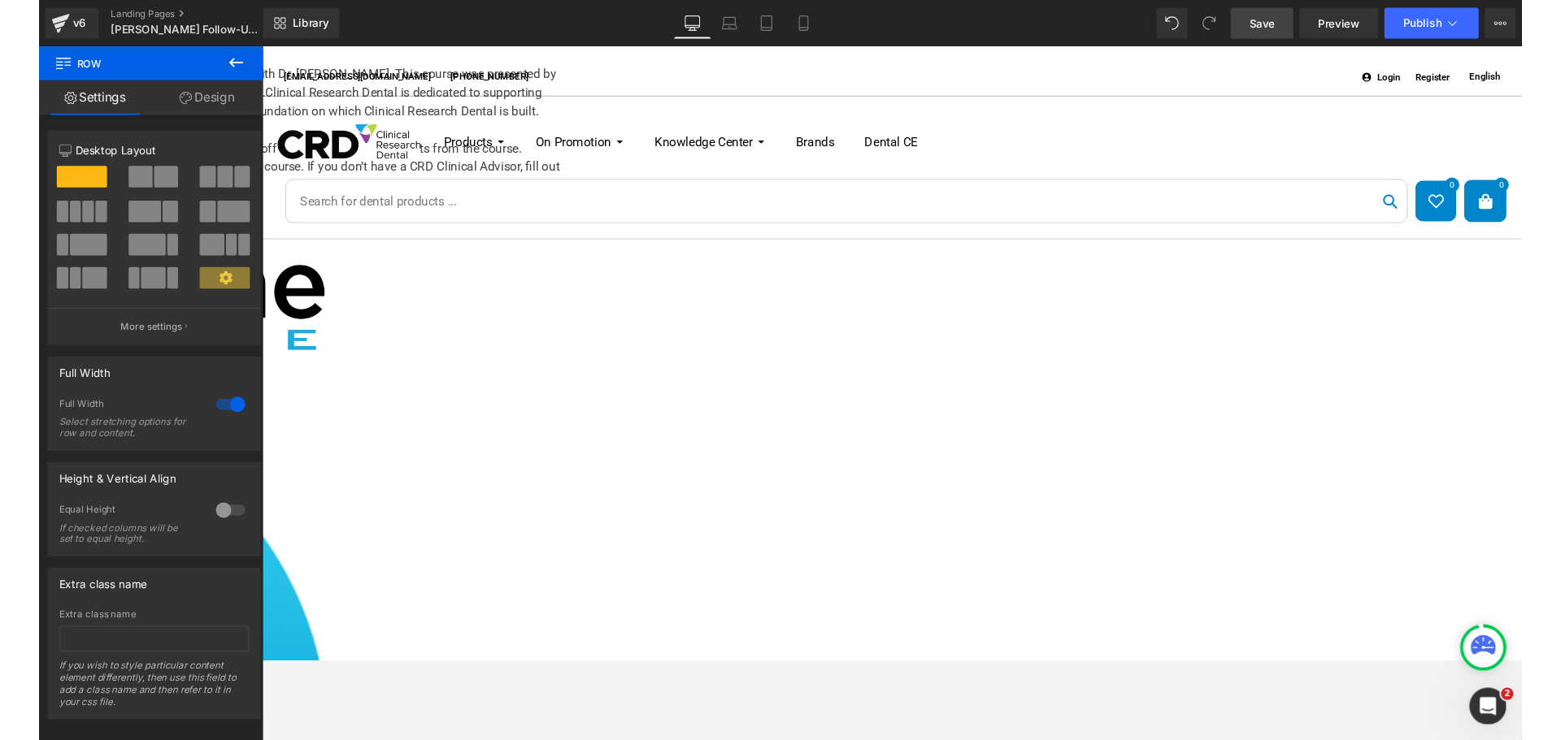
scroll to position [488, 0]
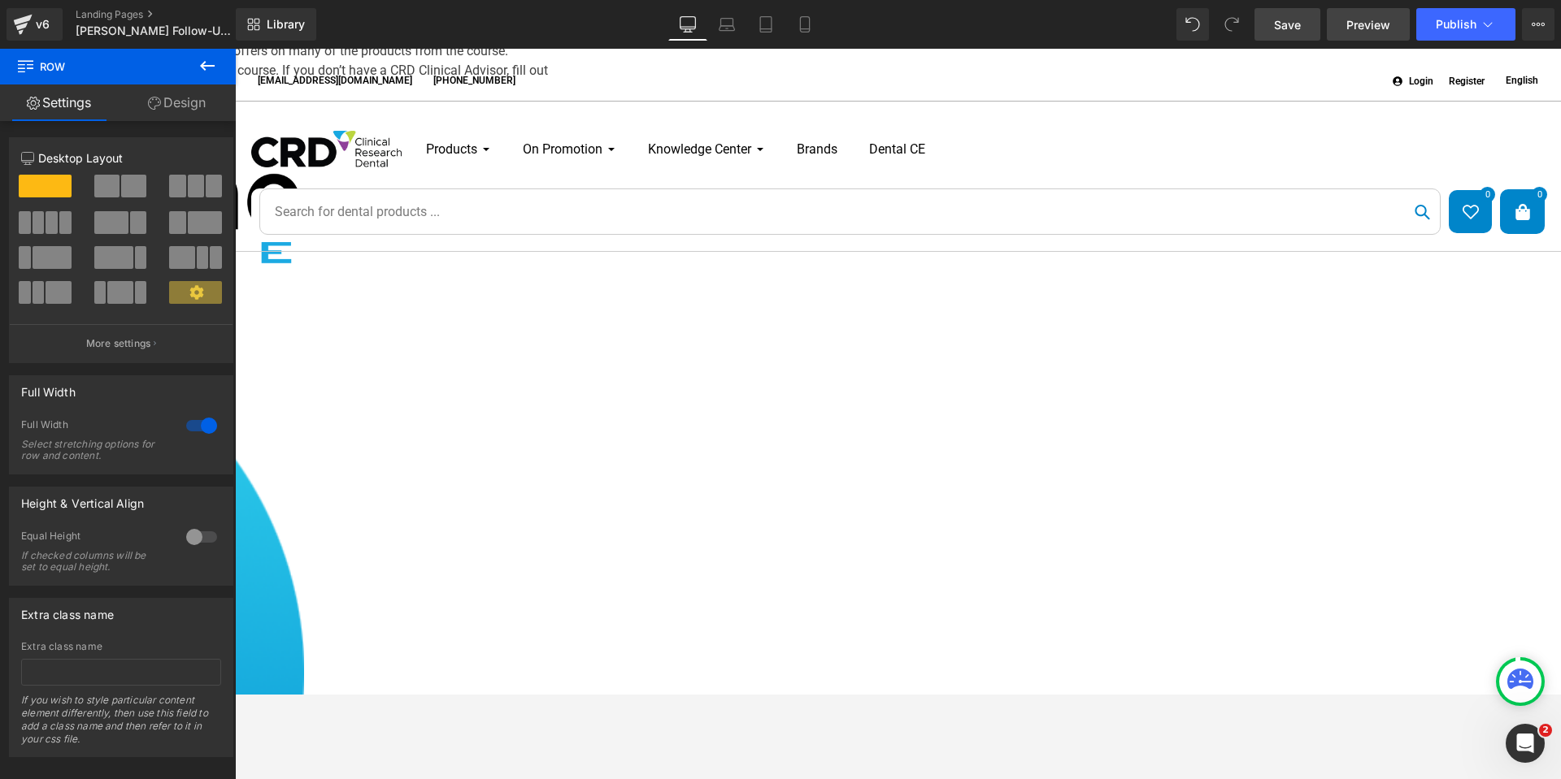
click at [1365, 23] on span "Preview" at bounding box center [1368, 24] width 44 height 17
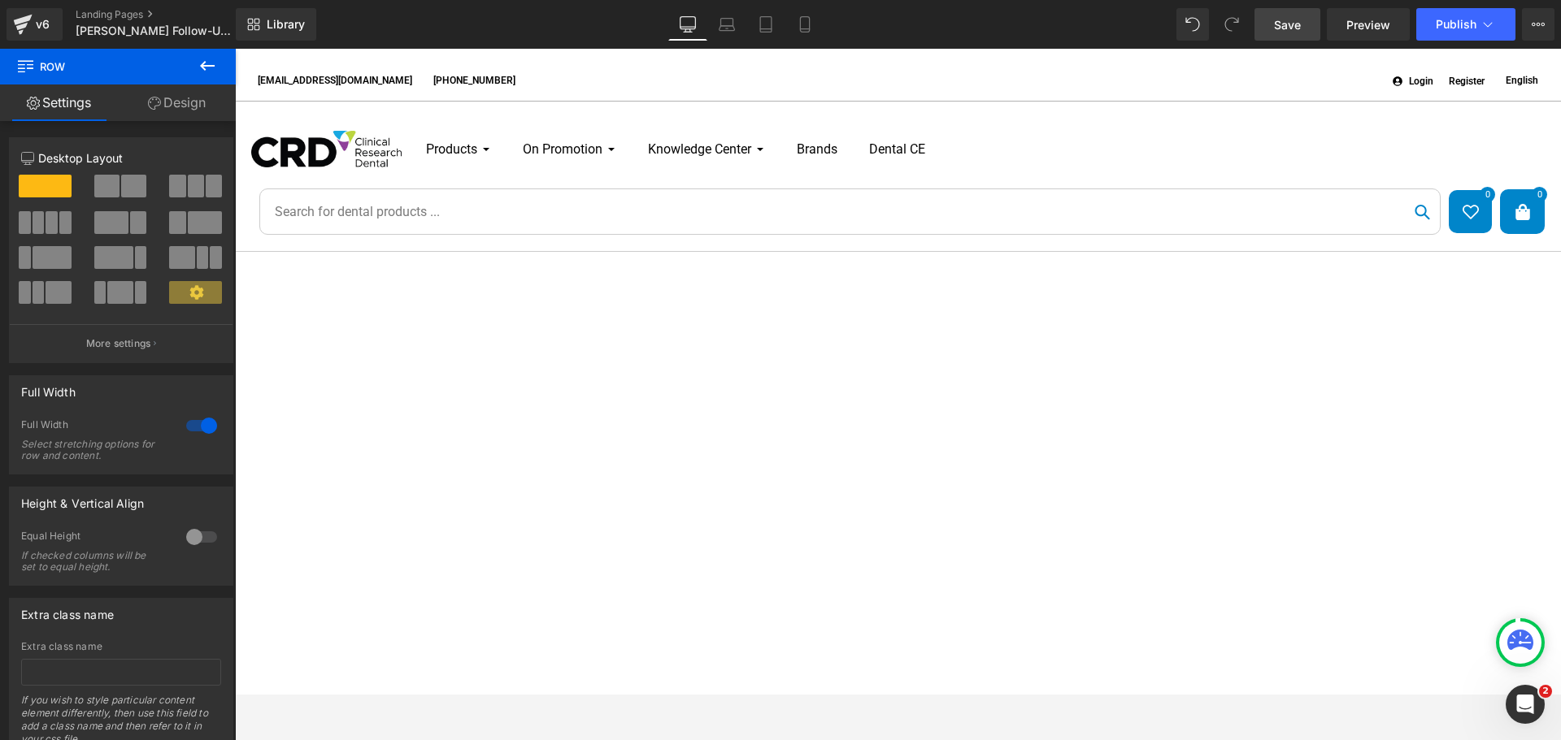
scroll to position [2926, 0]
